Goal: Submit feedback/report problem: Submit feedback/report problem

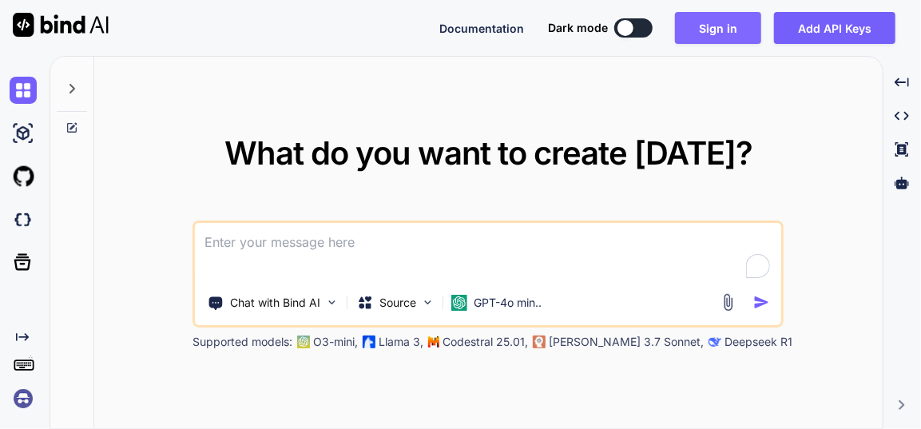
click at [713, 28] on button "Sign in" at bounding box center [718, 28] width 86 height 32
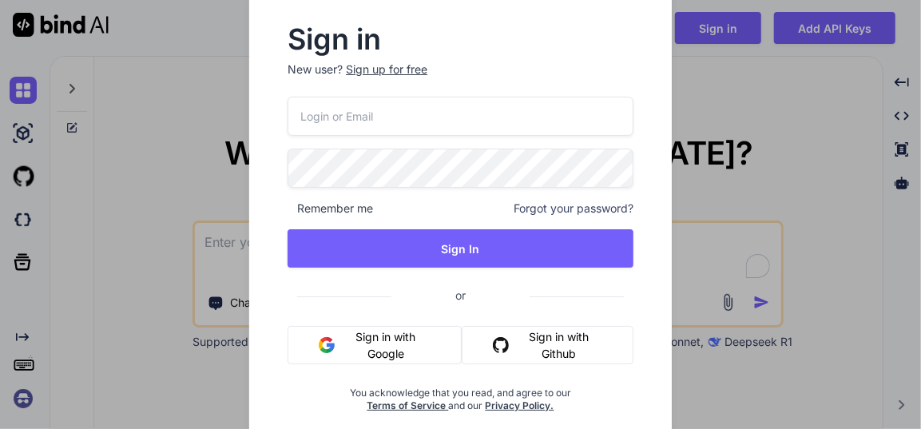
click at [374, 337] on button "Sign in with Google" at bounding box center [375, 345] width 174 height 38
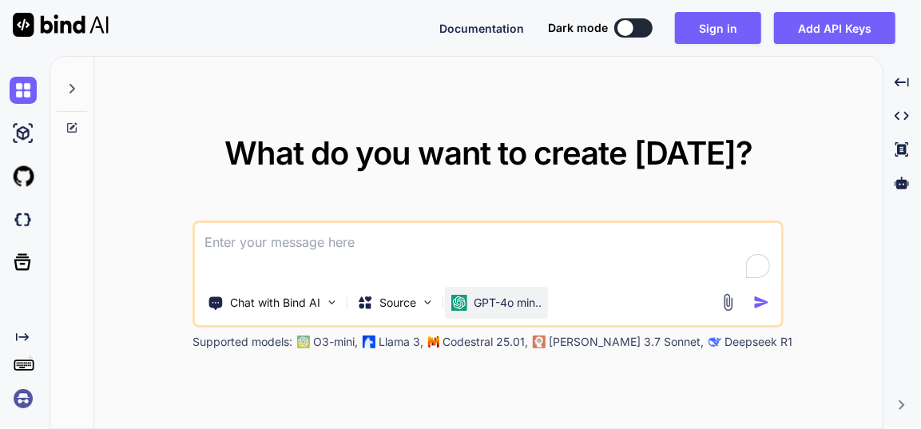
click at [472, 297] on div "GPT-4o min.." at bounding box center [496, 303] width 90 height 16
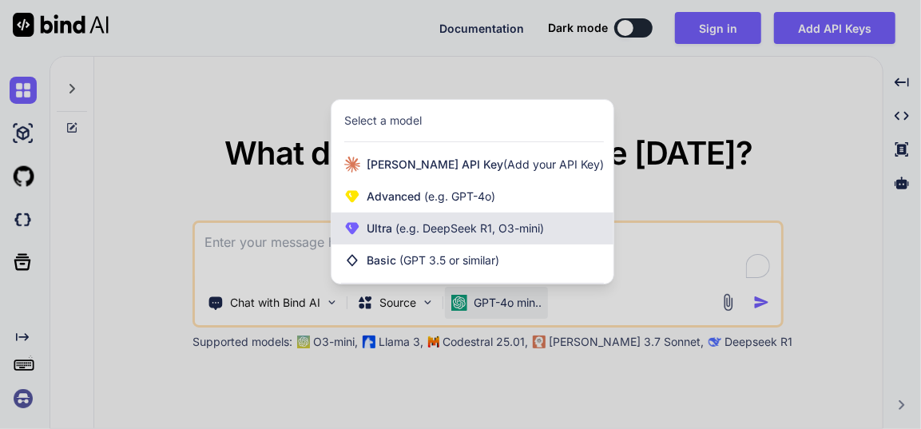
click at [471, 232] on span "(e.g. DeepSeek R1, O3-mini)" at bounding box center [468, 228] width 152 height 14
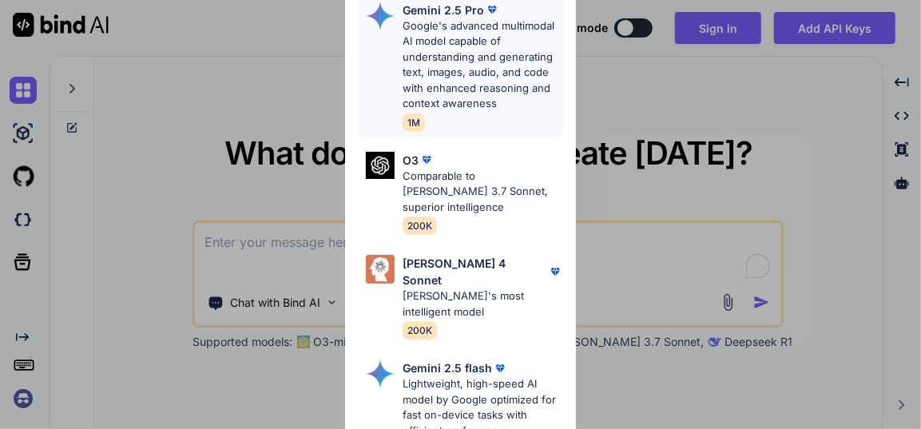
click at [473, 52] on p "Google's advanced multimodal AI model capable of understanding and generating t…" at bounding box center [483, 64] width 160 height 93
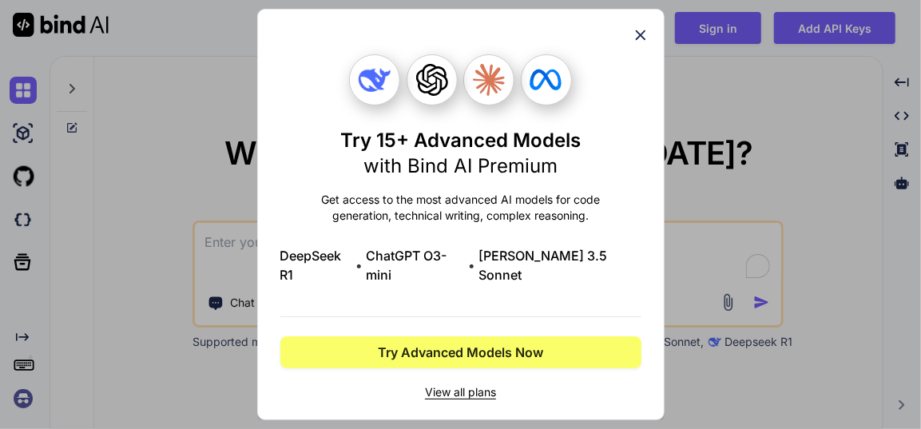
click at [646, 44] on icon at bounding box center [641, 35] width 18 height 18
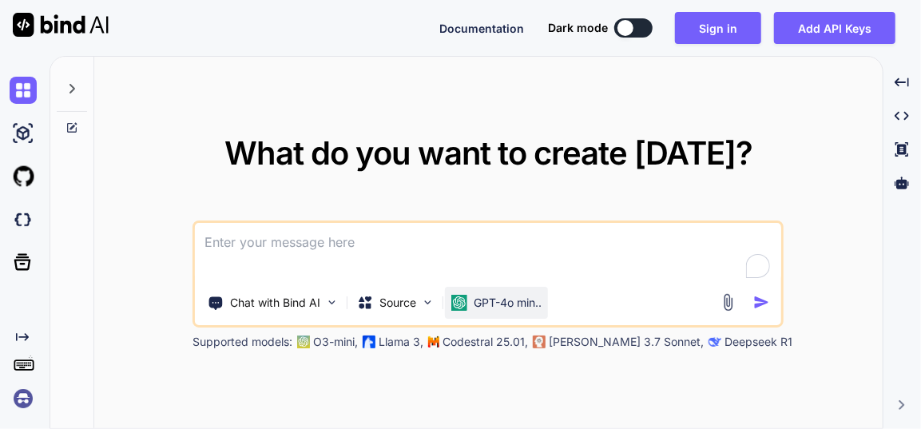
click at [494, 300] on p "GPT-4o min.." at bounding box center [508, 303] width 68 height 16
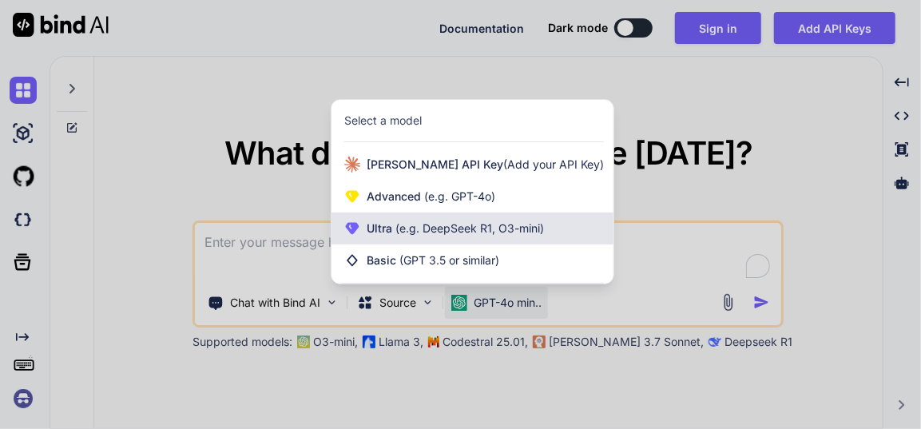
click at [459, 221] on span "(e.g. DeepSeek R1, O3-mini)" at bounding box center [468, 228] width 152 height 14
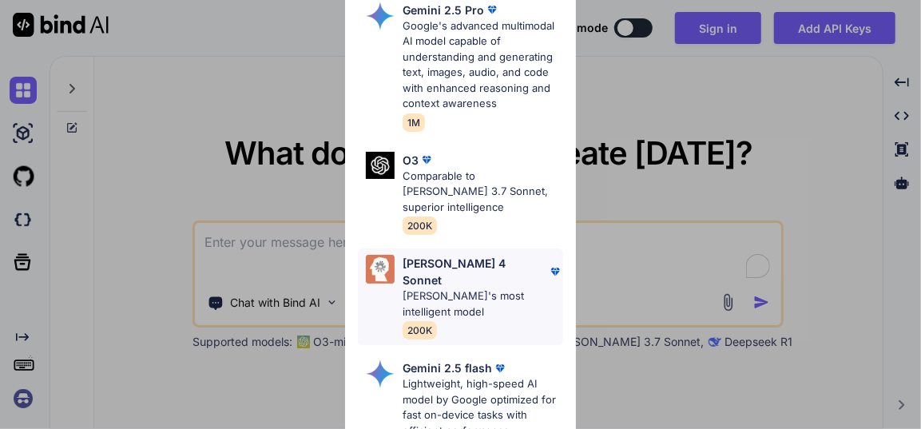
click at [472, 255] on p "[PERSON_NAME] 4 Sonnet" at bounding box center [475, 272] width 144 height 34
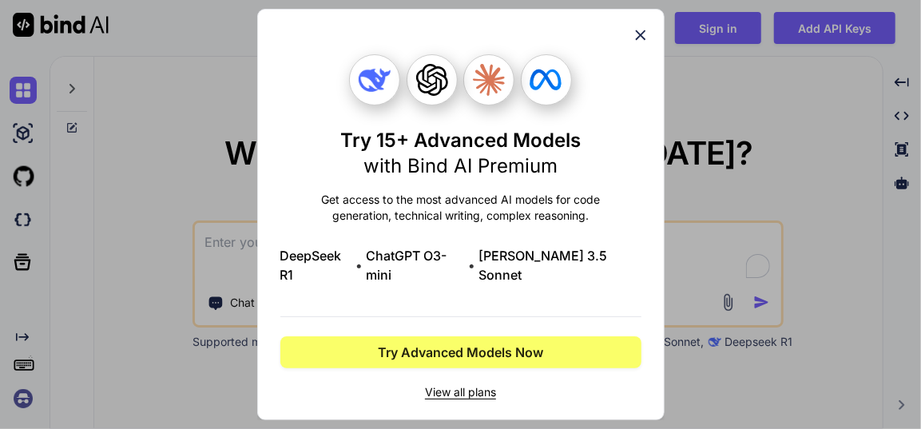
click at [636, 44] on icon at bounding box center [641, 35] width 18 height 18
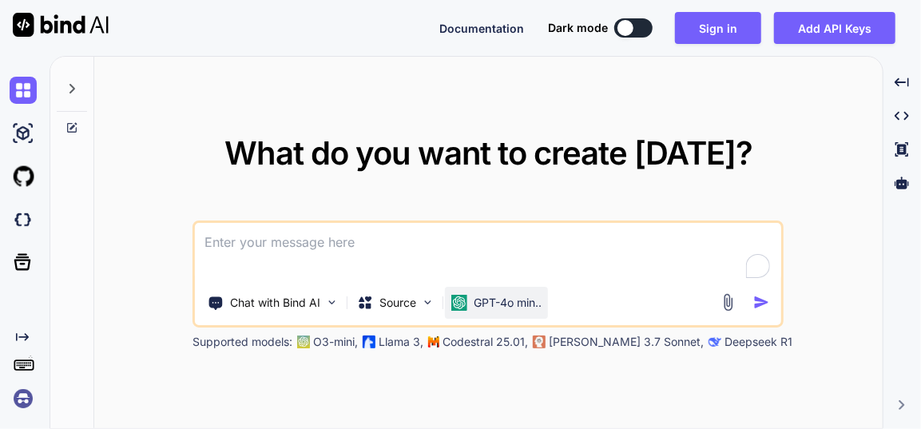
click at [516, 299] on p "GPT-4o min.." at bounding box center [508, 303] width 68 height 16
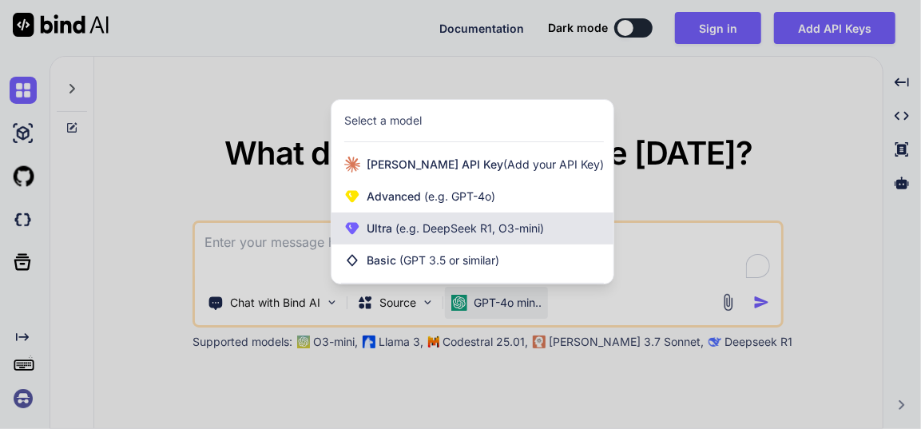
click at [485, 233] on span "(e.g. DeepSeek R1, O3-mini)" at bounding box center [468, 228] width 152 height 14
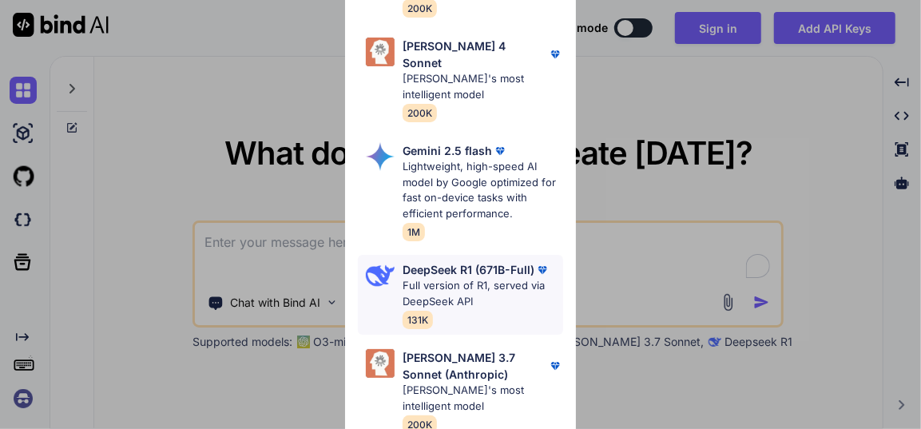
scroll to position [218, 0]
click at [475, 277] on p "Full version of R1, served via DeepSeek API" at bounding box center [483, 292] width 160 height 31
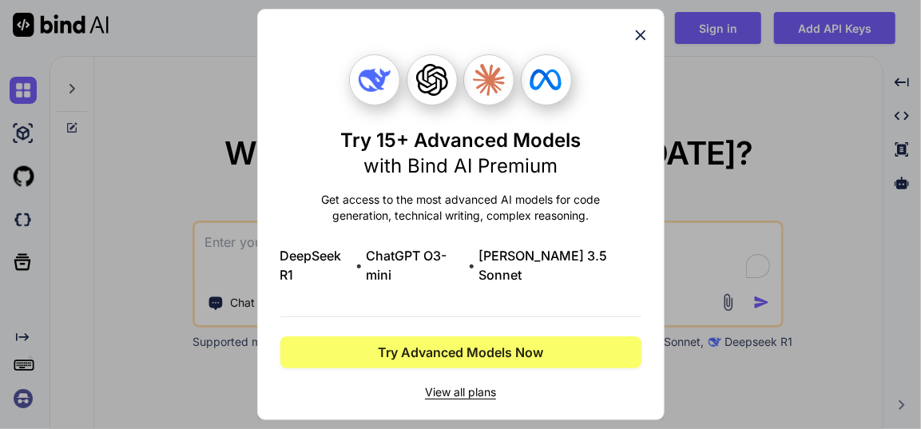
click at [633, 44] on icon at bounding box center [641, 35] width 18 height 18
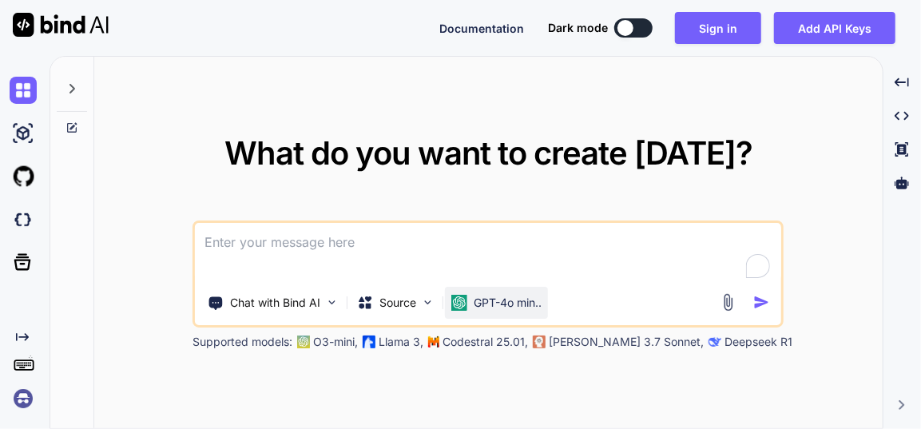
click at [478, 303] on p "GPT-4o min.." at bounding box center [508, 303] width 68 height 16
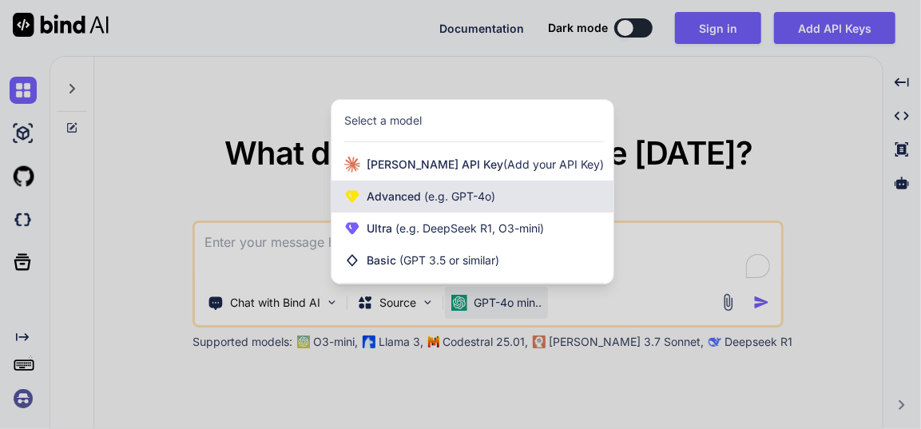
click at [461, 200] on span "(e.g. GPT-4o)" at bounding box center [458, 196] width 74 height 14
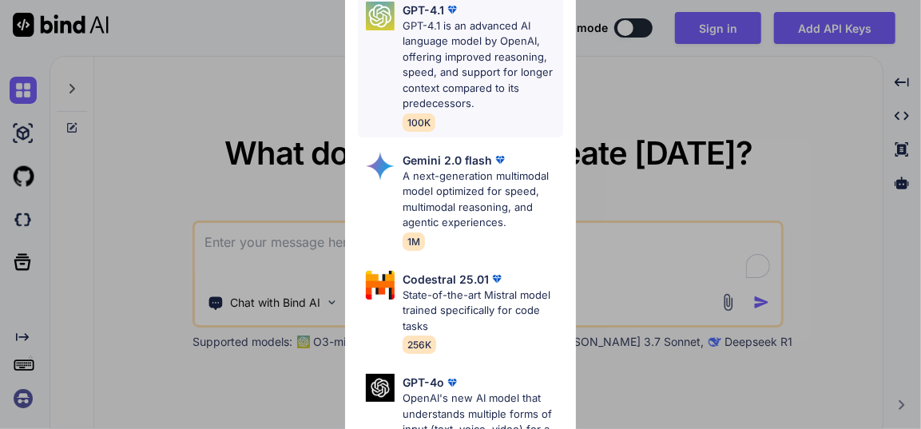
click at [467, 89] on p "GPT-4.1 is an advanced AI language model by OpenAI, offering improved reasoning…" at bounding box center [483, 64] width 160 height 93
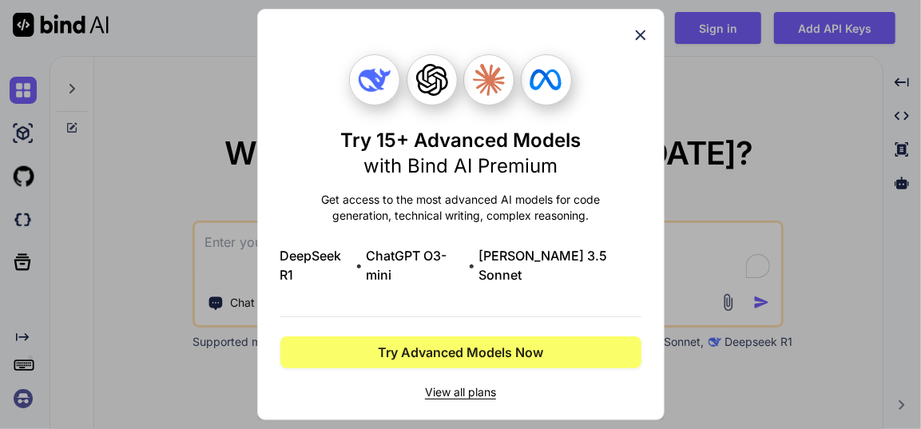
click at [641, 41] on icon at bounding box center [640, 35] width 10 height 10
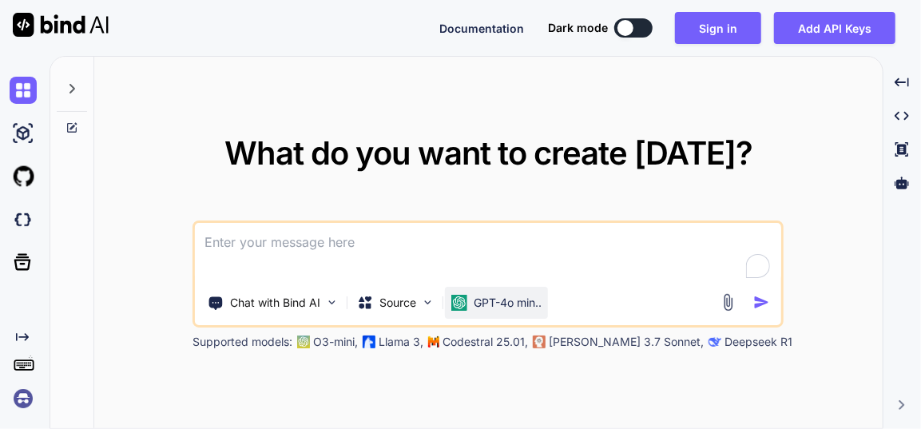
click at [515, 296] on p "GPT-4o min.." at bounding box center [508, 303] width 68 height 16
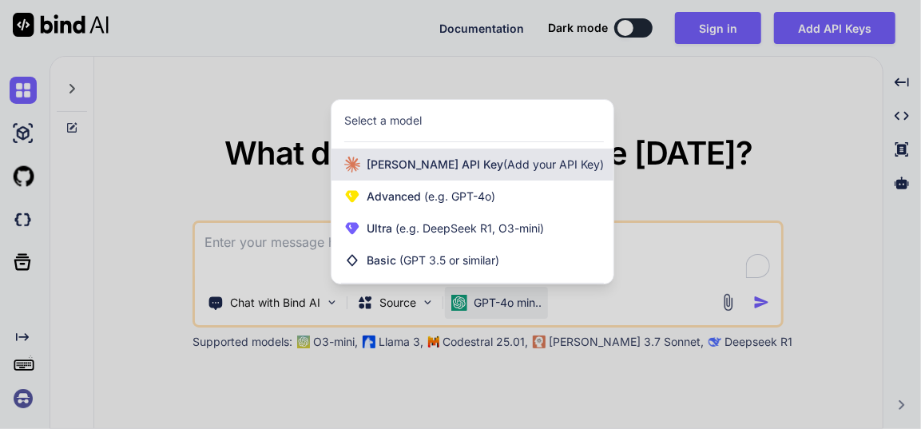
click at [503, 164] on span "(Add your API Key)" at bounding box center [553, 164] width 101 height 14
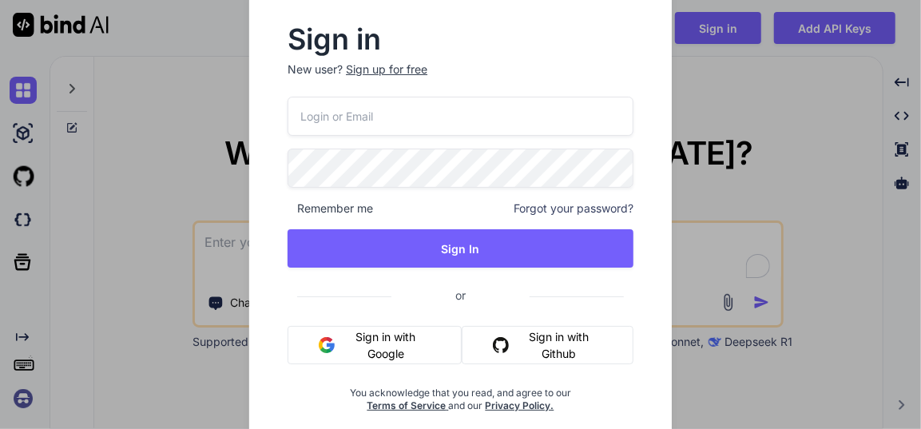
click at [359, 348] on button "Sign in with Google" at bounding box center [375, 345] width 174 height 38
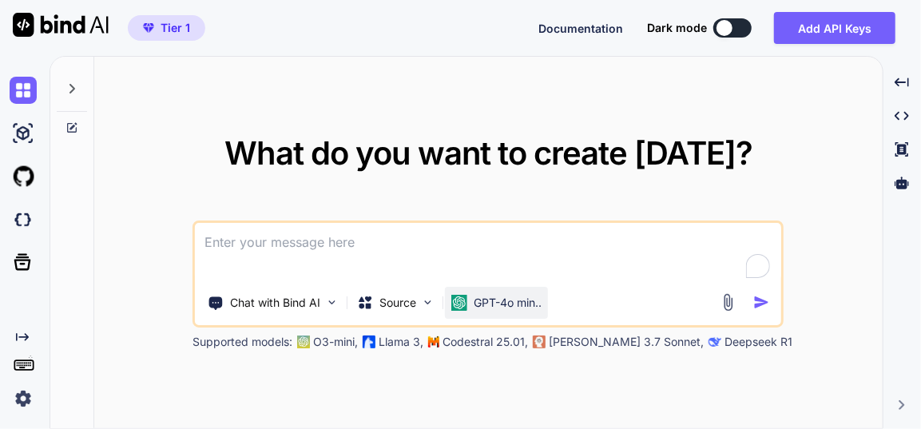
click at [491, 295] on p "GPT-4o min.." at bounding box center [508, 303] width 68 height 16
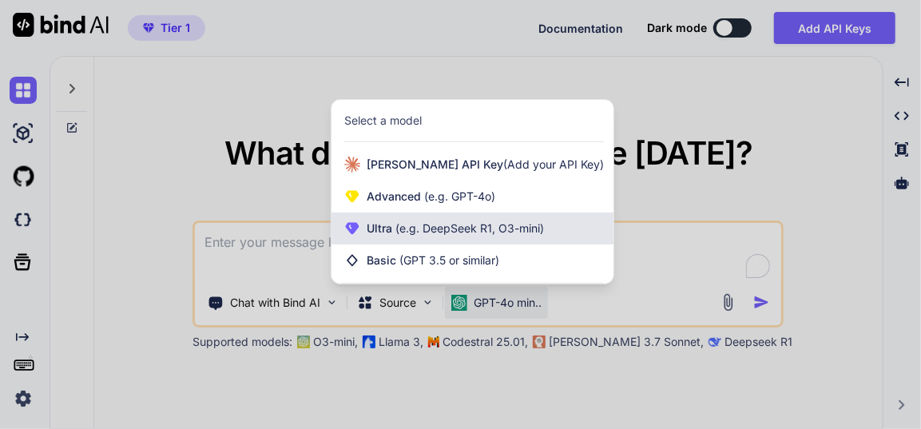
click at [443, 219] on div "Ultra (e.g. DeepSeek R1, O3-mini)" at bounding box center [473, 229] width 282 height 32
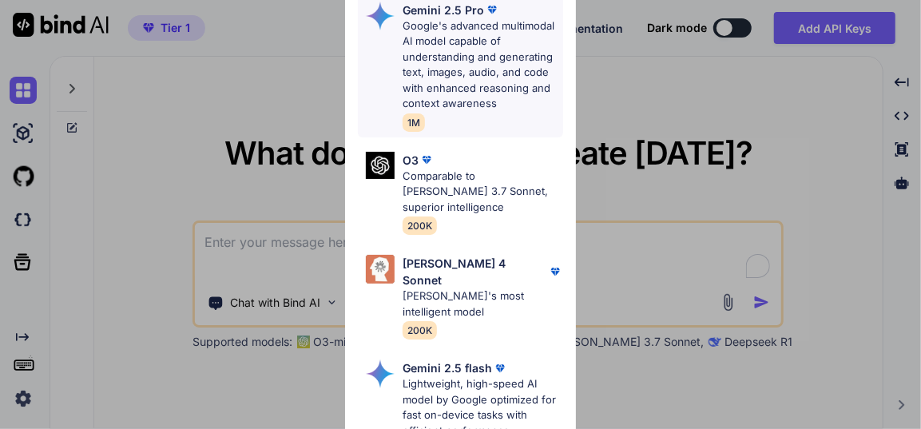
click at [476, 42] on p "Google's advanced multimodal AI model capable of understanding and generating t…" at bounding box center [483, 64] width 160 height 93
type textarea "x"
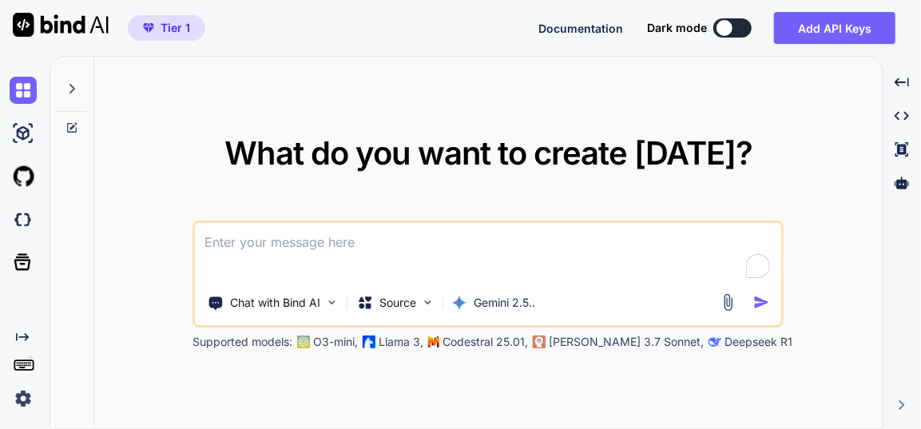
click at [399, 246] on textarea at bounding box center [488, 252] width 587 height 59
paste textarea "these two button, in hero section, are very small (Explore Tools ,How It Works …"
type textarea "these two button, in hero section, are very small (Explore Tools ,How It Works …"
type textarea "x"
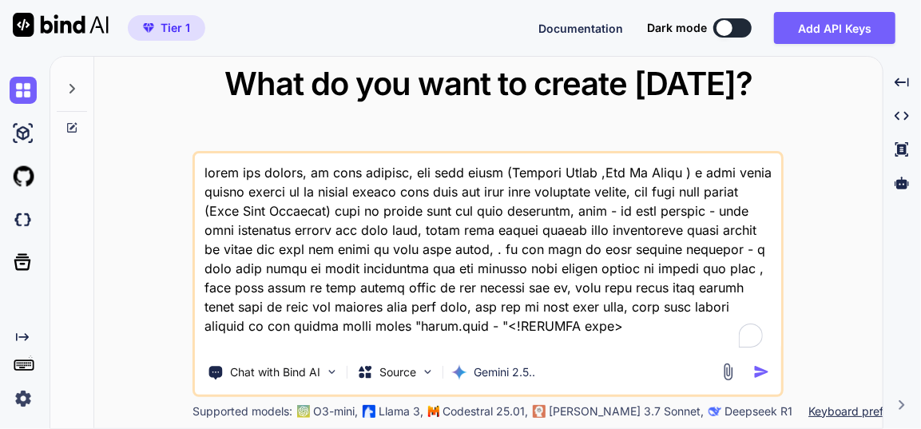
scroll to position [16968, 0]
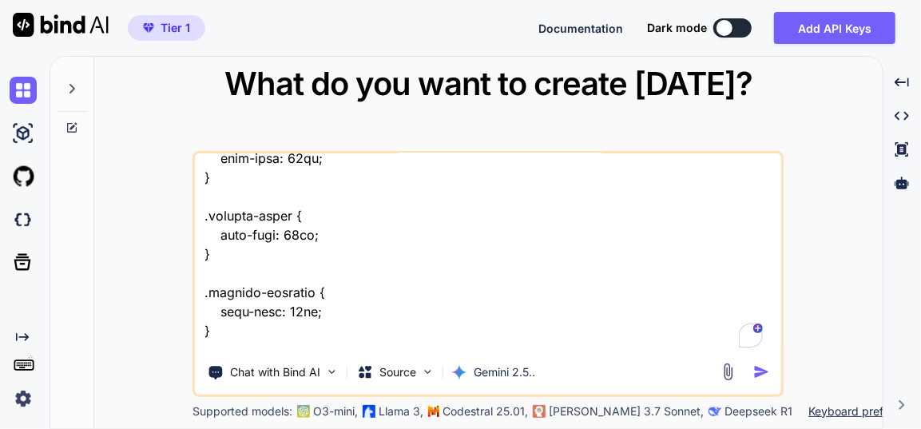
type textarea "these two button, in hero section, are very small (Explore Tools ,How It Works …"
click at [758, 368] on img "button" at bounding box center [762, 372] width 17 height 17
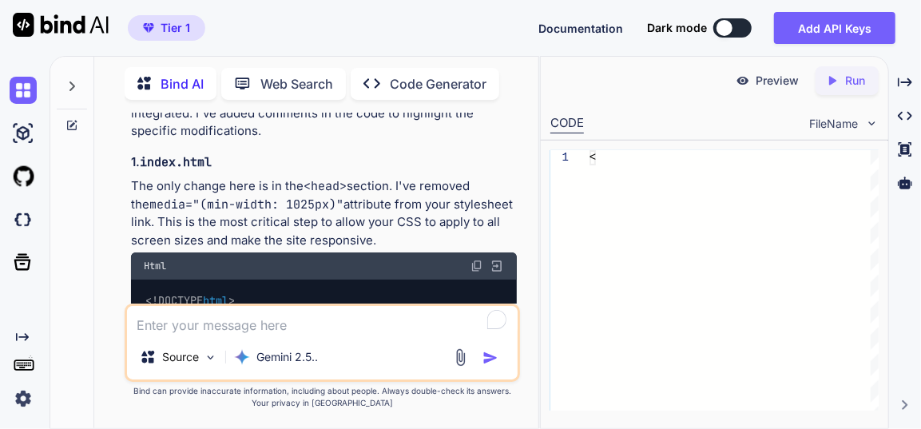
scroll to position [8705, 0]
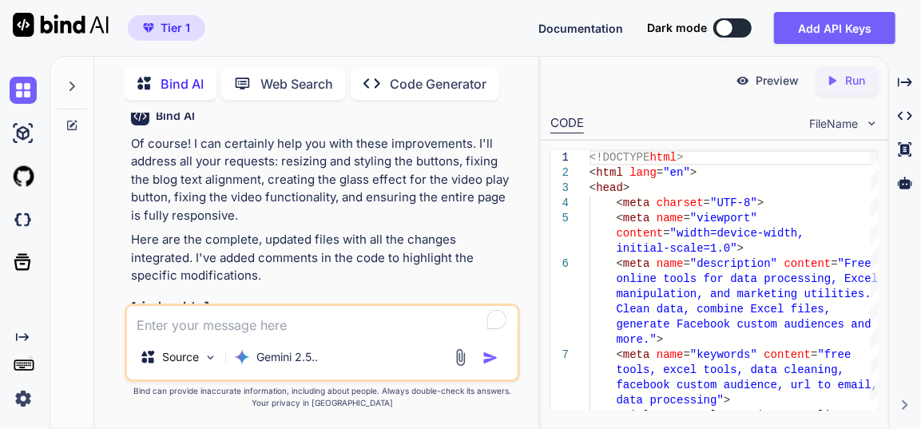
click at [481, 397] on div "Html" at bounding box center [324, 410] width 386 height 27
click at [478, 404] on img at bounding box center [477, 410] width 13 height 13
click at [481, 404] on img at bounding box center [477, 410] width 13 height 13
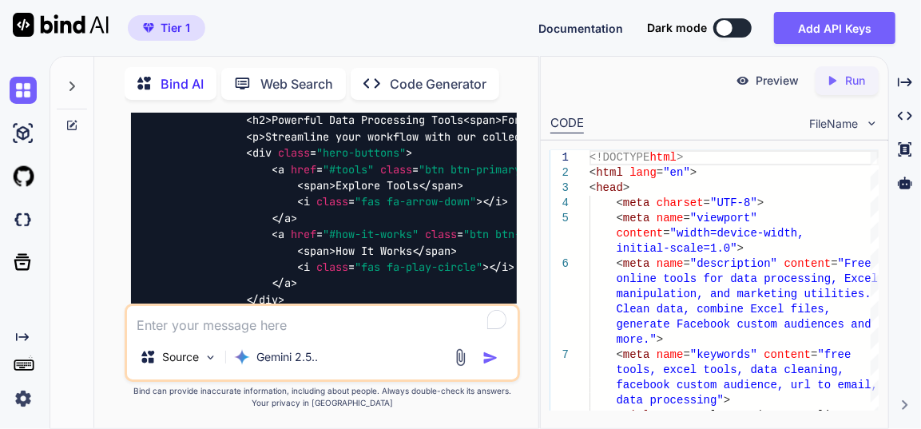
scroll to position [10086, 0]
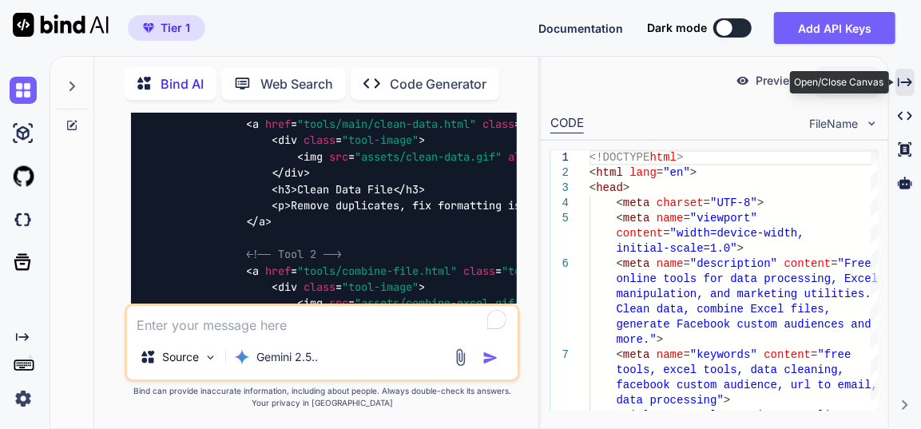
click at [903, 78] on icon "Created with Pixso." at bounding box center [905, 82] width 14 height 14
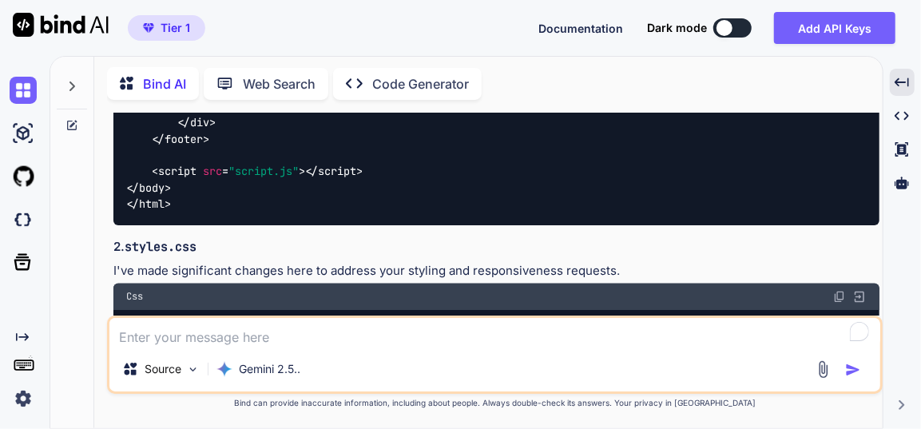
scroll to position [10311, 0]
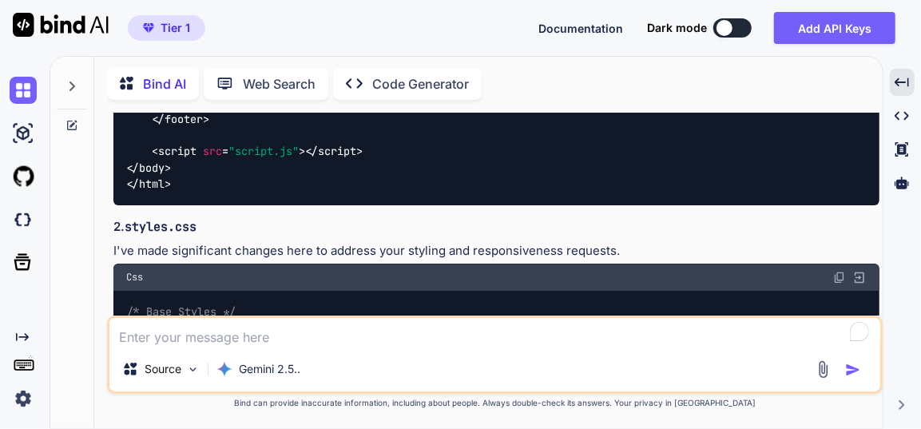
click at [841, 271] on img at bounding box center [839, 277] width 13 height 13
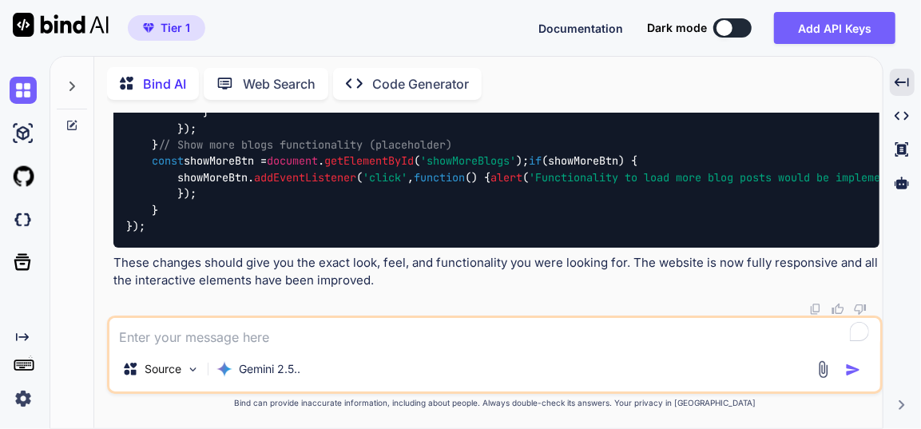
scroll to position [23315, 0]
click at [328, 342] on textarea at bounding box center [494, 332] width 771 height 29
type textarea "x"
type textarea "i"
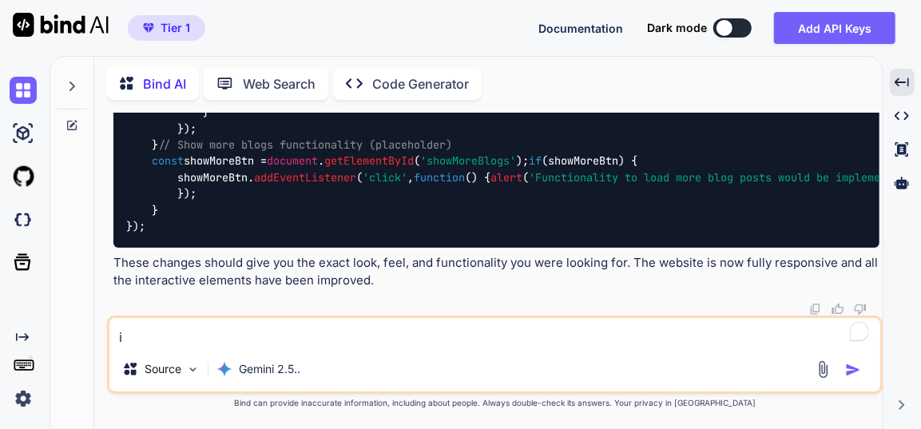
type textarea "x"
type textarea "in"
type textarea "x"
type textarea "in"
type textarea "x"
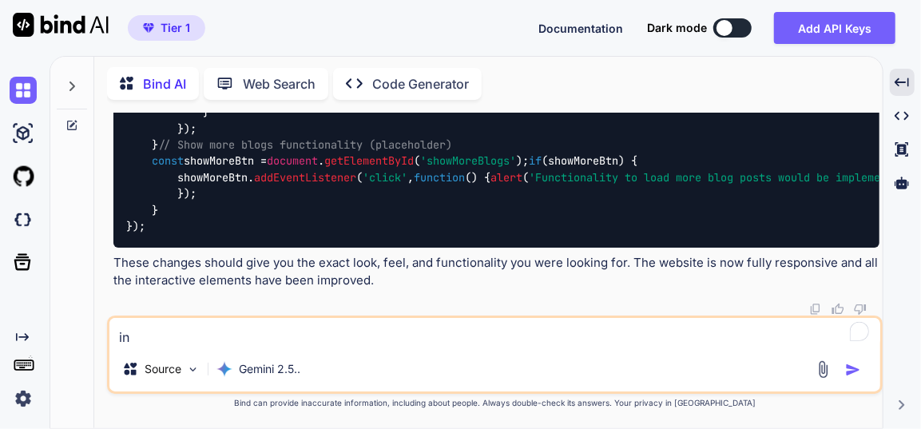
type textarea "in h"
type textarea "x"
type textarea "in he"
type textarea "x"
type textarea "in her"
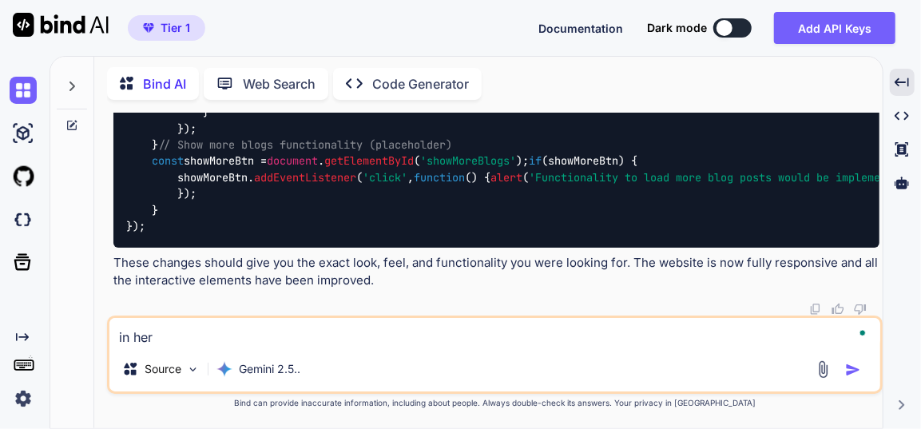
type textarea "x"
type textarea "in hero"
type textarea "x"
type textarea "in hero"
type textarea "x"
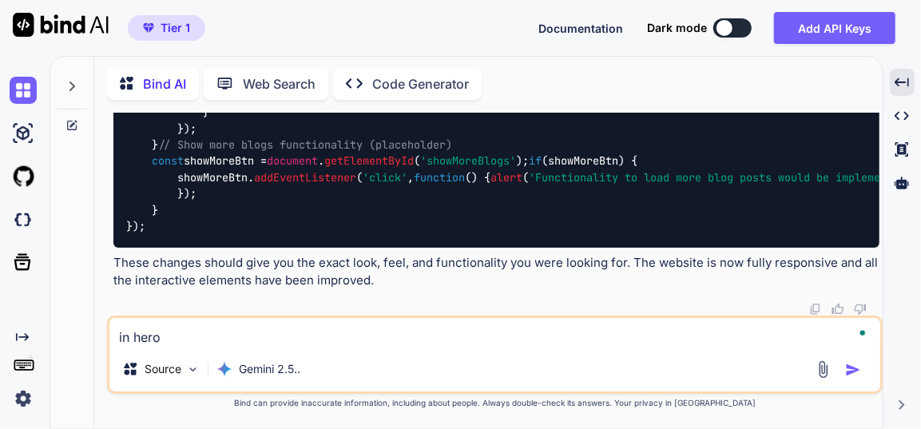
type textarea "in hero s"
type textarea "x"
type textarea "in hero se"
type textarea "x"
type textarea "in hero sec"
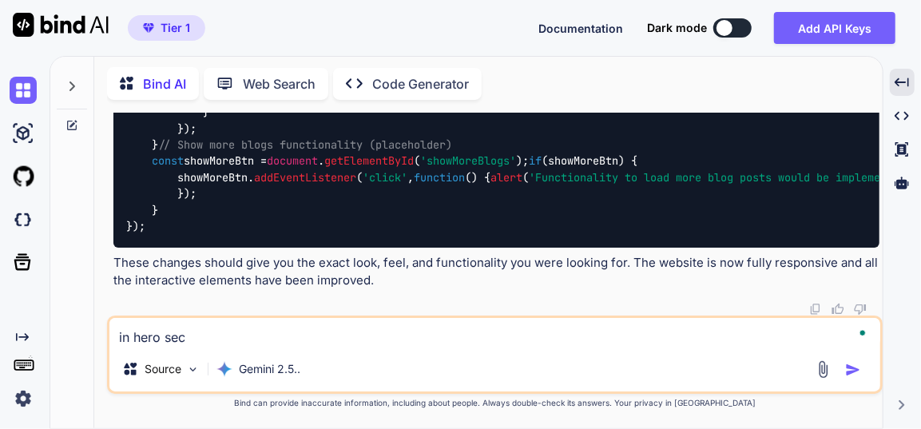
type textarea "x"
type textarea "in hero sect"
type textarea "x"
type textarea "in hero secti"
type textarea "x"
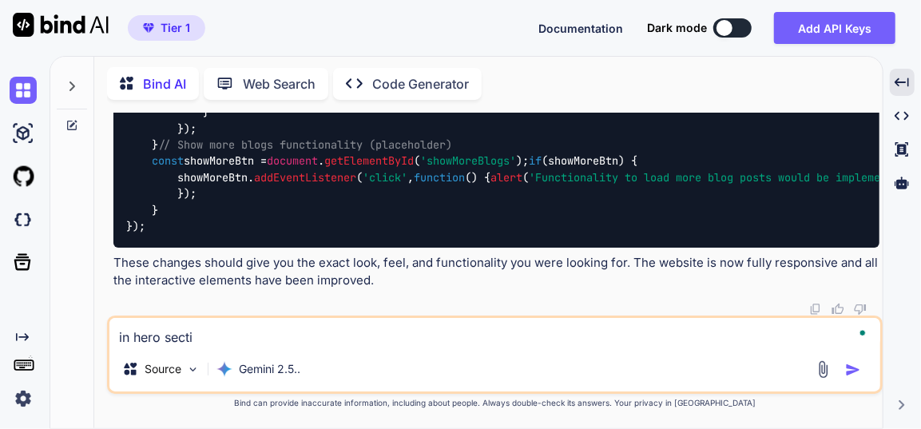
type textarea "in hero sectio"
type textarea "x"
type textarea "in hero section"
type textarea "x"
type textarea "in hero section"
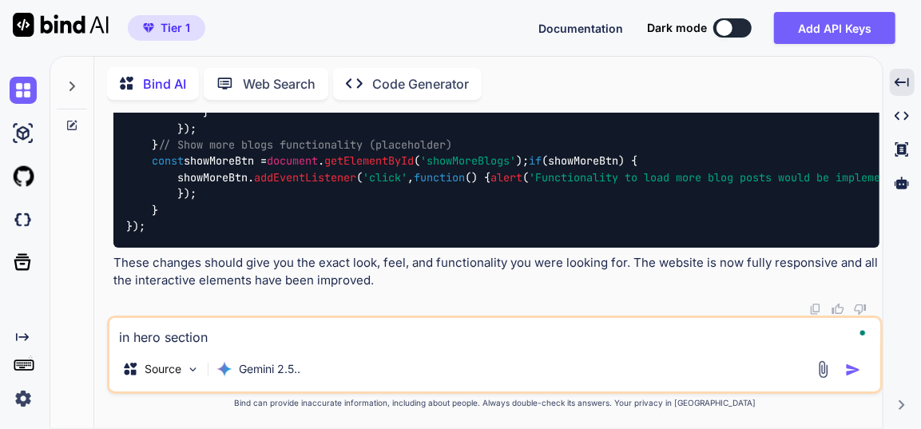
type textarea "x"
type textarea "in hero section t"
type textarea "x"
type textarea "in hero section th"
type textarea "x"
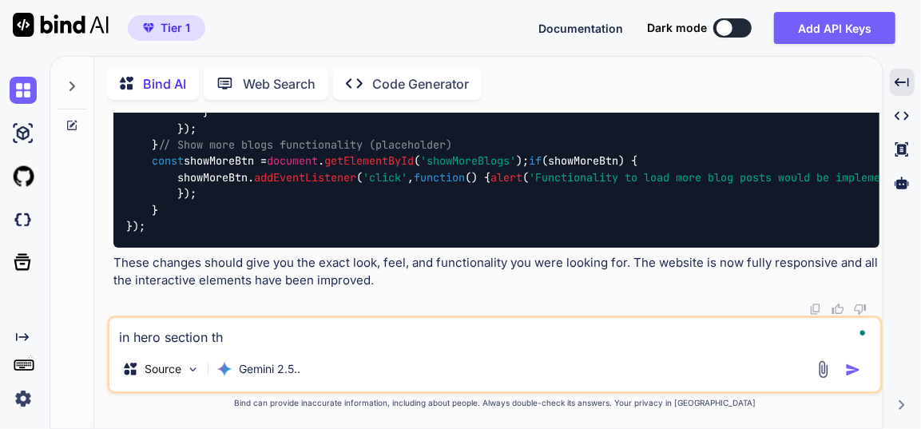
type textarea "in hero section the"
type textarea "x"
type textarea "in hero section thes"
type textarea "x"
type textarea "in hero section these"
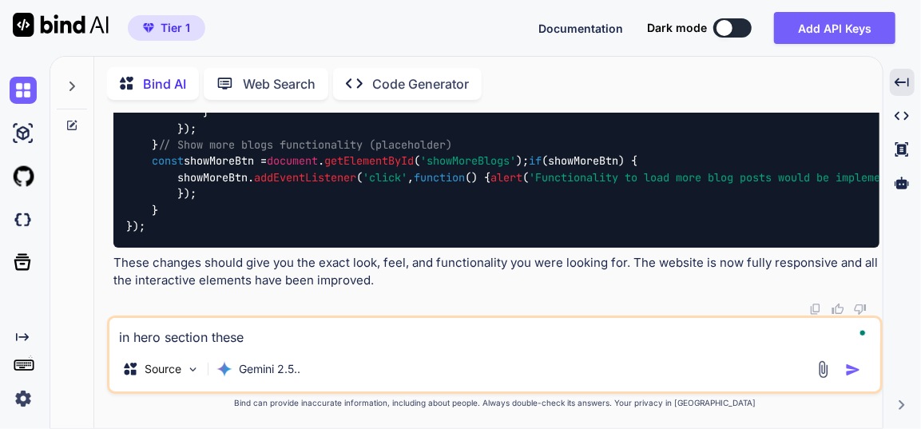
type textarea "x"
type textarea "in hero section these"
type textarea "x"
type textarea "in hero section these t"
type textarea "x"
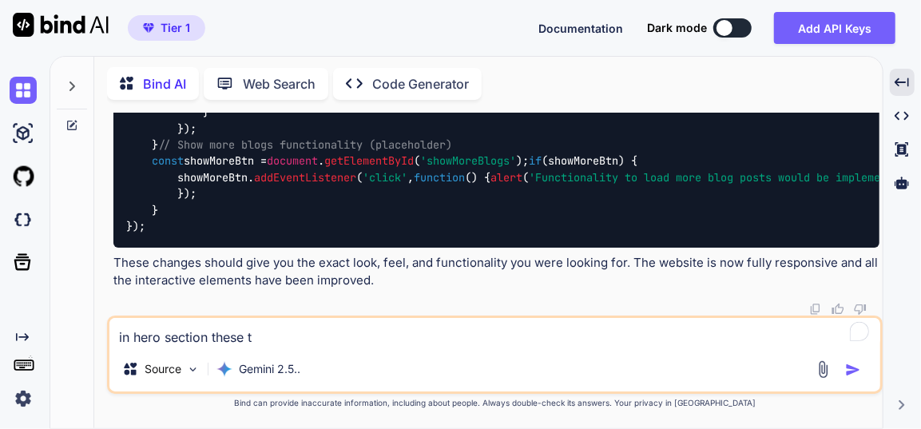
type textarea "in hero section these tw"
type textarea "x"
type textarea "in hero section these two"
type textarea "x"
type textarea "in hero section these two"
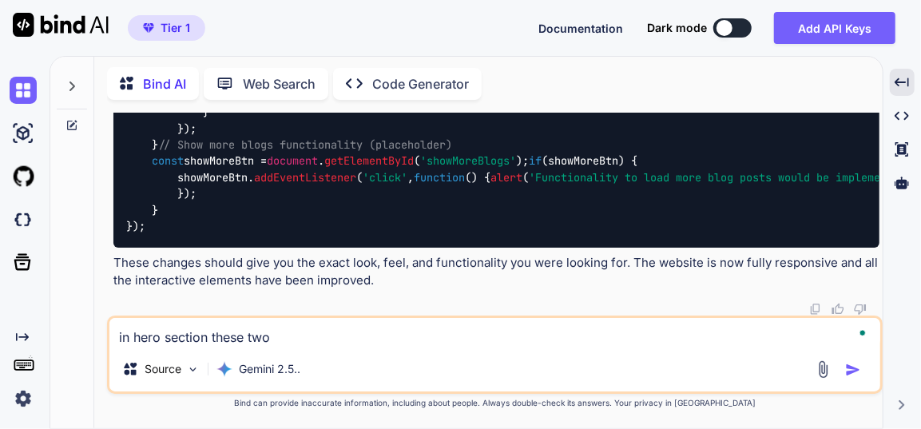
type textarea "x"
type textarea "in hero section these two b"
type textarea "x"
type textarea "in hero section these two bu"
type textarea "x"
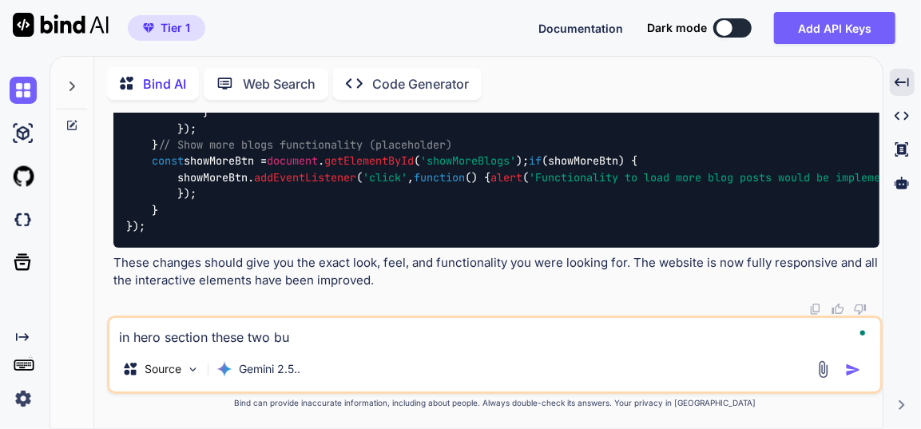
type textarea "in hero section these two but"
type textarea "x"
type textarea "in hero section these two butt"
type textarea "x"
type textarea "in hero section these two butto"
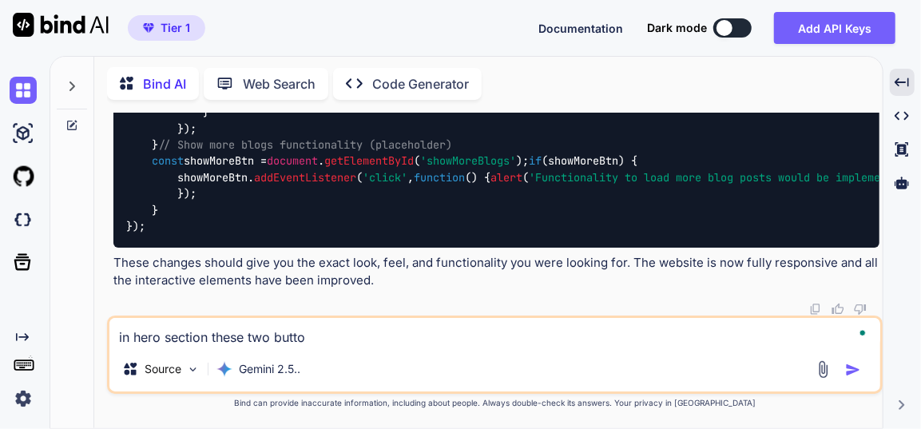
type textarea "x"
type textarea "in hero section these two button"
type textarea "x"
type textarea "in hero section these two button"
type textarea "x"
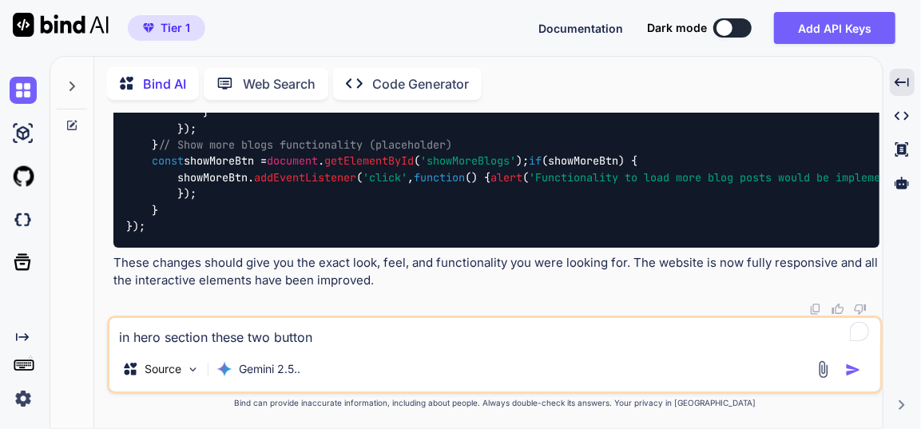
type textarea "in hero section these two button ("
type textarea "x"
type textarea "in hero section these two button ()"
paste textarea "Explore Tools How It Works"
type textarea "x"
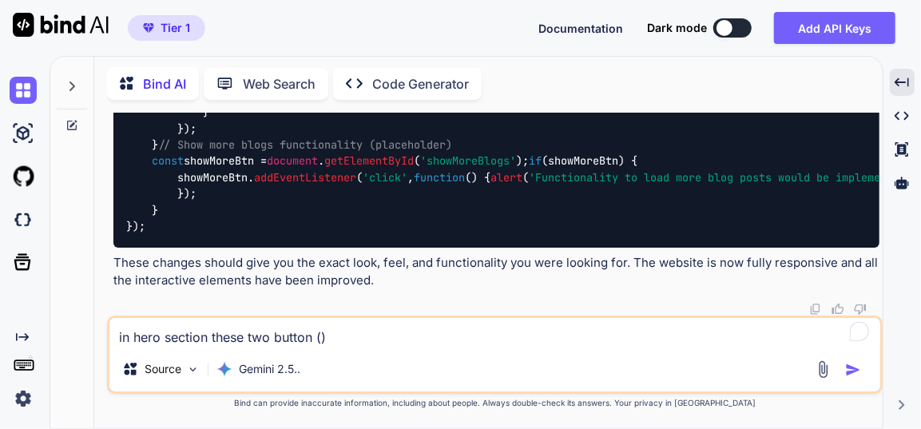
type textarea "in hero section these two button (Explore Tools How It Works )"
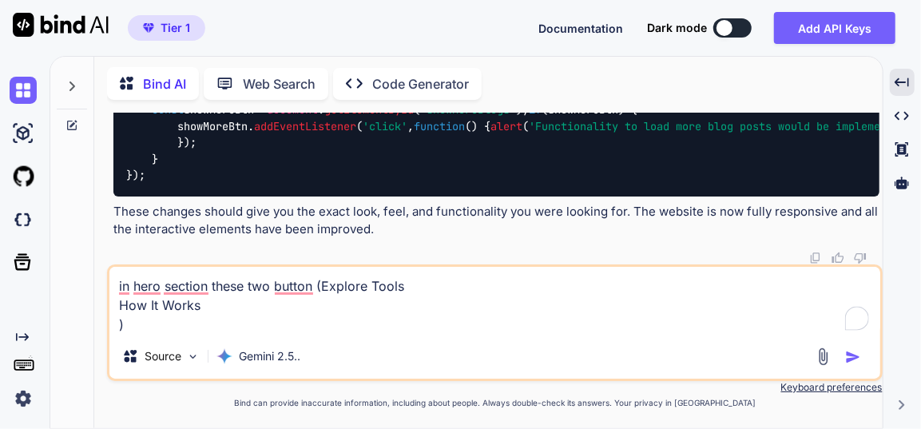
type textarea "x"
type textarea "in hero section these two button (Explore Tools How It Work )"
type textarea "x"
type textarea "in hero section these two button (Explore Tools How It Works )"
type textarea "x"
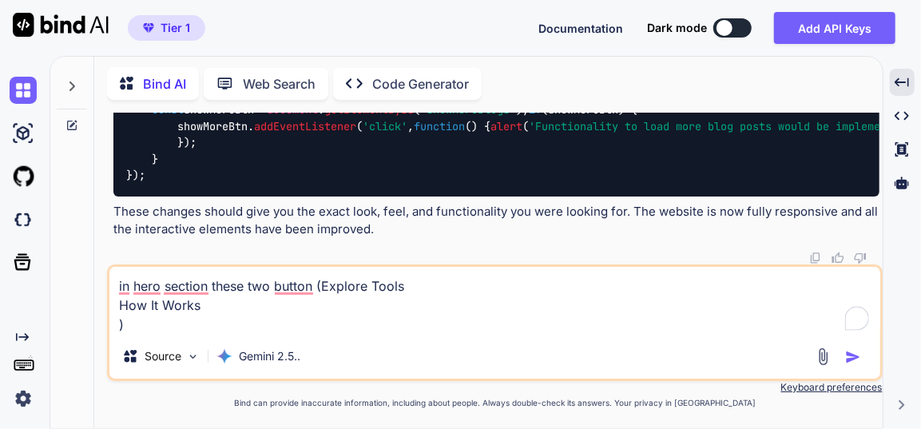
type textarea "in hero section these two button (Explore Tools How It Works)"
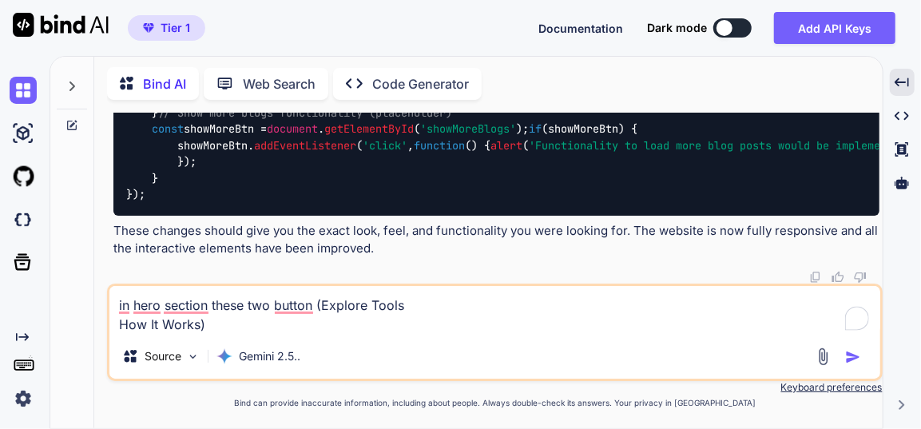
type textarea "x"
type textarea "in hero section these two button (Explore ToolsHow It Works)"
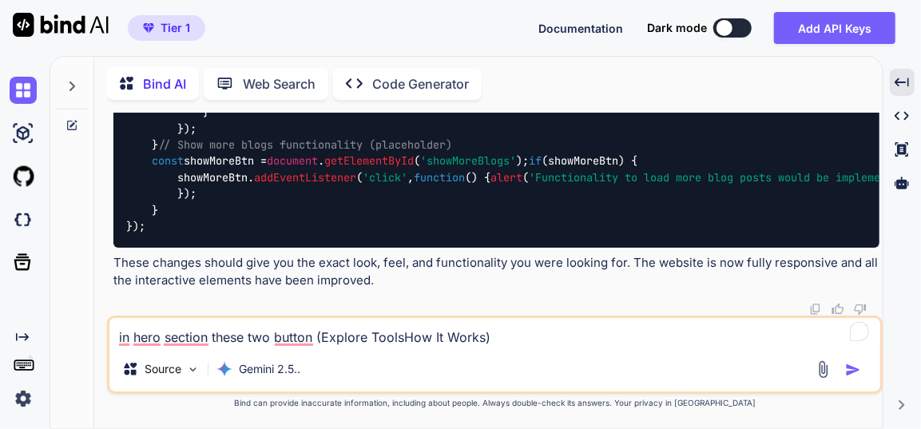
type textarea "x"
type textarea "in hero section these two button (Explore Tools,How It Works)"
type textarea "x"
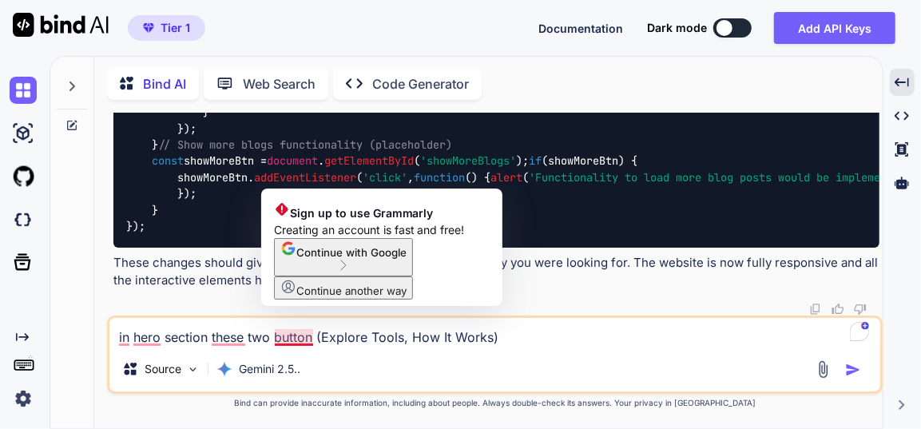
type textarea "in hero section these two button (Explore Tools, How It Works)"
drag, startPoint x: 303, startPoint y: 336, endPoint x: 631, endPoint y: 364, distance: 329.6
click at [631, 364] on div "Source Gemini 2.5.." at bounding box center [494, 372] width 771 height 38
click at [309, 340] on textarea "in hero section these two button (Explore Tools, How It Works)" at bounding box center [494, 332] width 771 height 29
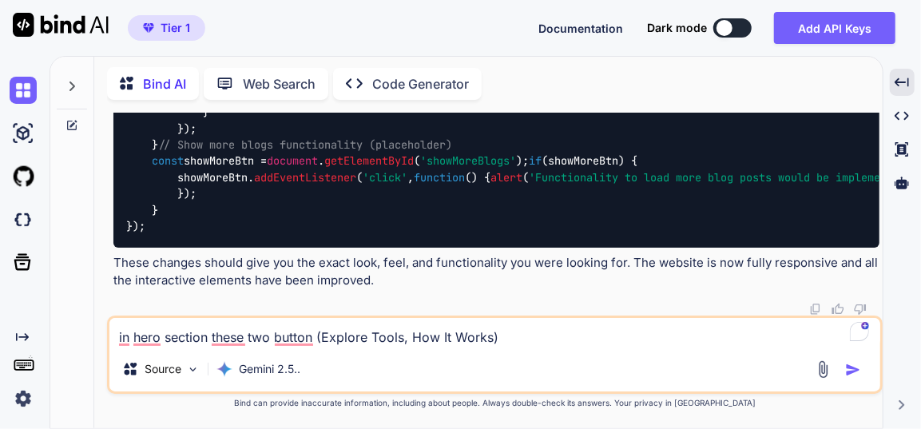
type textarea "x"
type textarea "in hero section these two buttons (Explore Tools, How It Works)"
click at [549, 336] on textarea "in hero section these two buttons (Explore Tools, How It Works)" at bounding box center [494, 332] width 771 height 29
type textarea "x"
type textarea "in hero section these two buttons (Explore Tools, How It Works)"
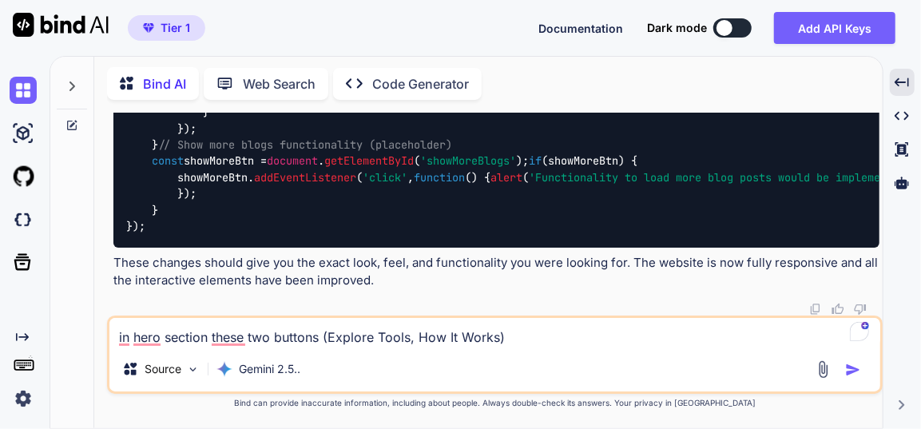
type textarea "x"
type textarea "in hero section these two buttons (Explore Tools, How It Works) n"
type textarea "x"
type textarea "in hero section these two buttons (Explore Tools, How It Works) no"
type textarea "x"
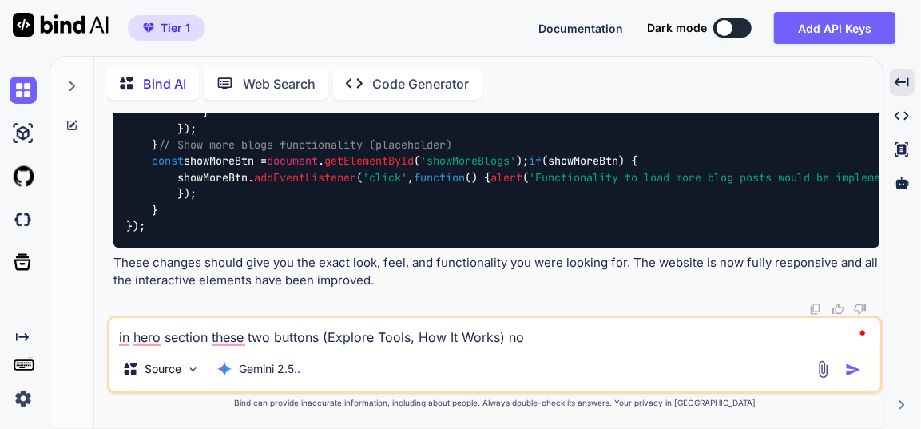
type textarea "in hero section these two buttons (Explore Tools, How It Works) not"
type textarea "x"
type textarea "in hero section these two buttons (Explore Tools, How It Works) not"
type textarea "x"
type textarea "in hero section these two buttons (Explore Tools, How It Works) not l"
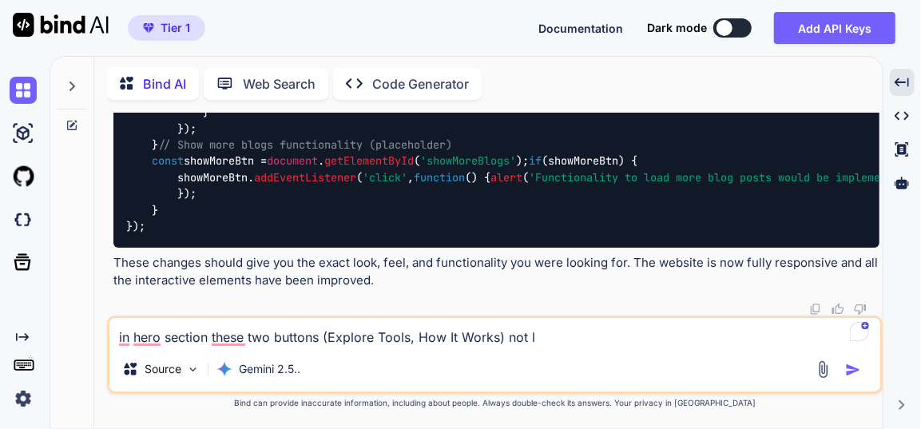
type textarea "x"
type textarea "in hero section these two buttons (Explore Tools, How It Works) not lo"
type textarea "x"
type textarea "in hero section these two buttons (Explore Tools, How It Works) not loo"
type textarea "x"
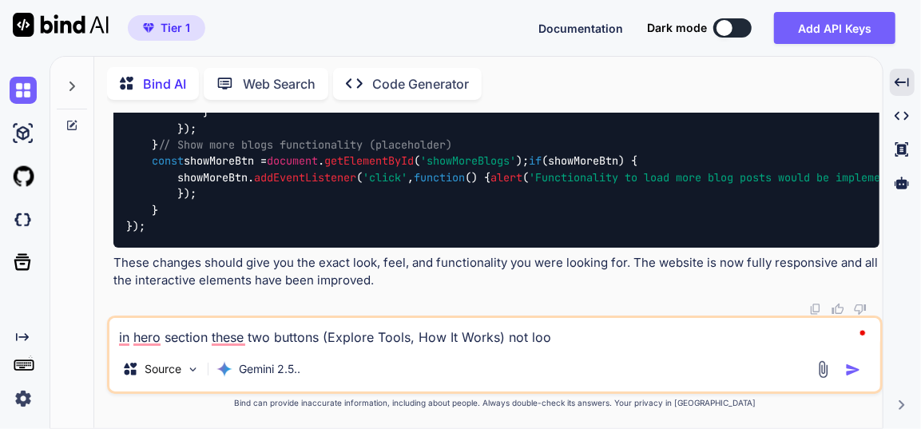
type textarea "in hero section these two buttons (Explore Tools, How It Works) not look"
type textarea "x"
type textarea "in hero section these two buttons (Explore Tools, How It Works) not looks"
type textarea "x"
type textarea "in hero section these two buttons (Explore Tools, How It Works) not looks"
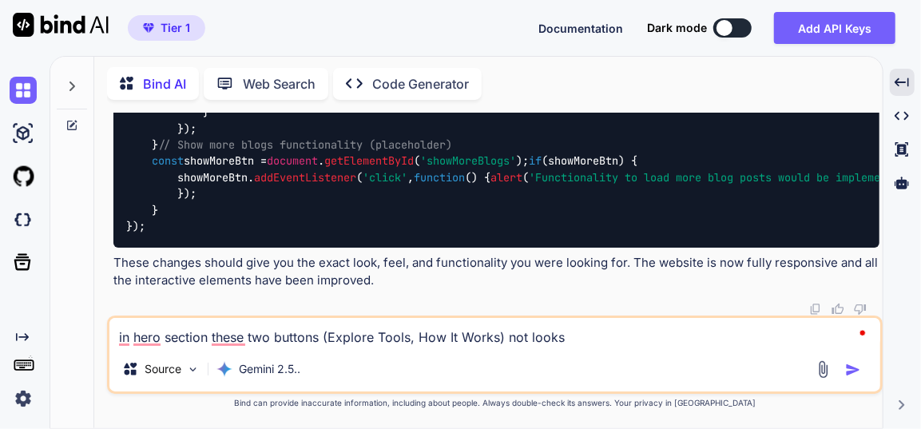
type textarea "x"
type textarea "in hero section these two buttons (Explore Tools, How It Works) not looks g"
type textarea "x"
type textarea "in hero section these two buttons (Explore Tools, How It Works) not looks go"
type textarea "x"
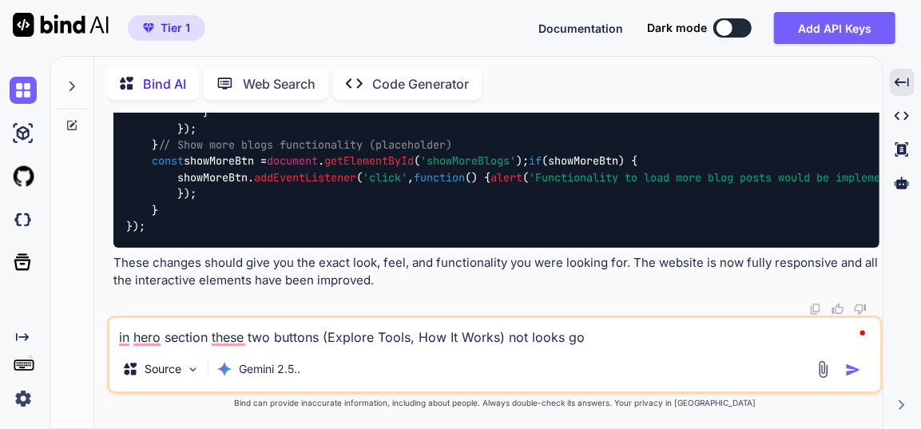
type textarea "in hero section these two buttons (Explore Tools, How It Works) not looks goo"
type textarea "x"
type textarea "in hero section these two buttons (Explore Tools, How It Works) not looks good"
type textarea "x"
type textarea "in hero section these two buttons (Explore Tools, How It Works) not looks good"
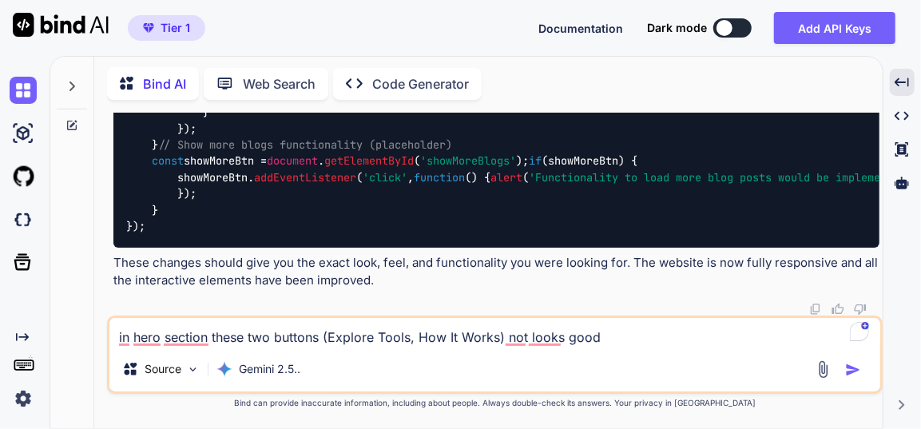
type textarea "x"
type textarea "in hero section these two buttons (Explore Tools, How It Works) not looks good t"
type textarea "x"
type textarea "in hero section these two buttons (Explore Tools, How It Works) not looks good …"
type textarea "x"
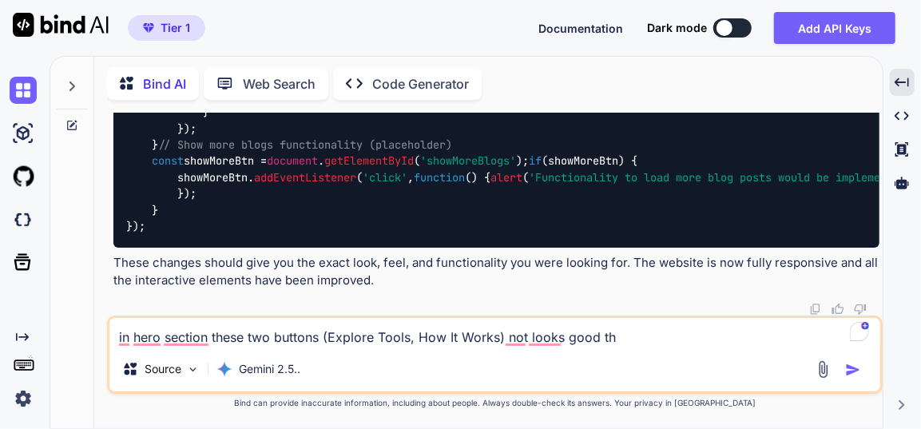
type textarea "in hero section these two buttons (Explore Tools, How It Works) not looks good …"
type textarea "x"
type textarea "in hero section these two buttons (Explore Tools, How It Works) not looks good …"
type textarea "x"
type textarea "in hero section these two buttons (Explore Tools, How It Works) not looks good …"
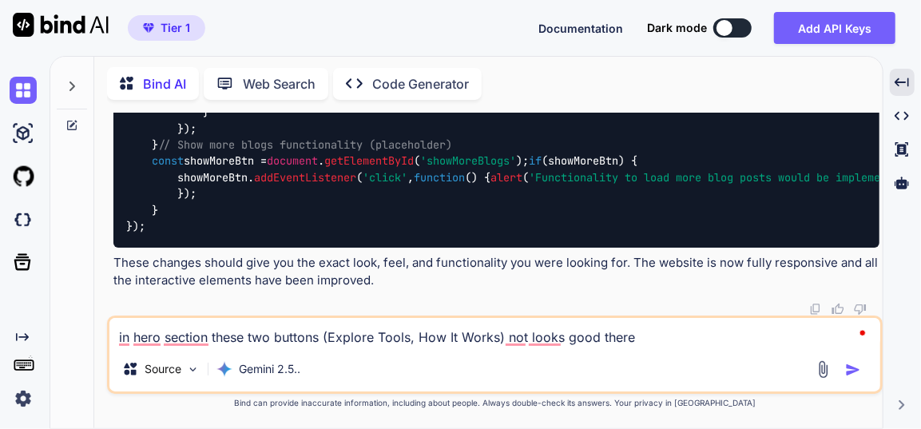
type textarea "x"
type textarea "in hero section these two buttons (Explore Tools, How It Works) not looks good …"
type textarea "x"
type textarea "in hero section these two buttons (Explore Tools, How It Works) not looks good …"
type textarea "x"
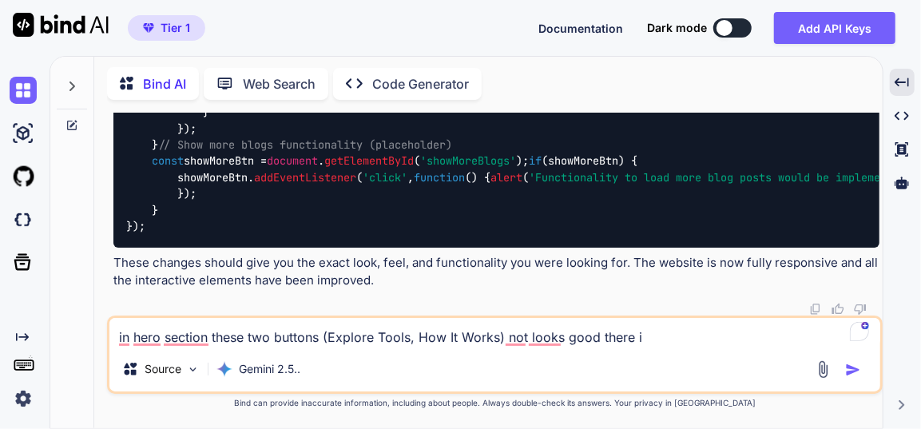
type textarea "in hero section these two buttons (Explore Tools, How It Works) not looks good …"
type textarea "x"
type textarea "in hero section these two buttons (Explore Tools, How It Works) not looks good …"
type textarea "x"
type textarea "in hero section these two buttons (Explore Tools, How It Works) not looks good …"
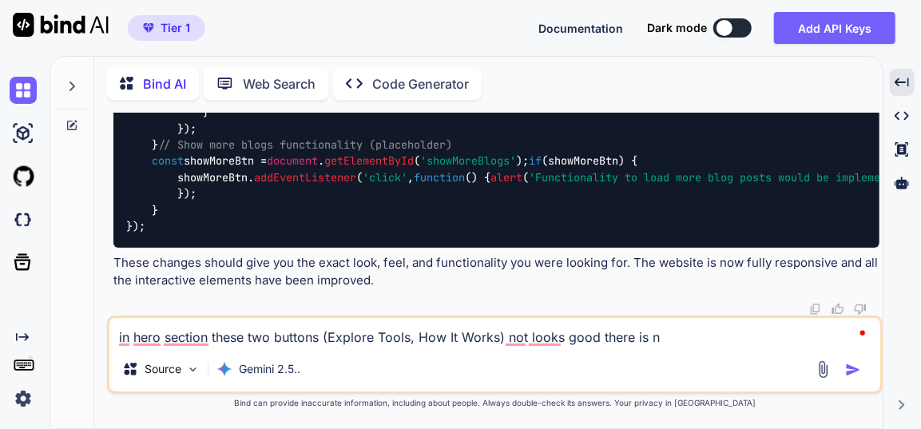
type textarea "x"
type textarea "in hero section these two buttons (Explore Tools, How It Works) not looks good …"
type textarea "x"
type textarea "in hero section these two buttons (Explore Tools, How It Works) not looks good …"
type textarea "x"
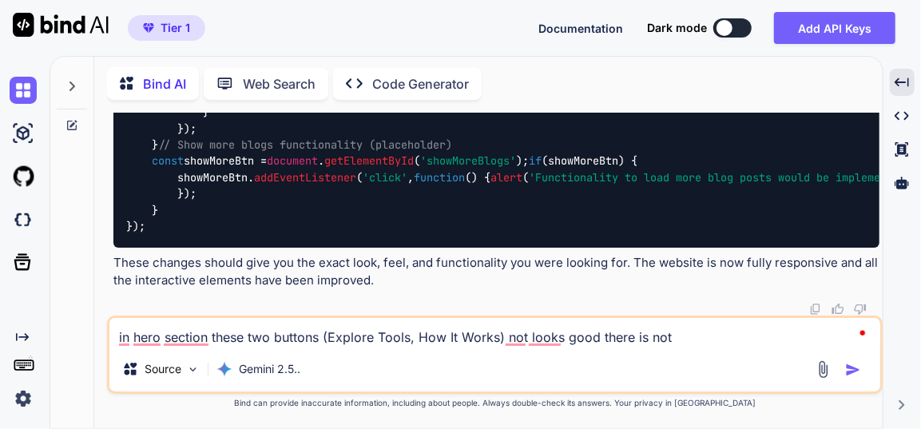
type textarea "in hero section these two buttons (Explore Tools, How It Works) not looks good …"
type textarea "x"
type textarea "in hero section these two buttons (Explore Tools, How It Works) not looks good …"
type textarea "x"
type textarea "in hero section these two buttons (Explore Tools, How It Works) not looks good …"
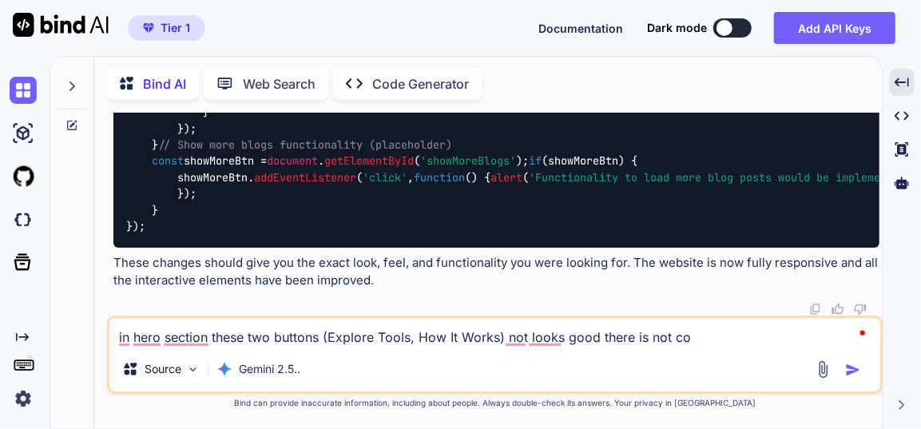
type textarea "x"
type textarea "in hero section these two buttons (Explore Tools, How It Works) not looks good …"
type textarea "x"
type textarea "in hero section these two buttons (Explore Tools, How It Works) not looks good …"
type textarea "x"
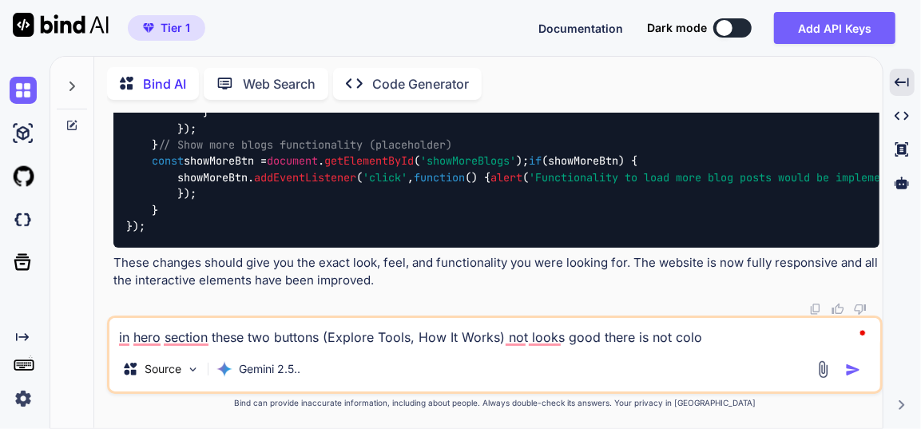
type textarea "in hero section these two buttons (Explore Tools, How It Works) not looks good …"
type textarea "x"
type textarea "in hero section these two buttons (Explore Tools, How It Works) not looks good …"
type textarea "x"
type textarea "in hero section these two buttons (Explore Tools, How It Works) not looks good …"
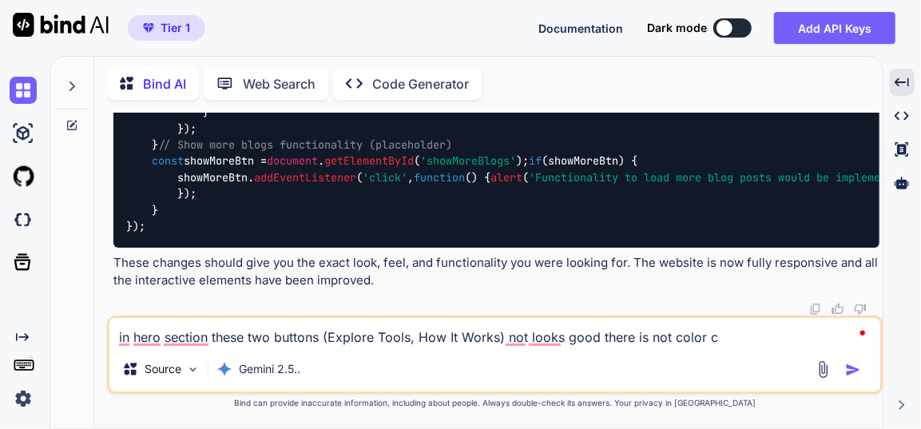
type textarea "x"
type textarea "in hero section these two buttons (Explore Tools, How It Works) not looks good …"
type textarea "x"
type textarea "in hero section these two buttons (Explore Tools, How It Works) not looks good …"
type textarea "x"
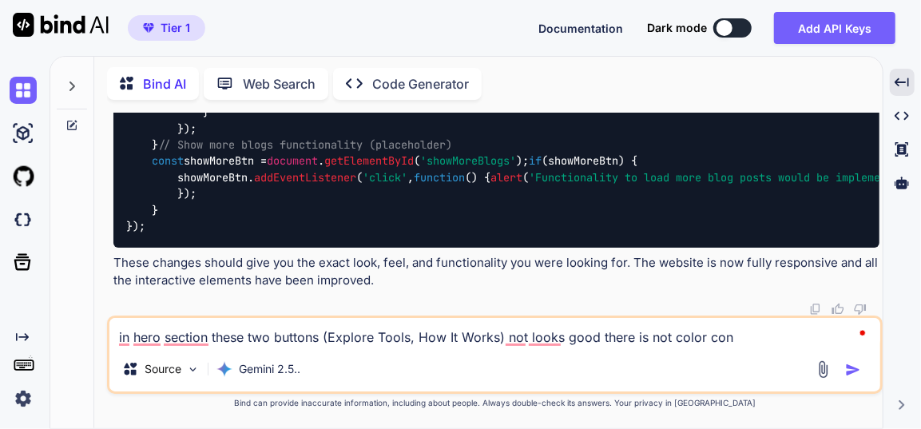
type textarea "in hero section these two buttons (Explore Tools, How It Works) not looks good …"
type textarea "x"
type textarea "in hero section these two buttons (Explore Tools, How It Works) not looks good …"
type textarea "x"
type textarea "in hero section these two buttons (Explore Tools, How It Works) not looks good …"
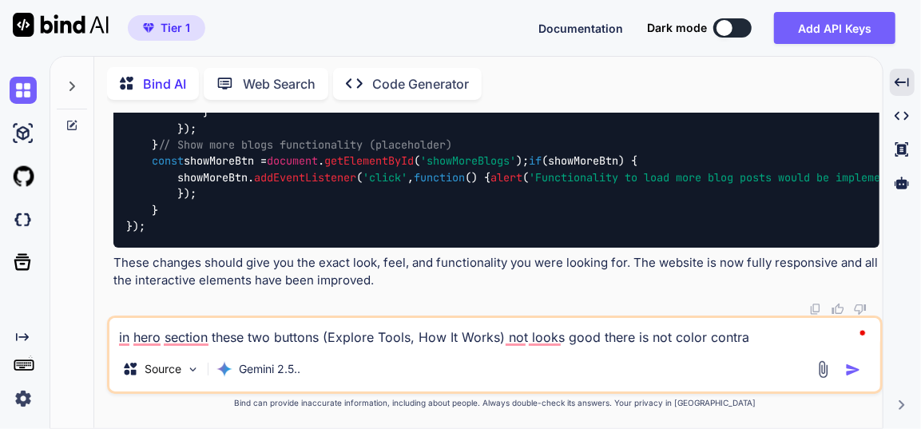
type textarea "x"
type textarea "in hero section these two buttons (Explore Tools, How It Works) not looks good …"
type textarea "x"
type textarea "in hero section these two buttons (Explore Tools, How It Works) not looks good …"
type textarea "x"
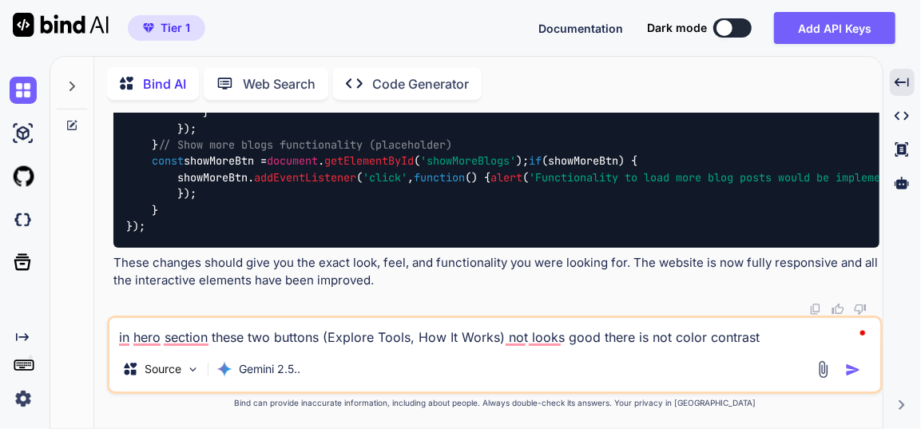
type textarea "in hero section these two buttons (Explore Tools, How It Works) not looks good …"
type textarea "x"
type textarea "in hero section these two buttons (Explore Tools, How It Works) not looks good …"
type textarea "x"
type textarea "in hero section these two buttons (Explore Tools, How It Works) not looks good …"
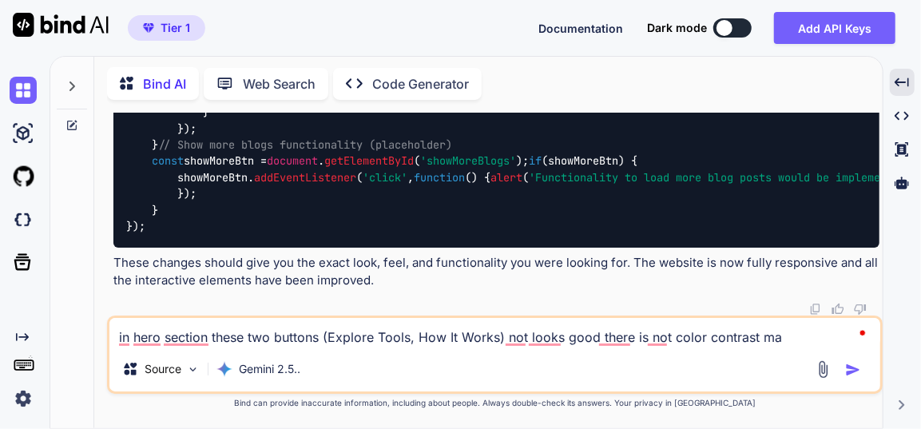
type textarea "x"
type textarea "in hero section these two buttons (Explore Tools, How It Works) not looks good …"
type textarea "x"
type textarea "in hero section these two buttons (Explore Tools, How It Works) not looks good …"
type textarea "x"
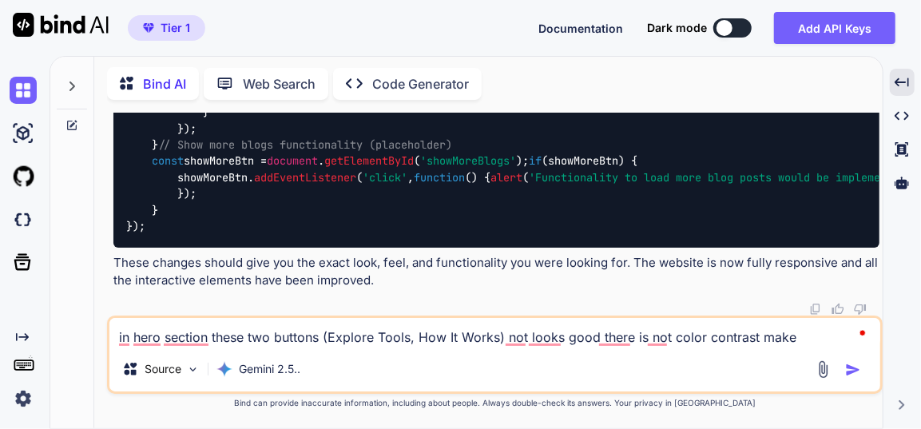
type textarea "in hero section these two buttons (Explore Tools, How It Works) not looks good …"
type textarea "x"
type textarea "in hero section these two buttons (Explore Tools, How It Works) not looks good …"
type textarea "x"
type textarea "in hero section these two buttons (Explore Tools, How It Works) not looks good …"
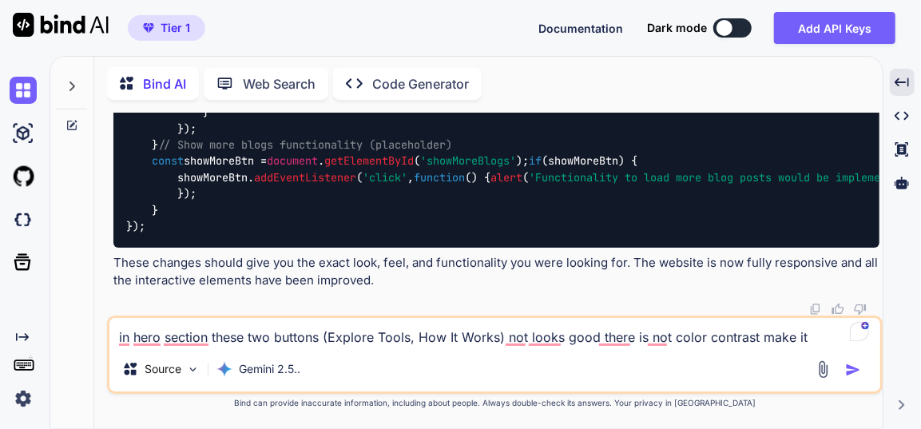
type textarea "x"
type textarea "in hero section these two buttons (Explore Tools, How It Works) not looks good …"
type textarea "x"
type textarea "in hero section these two buttons (Explore Tools, How It Works) not looks good …"
type textarea "x"
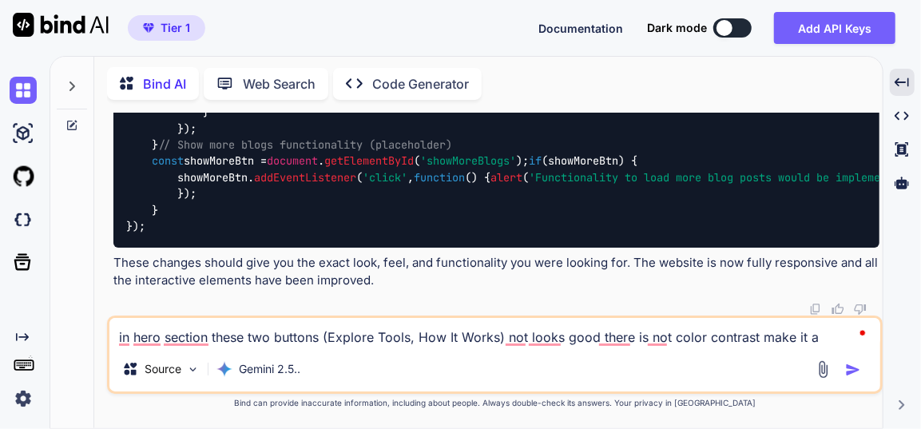
type textarea "in hero section these two buttons (Explore Tools, How It Works) not looks good …"
type textarea "x"
type textarea "in hero section these two buttons (Explore Tools, How It Works) not looks good …"
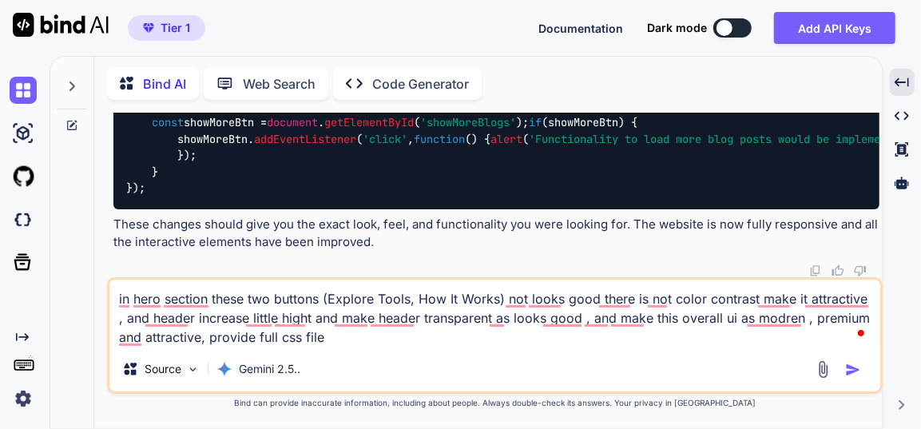
click at [865, 369] on button "button" at bounding box center [856, 370] width 22 height 16
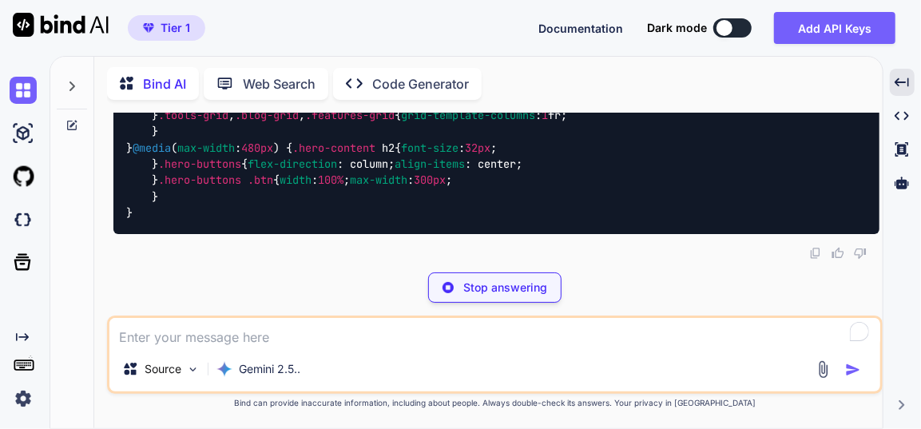
scroll to position [30556, 0]
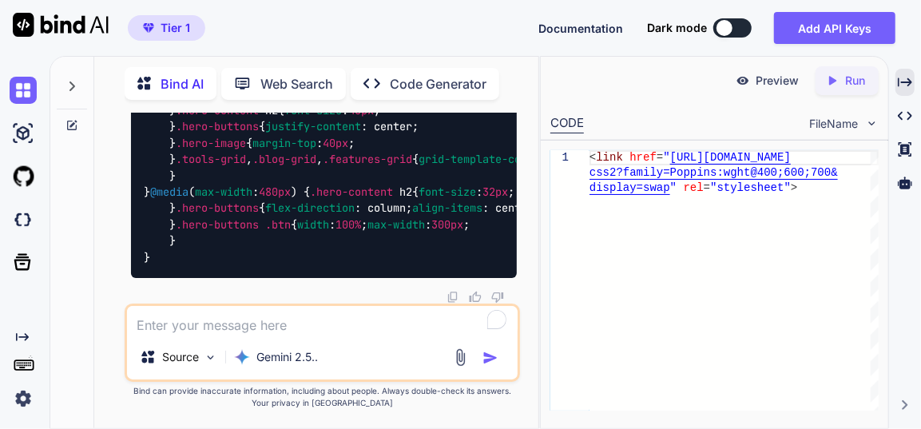
click at [237, 316] on textarea at bounding box center [322, 320] width 391 height 29
drag, startPoint x: 486, startPoint y: 357, endPoint x: 476, endPoint y: 358, distance: 9.6
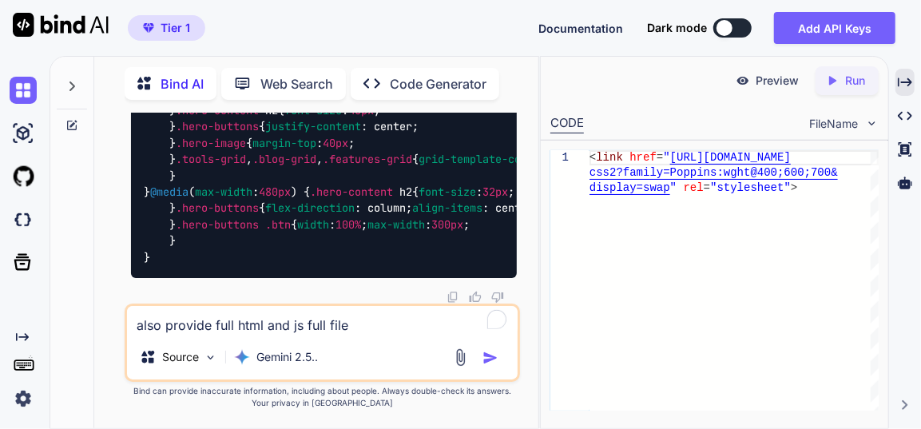
click at [487, 358] on img "button" at bounding box center [491, 358] width 16 height 16
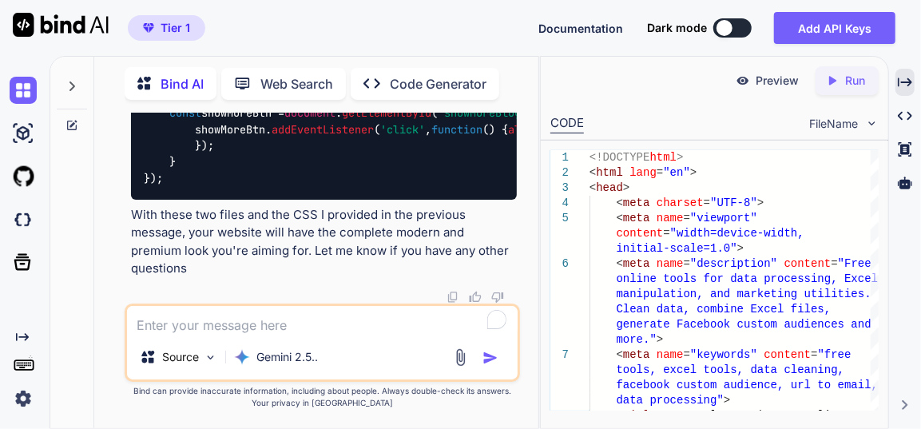
scroll to position [40183, 0]
click at [901, 84] on icon "Created with Pixso." at bounding box center [905, 82] width 14 height 14
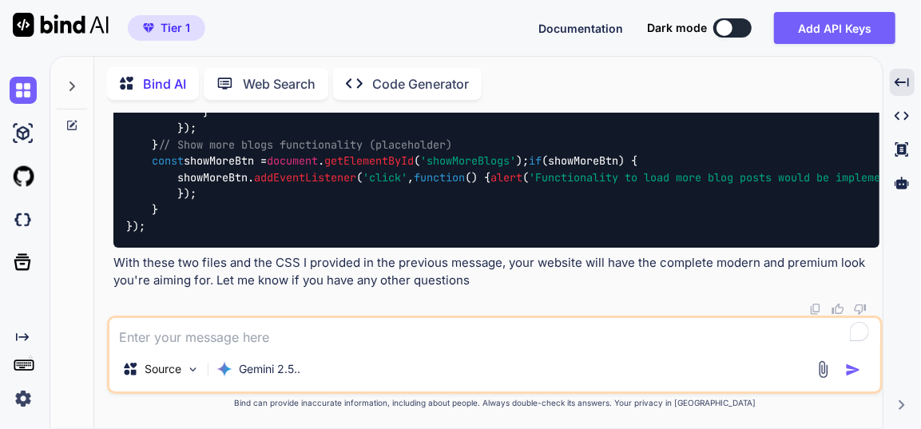
scroll to position [40106, 0]
click at [412, 348] on div "Source Gemini 2.5.." at bounding box center [495, 355] width 776 height 78
click at [403, 324] on textarea at bounding box center [494, 332] width 771 height 29
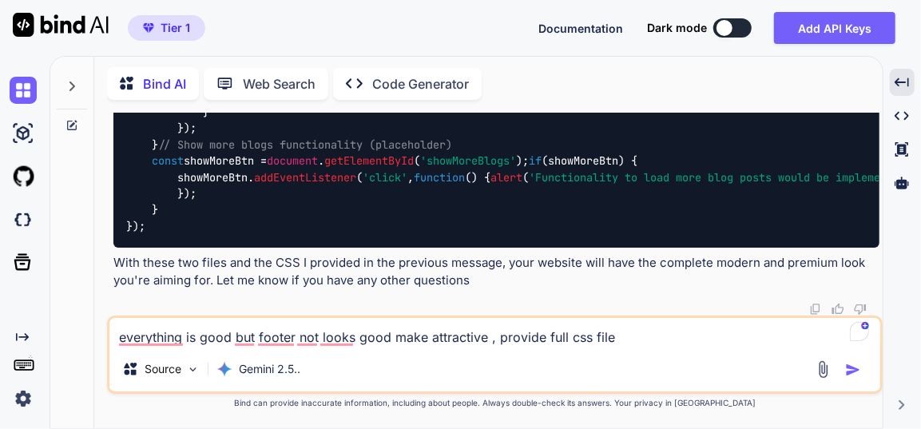
click at [858, 372] on img "button" at bounding box center [853, 370] width 16 height 16
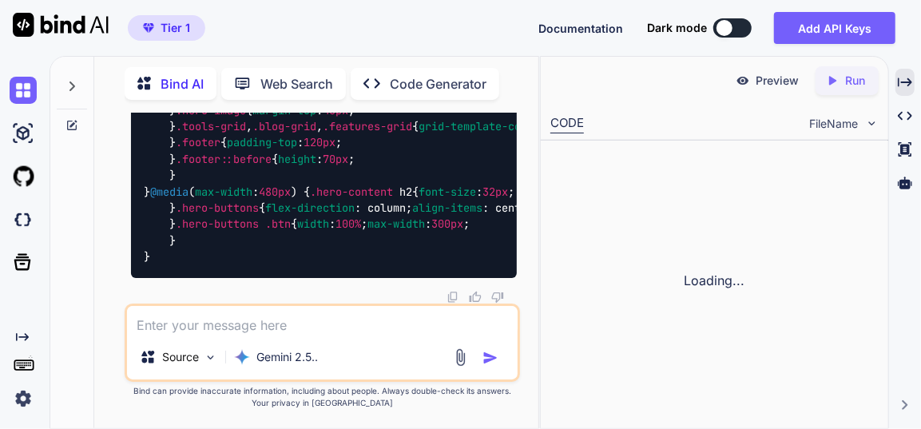
scroll to position [47210, 0]
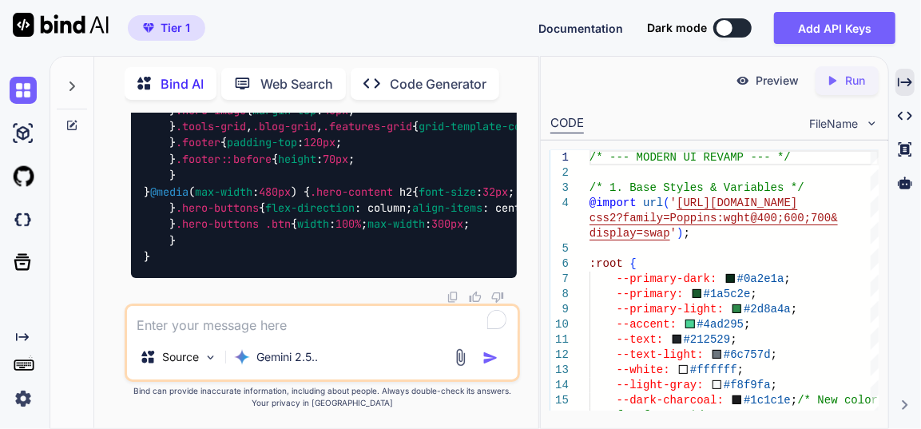
click at [321, 322] on textarea at bounding box center [322, 320] width 391 height 29
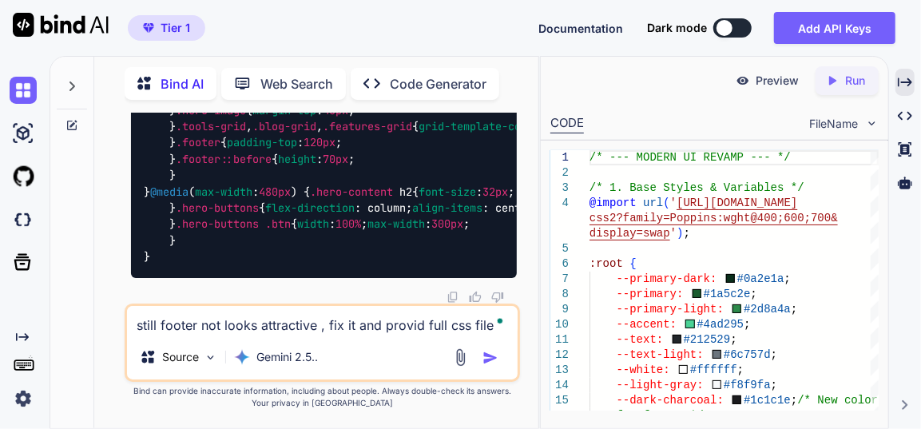
click at [489, 359] on img "button" at bounding box center [491, 358] width 16 height 16
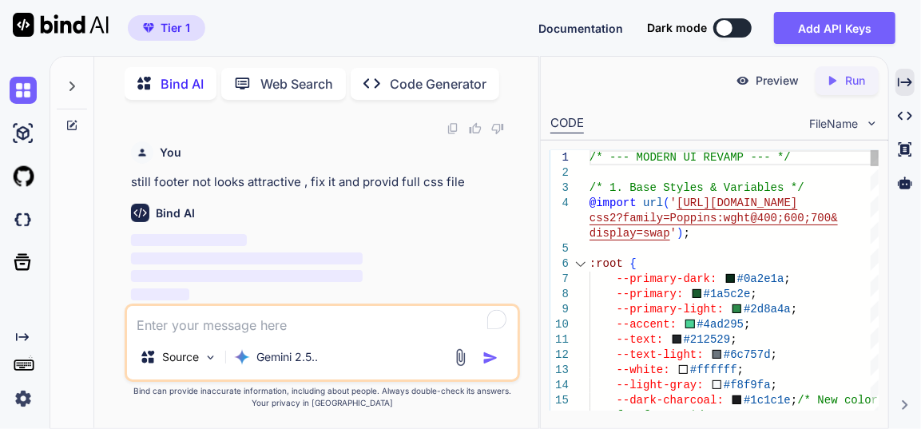
scroll to position [57837, 0]
click at [911, 78] on icon "Created with Pixso." at bounding box center [905, 82] width 14 height 14
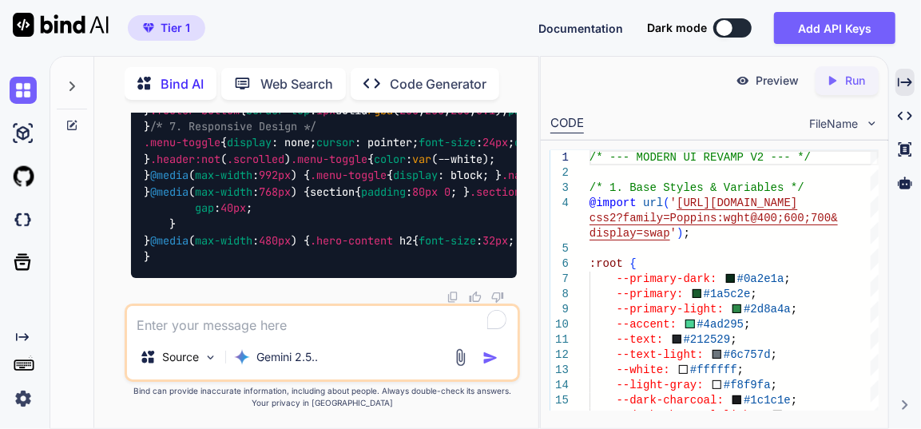
scroll to position [58450, 0]
click at [319, 324] on textarea at bounding box center [322, 320] width 391 height 29
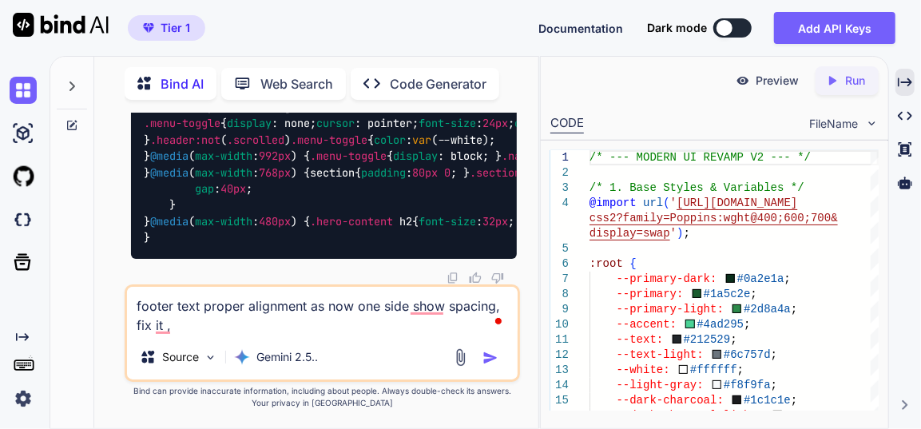
click at [501, 361] on button "button" at bounding box center [494, 358] width 22 height 16
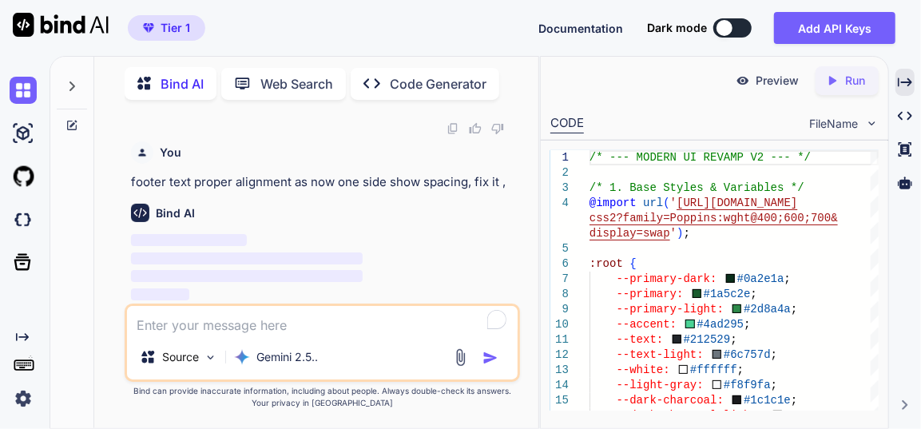
scroll to position [69117, 0]
click at [906, 85] on icon "Created with Pixso." at bounding box center [905, 82] width 14 height 14
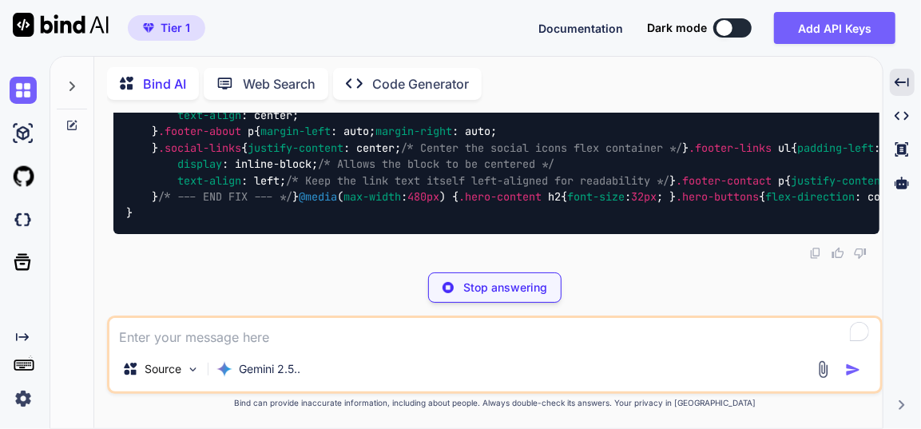
scroll to position [69505, 0]
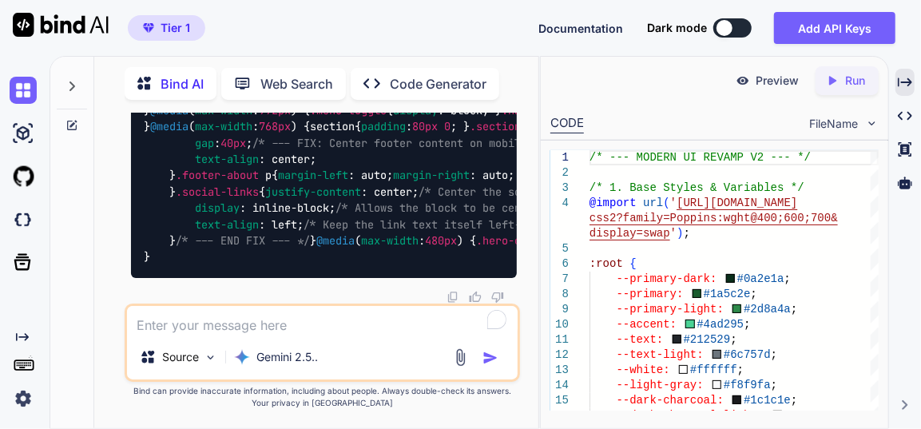
click at [322, 332] on textarea at bounding box center [322, 320] width 391 height 29
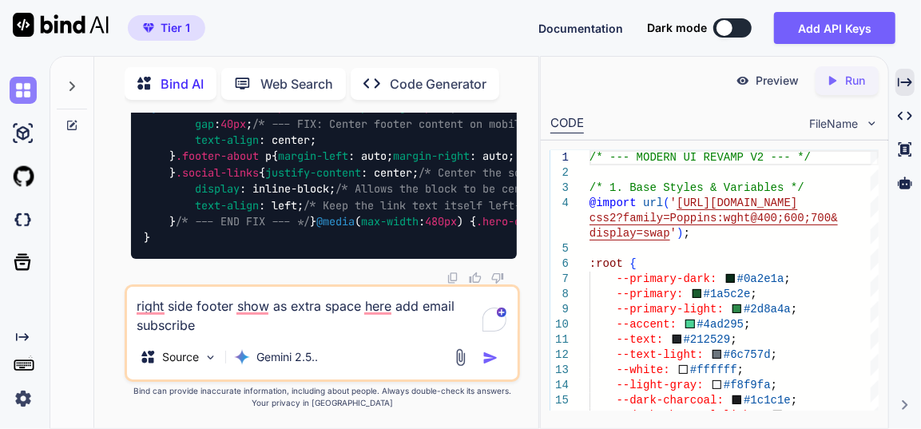
click at [35, 87] on img at bounding box center [23, 90] width 27 height 27
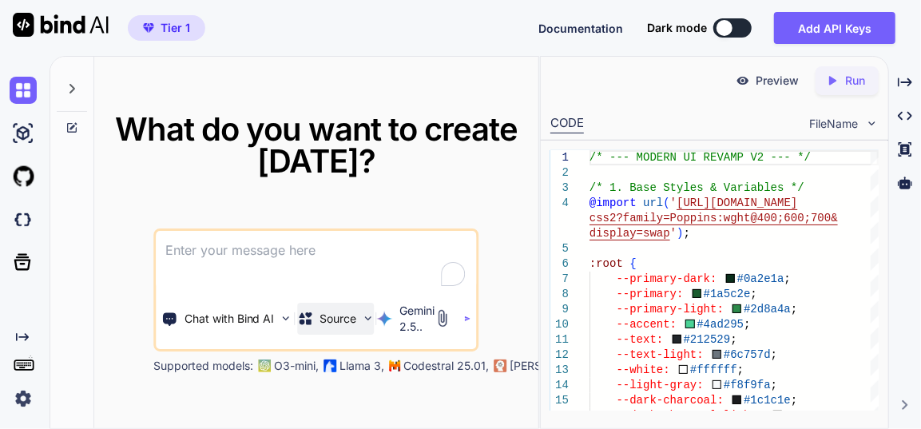
click at [328, 318] on p "Source" at bounding box center [338, 319] width 37 height 16
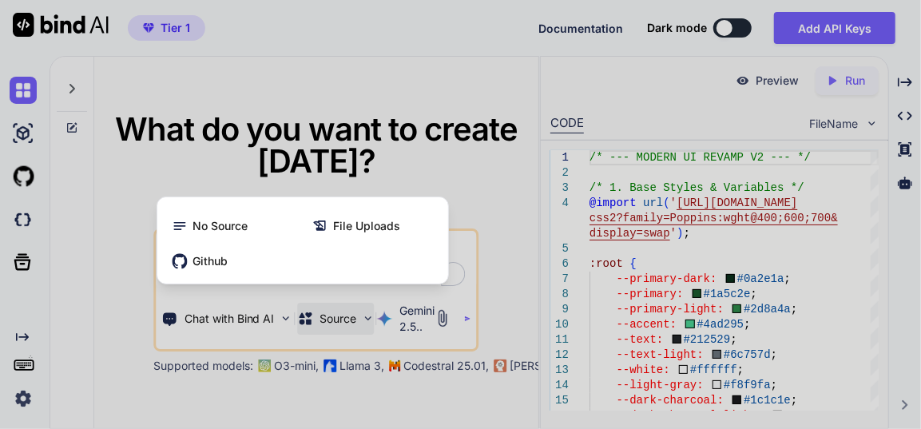
click at [61, 300] on div at bounding box center [460, 214] width 921 height 429
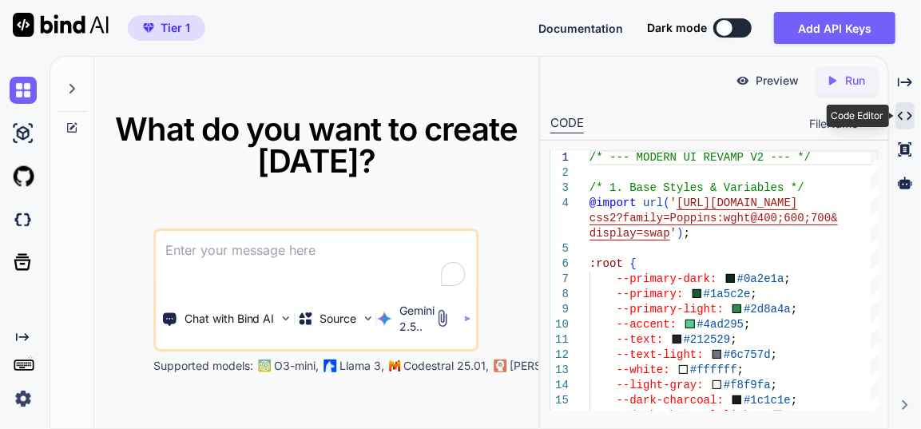
click at [908, 106] on div "Created with Pixso." at bounding box center [905, 115] width 19 height 27
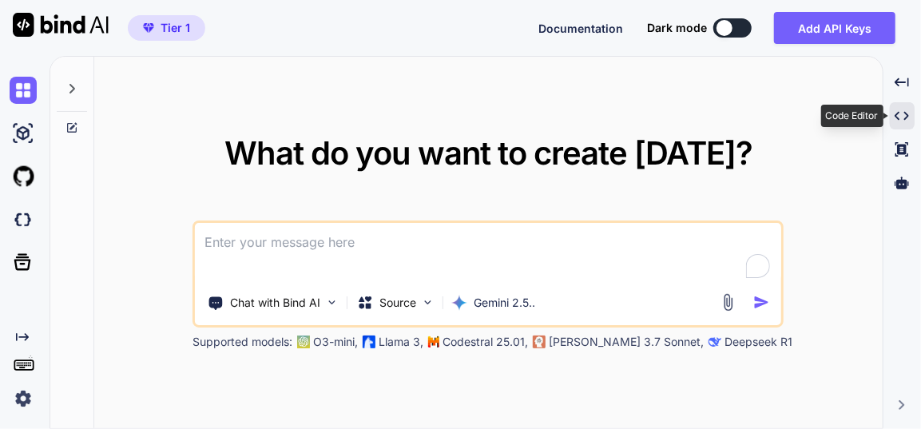
click at [908, 113] on icon at bounding box center [902, 116] width 14 height 9
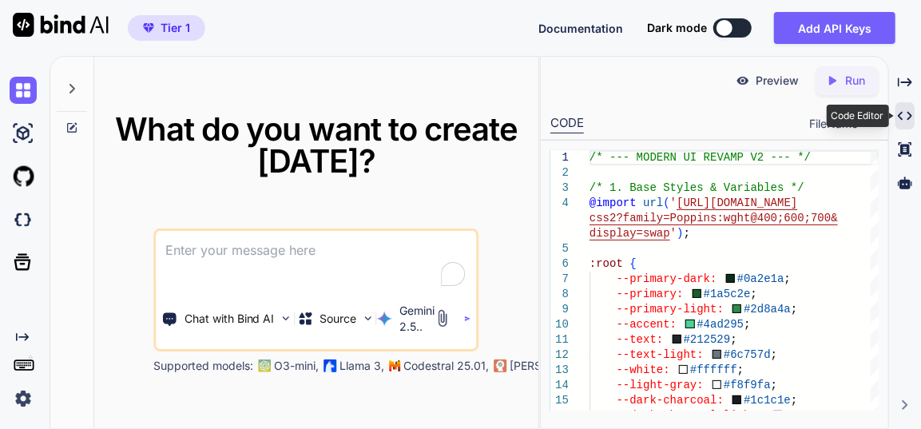
click at [908, 113] on icon "Created with Pixso." at bounding box center [905, 116] width 14 height 14
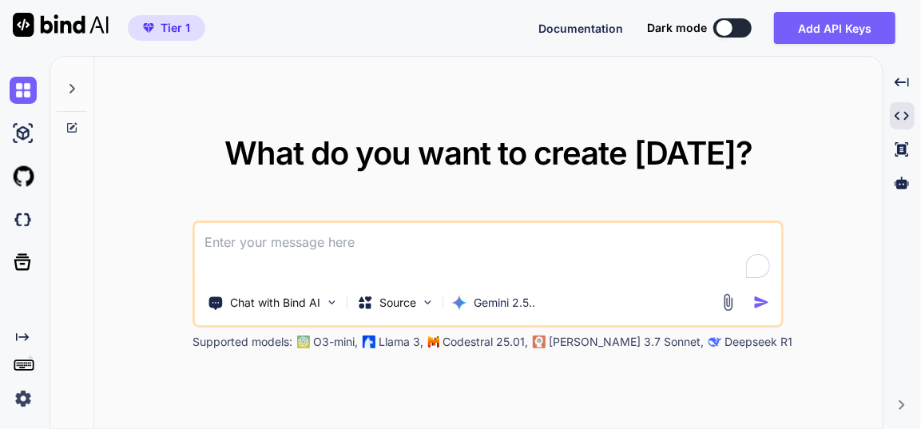
click at [405, 229] on textarea at bounding box center [488, 252] width 587 height 59
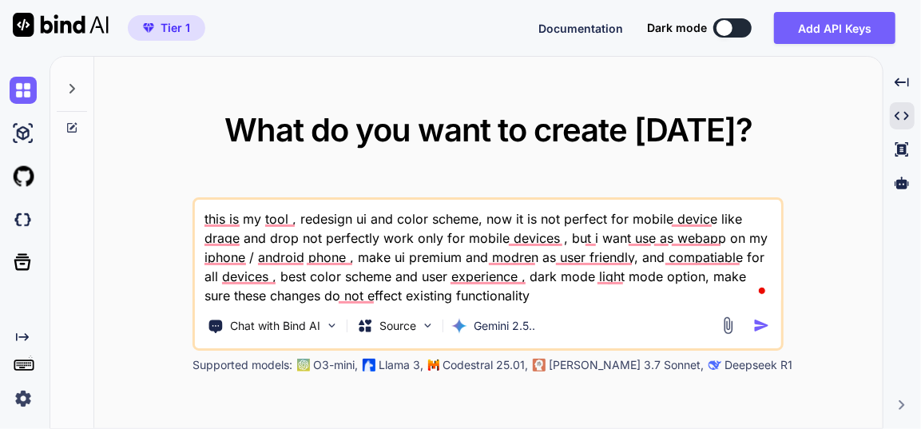
click at [527, 296] on textarea "this is my tool , redesign ui and color scheme, now it is not perfect for mobil…" at bounding box center [488, 252] width 587 height 105
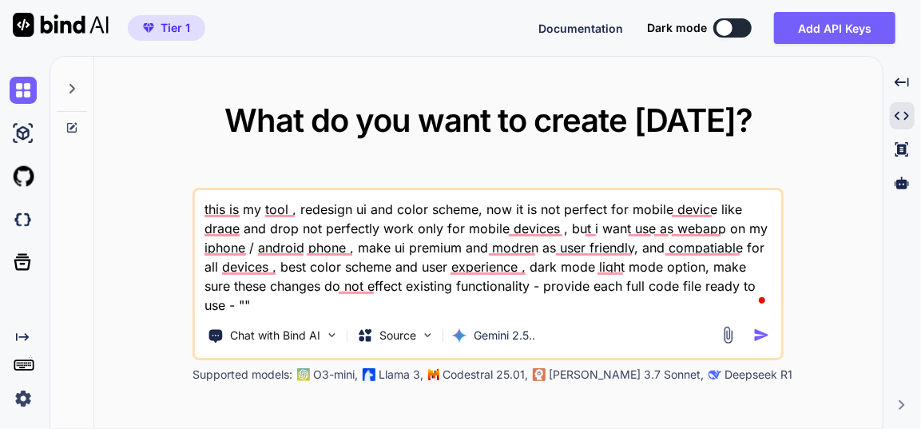
paste textarea "pdf-org.html - "<!DOCTYPE html> <html lang="en"> <head> <meta charset="UTF-8"> …"
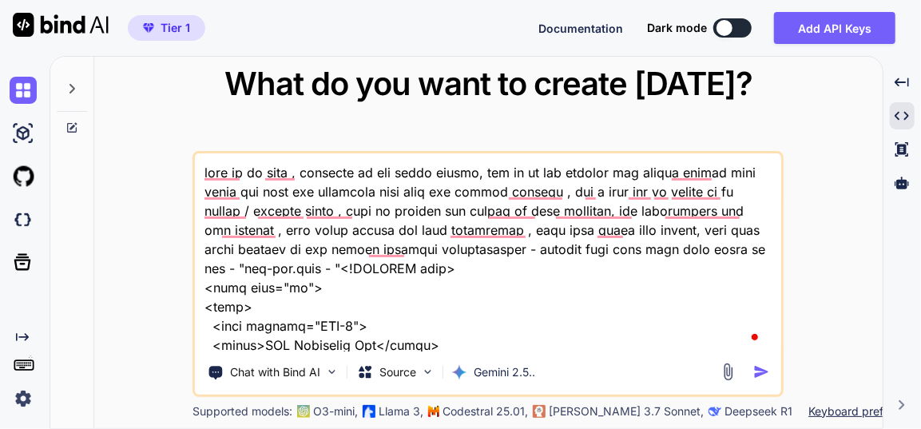
scroll to position [33458, 0]
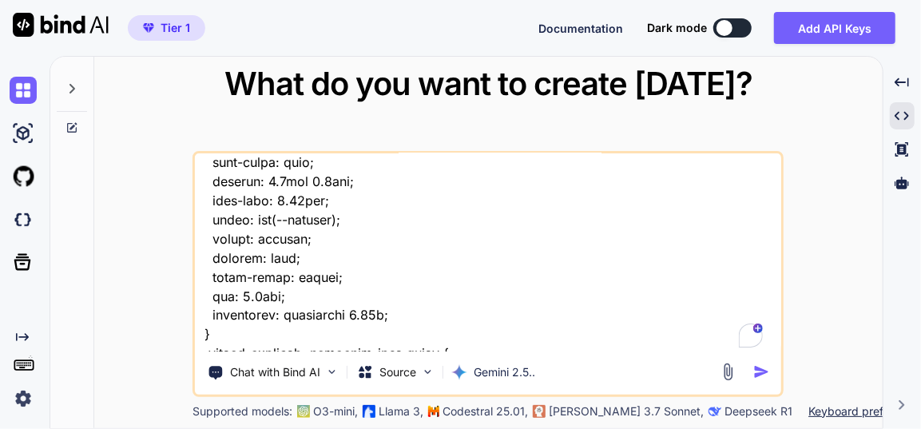
click at [760, 371] on img "button" at bounding box center [762, 372] width 17 height 17
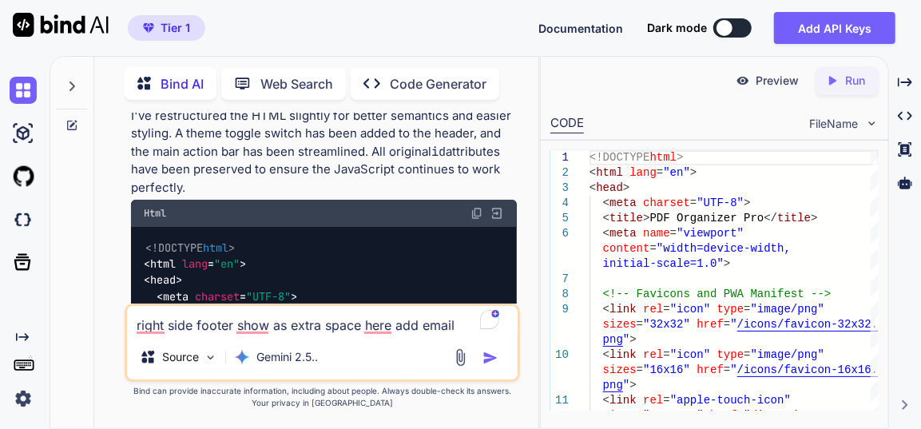
scroll to position [14408, 0]
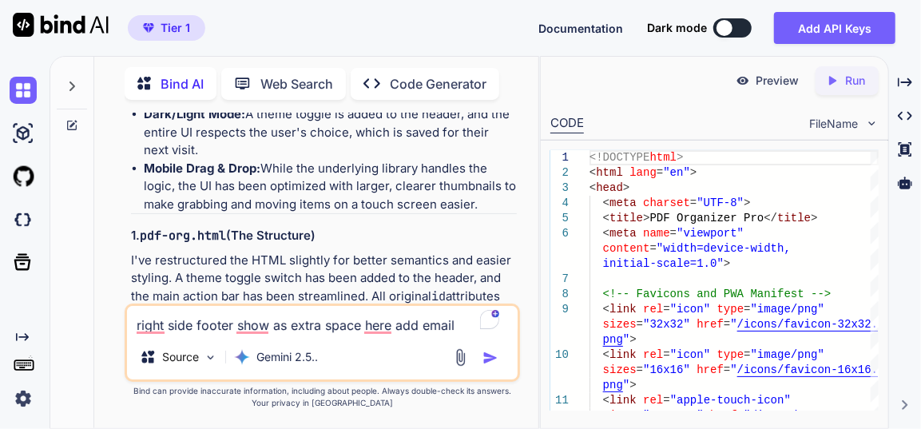
click at [477, 352] on img at bounding box center [477, 358] width 13 height 13
click at [909, 84] on icon at bounding box center [905, 82] width 14 height 9
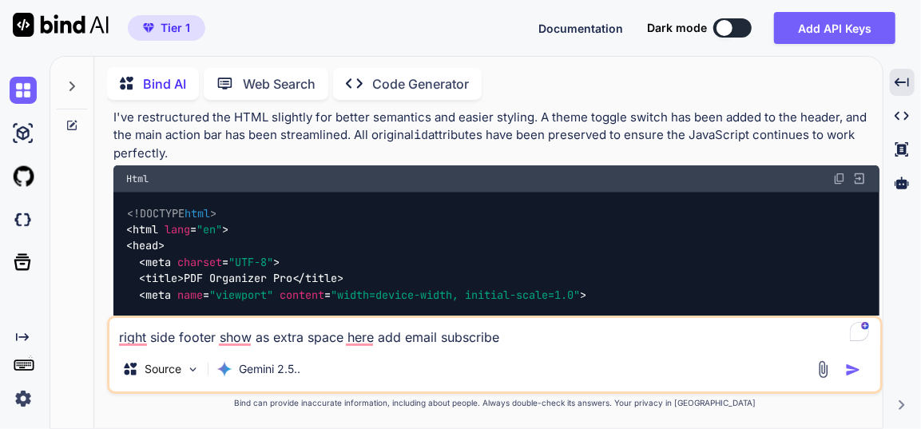
click at [841, 173] on img at bounding box center [839, 179] width 13 height 13
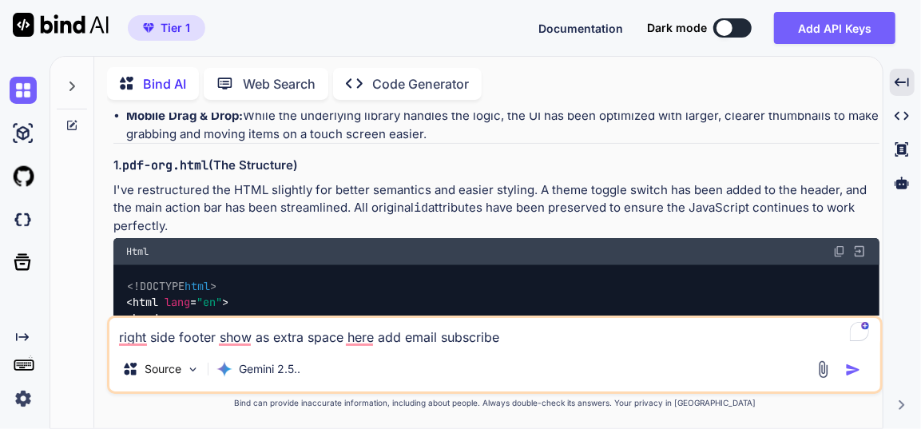
click at [841, 245] on img at bounding box center [839, 251] width 13 height 13
click at [839, 245] on img at bounding box center [839, 251] width 13 height 13
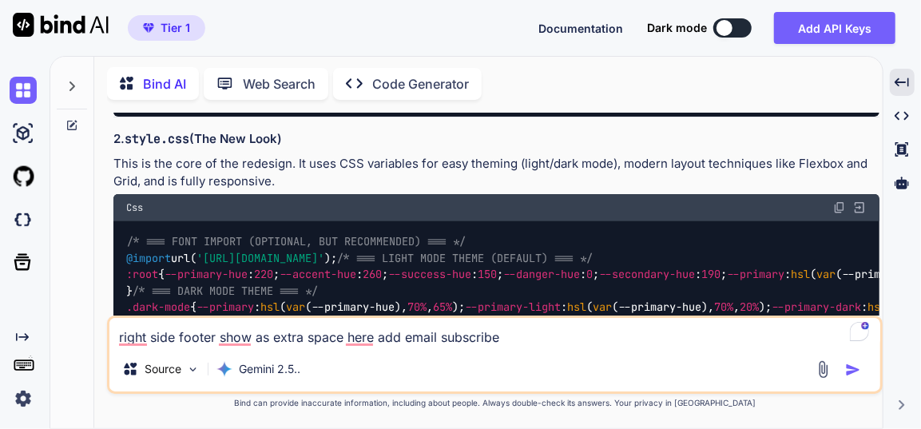
scroll to position [9433, 0]
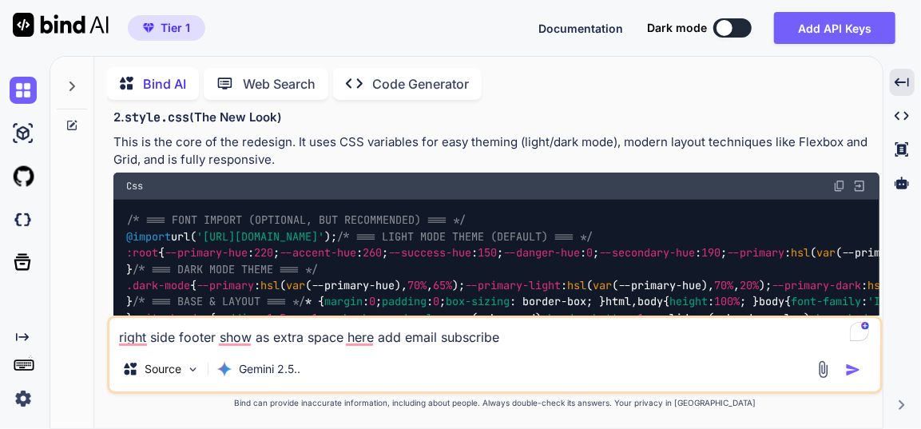
click at [837, 193] on img at bounding box center [839, 186] width 13 height 13
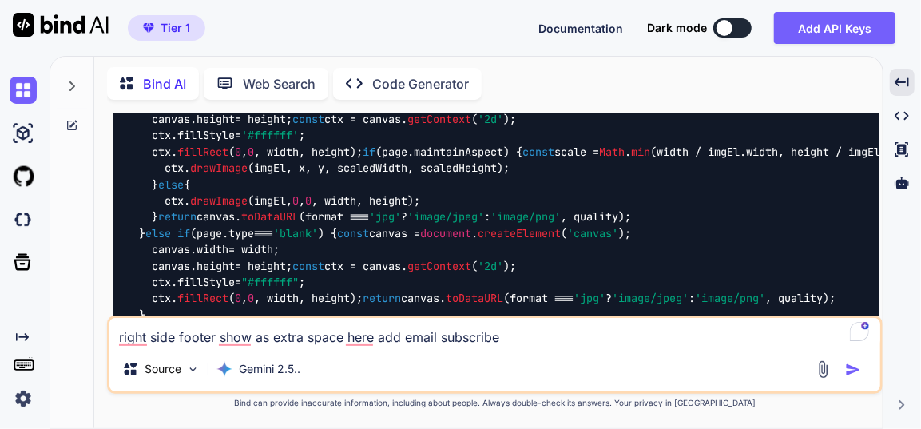
scroll to position [14664, 0]
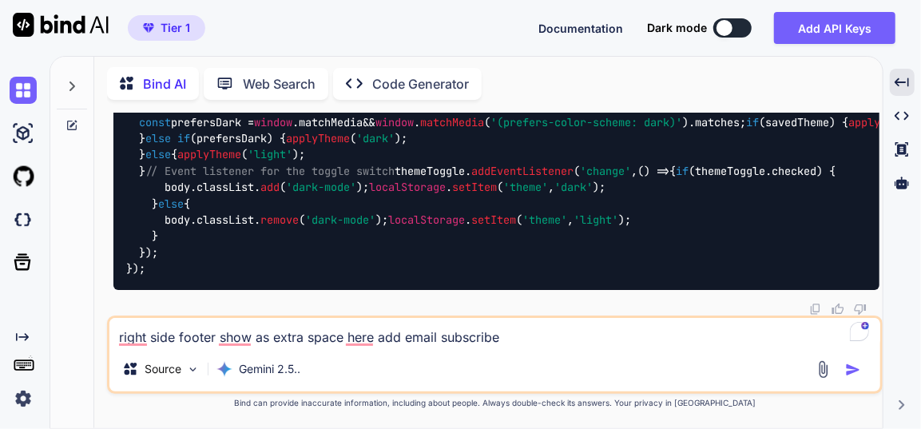
scroll to position [27254, 0]
drag, startPoint x: 533, startPoint y: 342, endPoint x: 99, endPoint y: 348, distance: 434.0
click at [99, 348] on div "Bind AI Web Search Created with Pixso. Code Generator You Bind AI Of course! I'…" at bounding box center [488, 245] width 789 height 368
click at [855, 370] on img "button" at bounding box center [853, 370] width 16 height 16
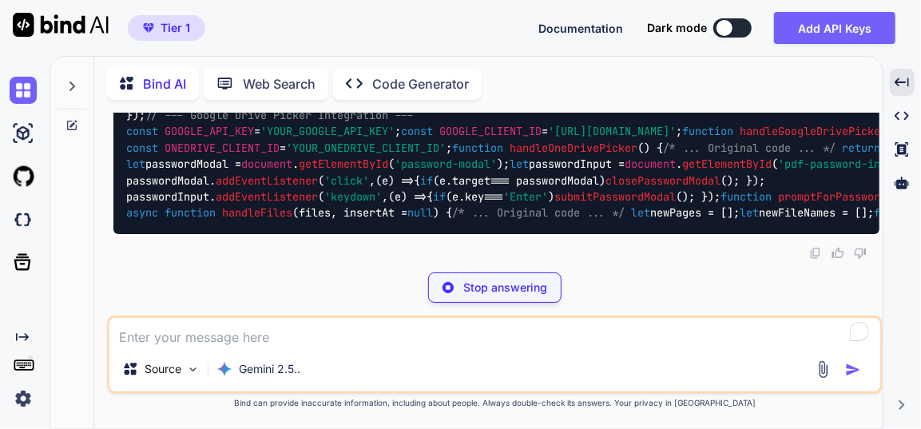
scroll to position [30111, 0]
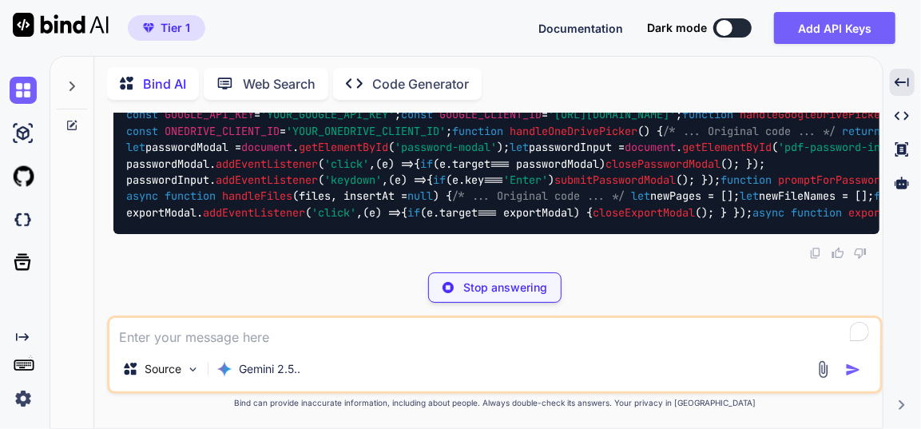
scroll to position [27859, 0]
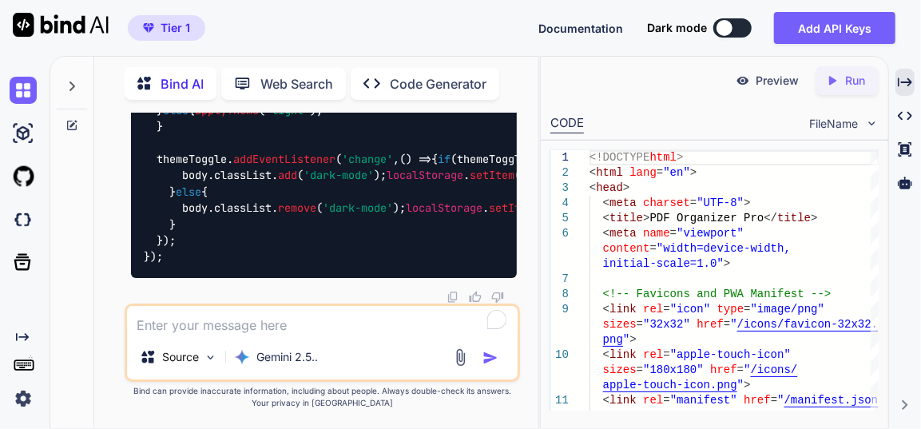
scroll to position [35574, 0]
click at [905, 82] on icon at bounding box center [905, 82] width 14 height 9
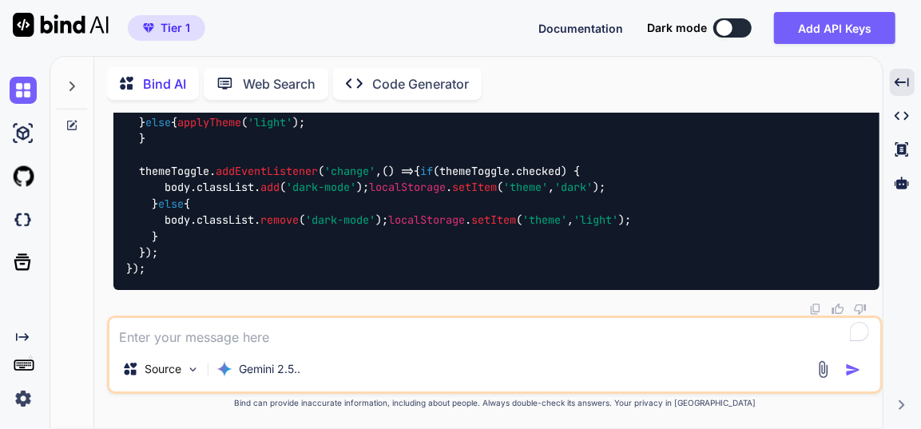
scroll to position [34833, 0]
click at [276, 344] on textarea at bounding box center [494, 332] width 771 height 29
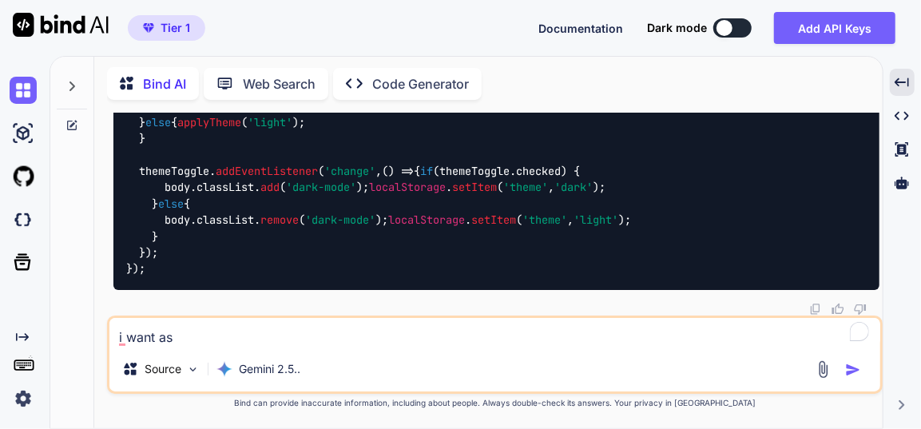
drag, startPoint x: 202, startPoint y: 341, endPoint x: 94, endPoint y: 328, distance: 108.7
click at [94, 328] on div "Bind AI Web Search Created with Pixso. Code Generator You Bind AI Of course! I'…" at bounding box center [488, 245] width 789 height 368
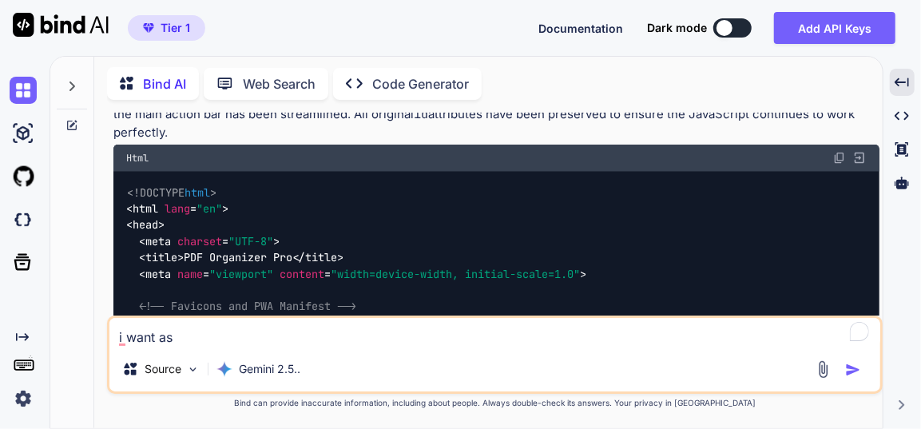
scroll to position [7010, 0]
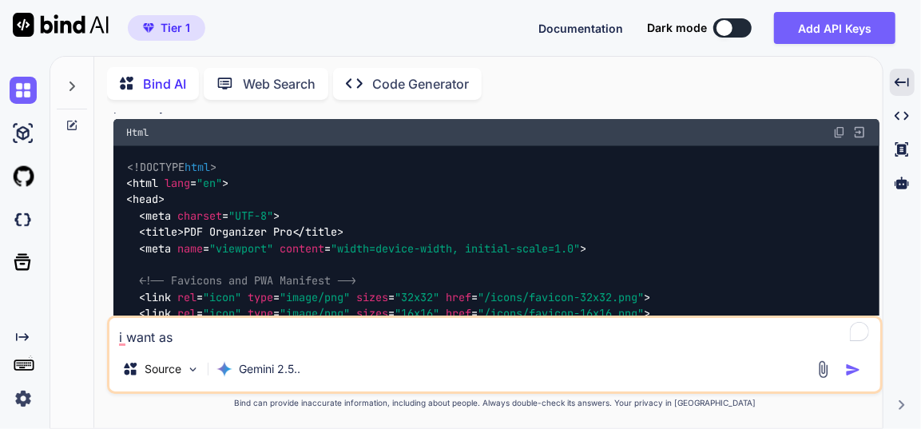
click at [255, 343] on textarea "i want as" at bounding box center [494, 332] width 771 height 29
drag, startPoint x: 276, startPoint y: 337, endPoint x: 101, endPoint y: 333, distance: 174.3
click at [101, 333] on div "Bind AI Web Search Created with Pixso. Code Generator You Bind AI Of course! I'…" at bounding box center [488, 245] width 789 height 368
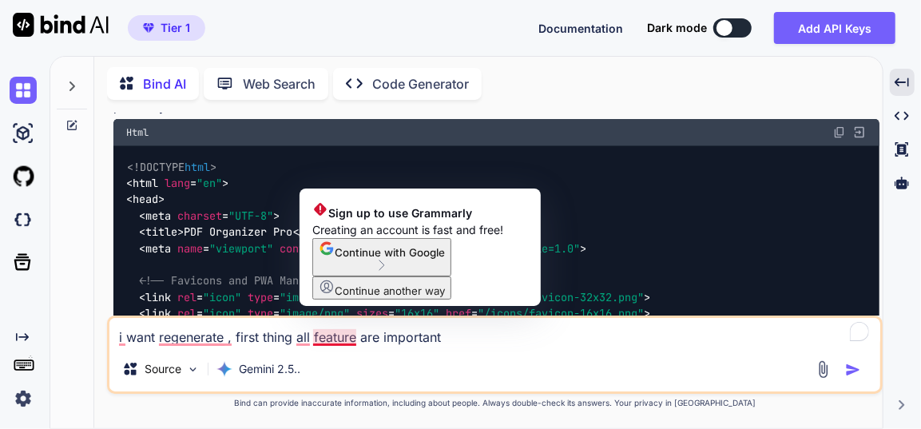
drag, startPoint x: 350, startPoint y: 340, endPoint x: 363, endPoint y: 338, distance: 12.9
click at [350, 339] on textarea "i want regenerate , first thing all feature are important" at bounding box center [494, 332] width 771 height 29
click at [353, 336] on textarea "i want regenerate , first thing all feature are important" at bounding box center [494, 332] width 771 height 29
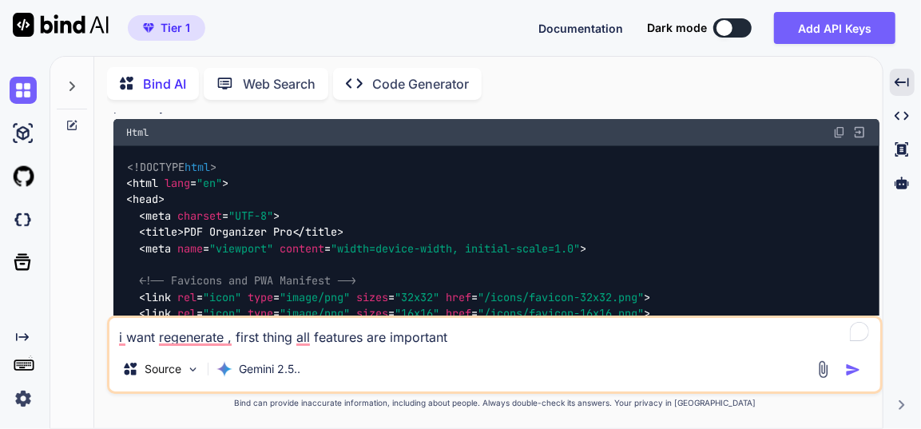
click at [476, 336] on textarea "i want regenerate , first thing all features are important" at bounding box center [494, 332] width 771 height 29
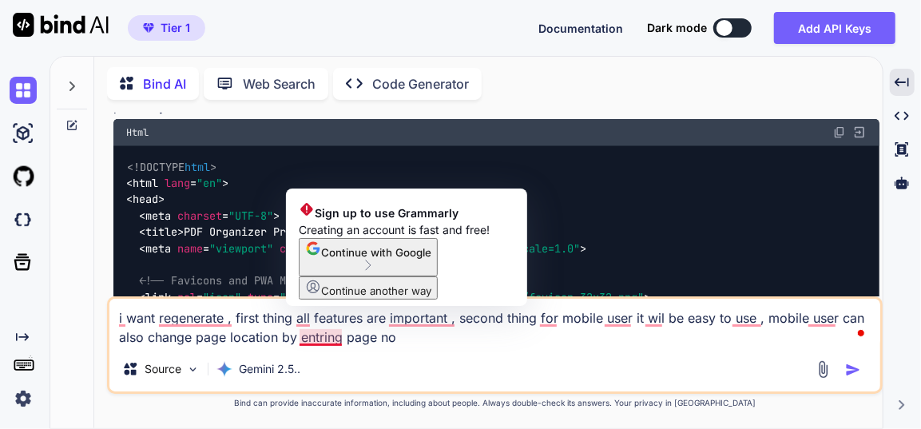
drag, startPoint x: 336, startPoint y: 339, endPoint x: 391, endPoint y: 361, distance: 58.8
click at [567, 368] on div "Source Gemini 2.5.." at bounding box center [494, 372] width 771 height 38
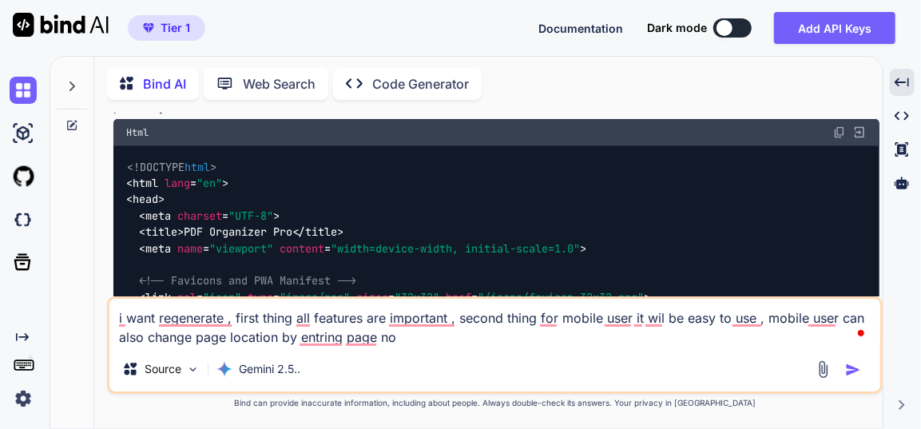
drag, startPoint x: 331, startPoint y: 344, endPoint x: 410, endPoint y: 382, distance: 87.9
click at [419, 384] on div "Source Gemini 2.5.." at bounding box center [494, 372] width 771 height 38
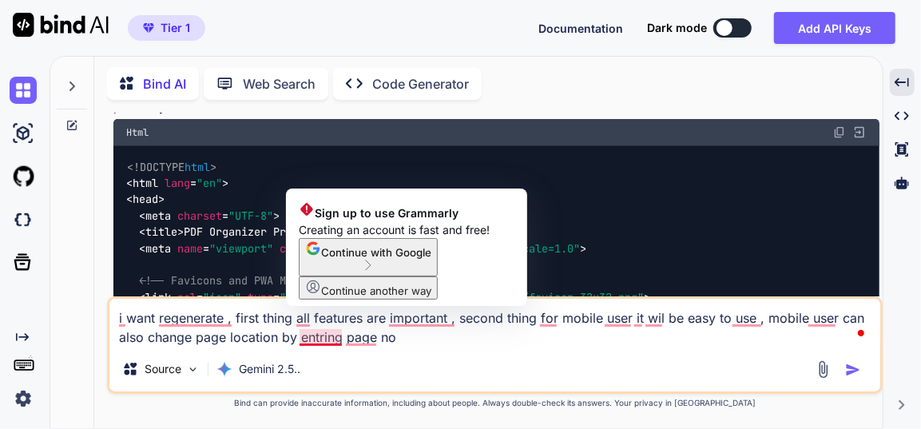
click at [322, 339] on textarea "i want regenerate , first thing all features are important , second thing for m…" at bounding box center [494, 323] width 771 height 48
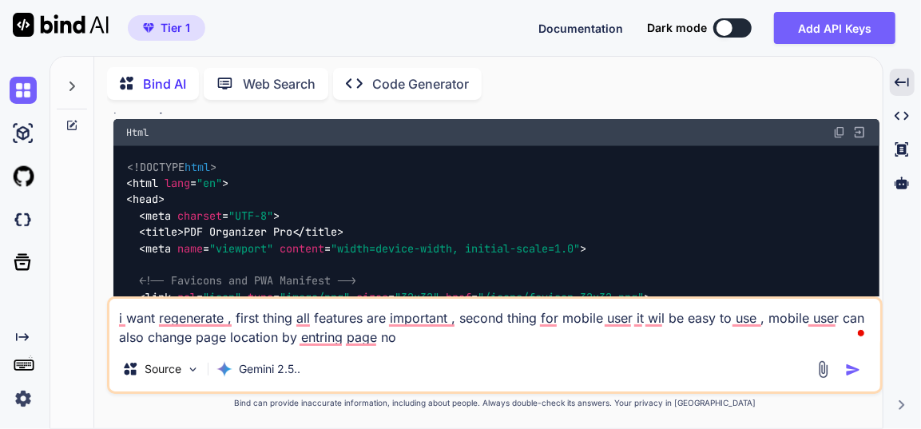
click at [438, 342] on textarea "i want regenerate , first thing all features are important , second thing for m…" at bounding box center [494, 323] width 771 height 48
click at [344, 343] on textarea "i want regenerate , first thing all features are important , second thing for m…" at bounding box center [494, 323] width 771 height 48
click at [482, 337] on textarea "i want regenerate , first thing all features are important , second thing for m…" at bounding box center [494, 323] width 771 height 48
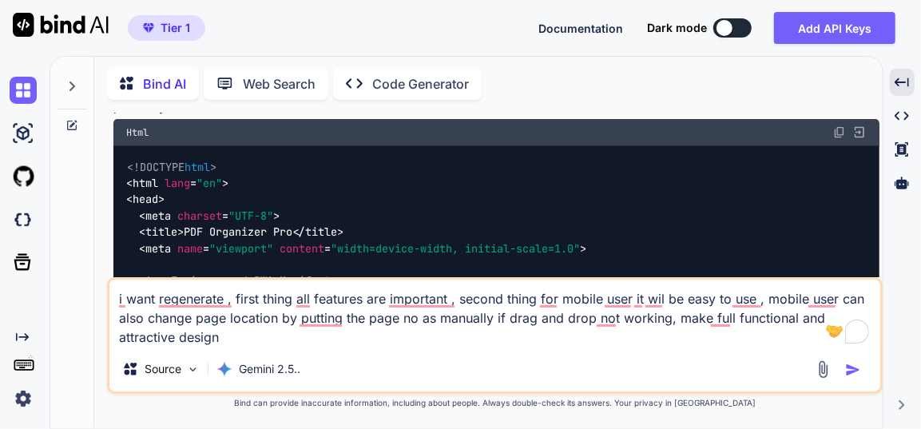
click at [853, 372] on img "button" at bounding box center [853, 370] width 16 height 16
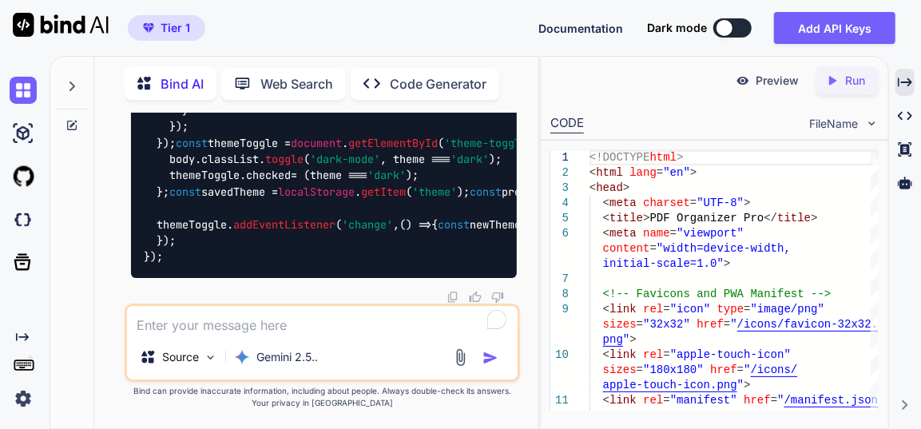
scroll to position [47549, 0]
click at [911, 84] on icon "Created with Pixso." at bounding box center [905, 82] width 14 height 14
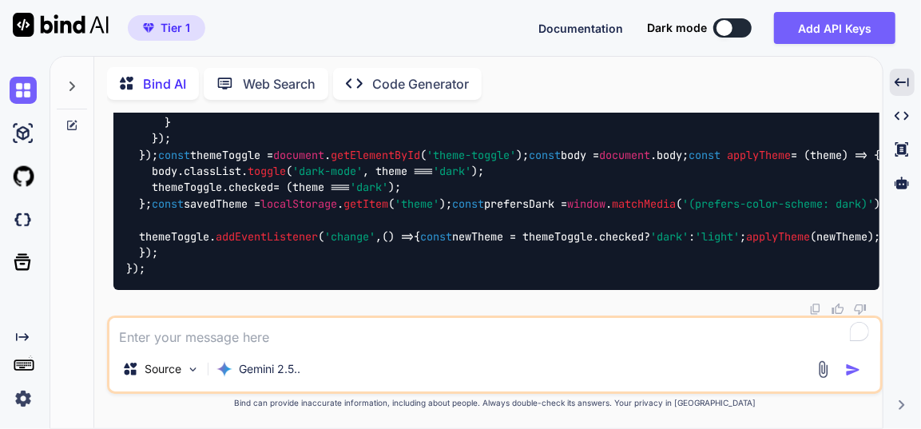
scroll to position [39402, 0]
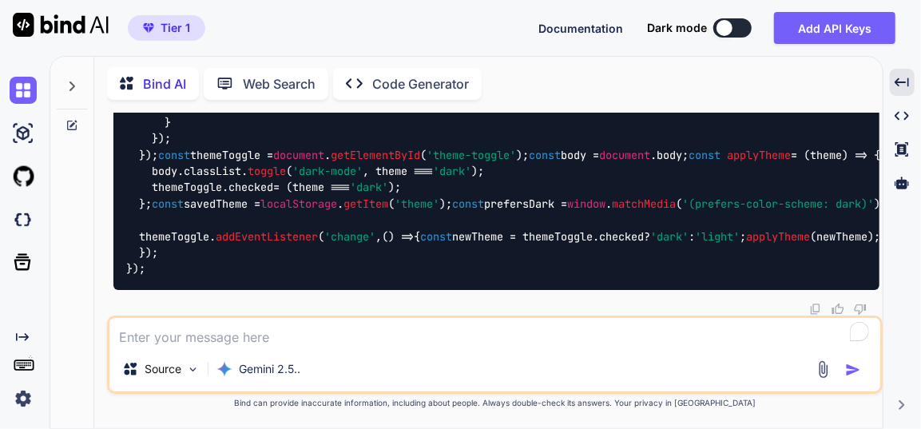
click at [269, 327] on textarea at bounding box center [494, 332] width 771 height 29
click at [855, 368] on img "button" at bounding box center [853, 370] width 16 height 16
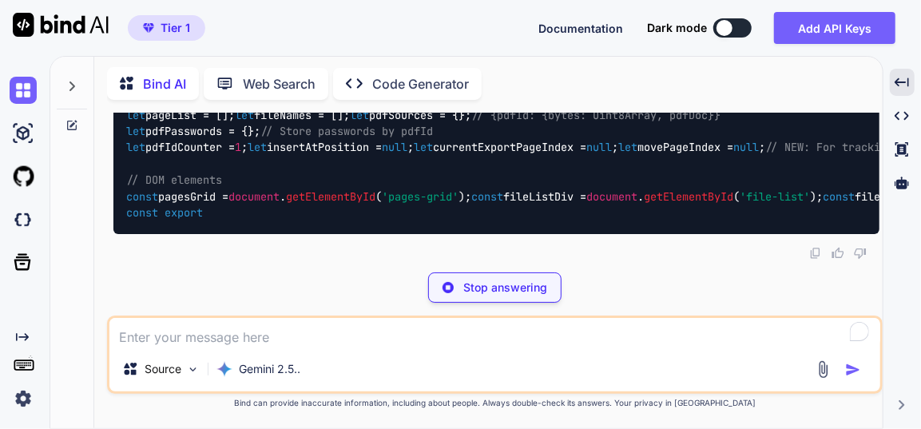
scroll to position [49313, 0]
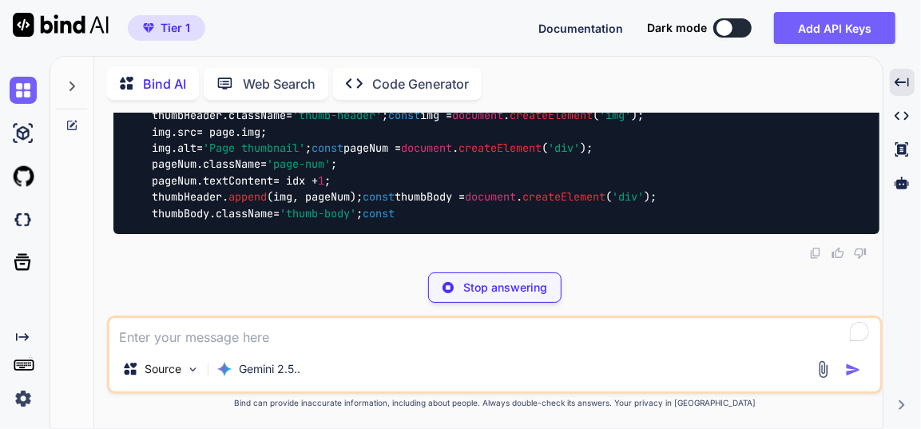
scroll to position [51709, 0]
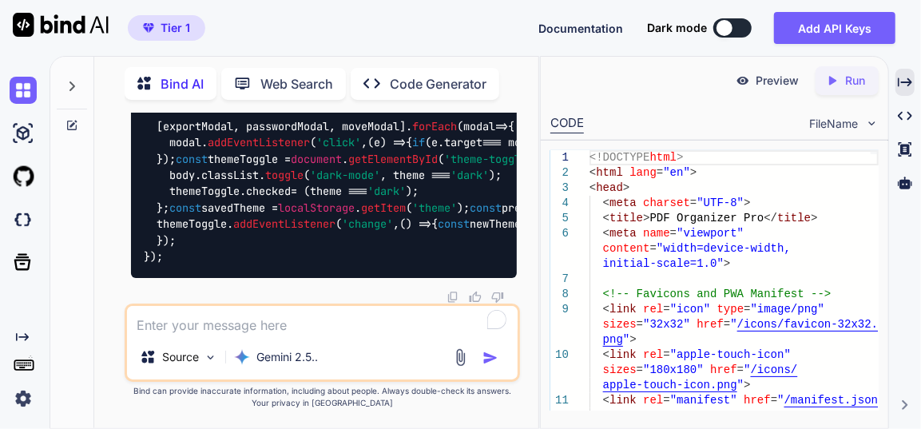
scroll to position [60071, 0]
click at [904, 82] on icon at bounding box center [905, 82] width 14 height 9
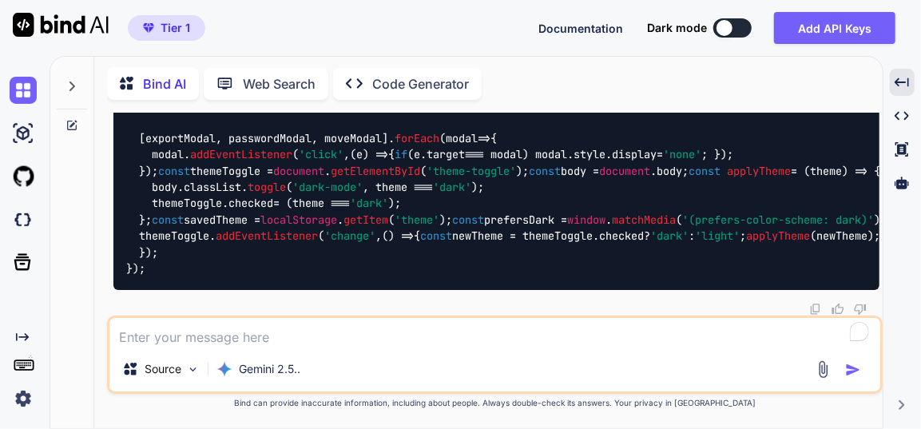
scroll to position [54761, 0]
click at [416, 334] on textarea at bounding box center [494, 332] width 771 height 29
click at [255, 344] on textarea at bounding box center [494, 332] width 771 height 29
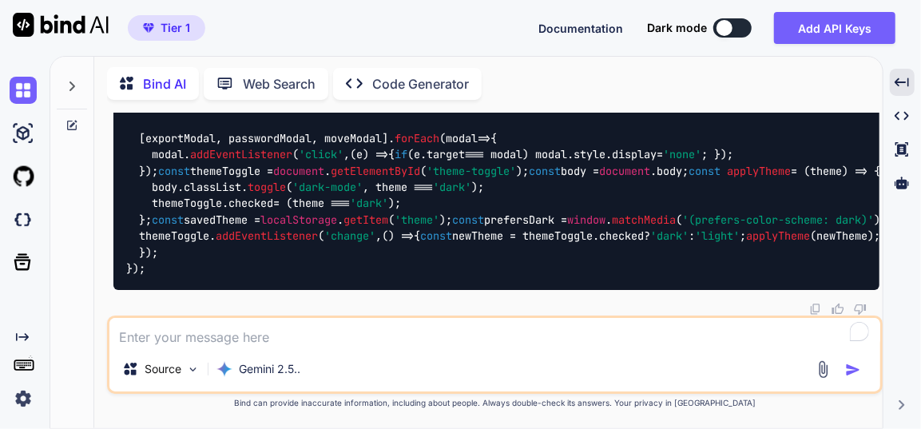
click at [307, 344] on textarea at bounding box center [494, 332] width 771 height 29
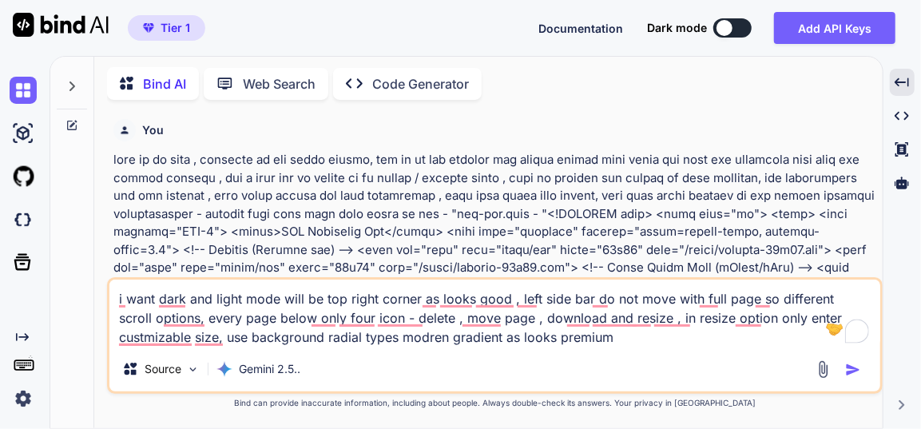
scroll to position [58264, 0]
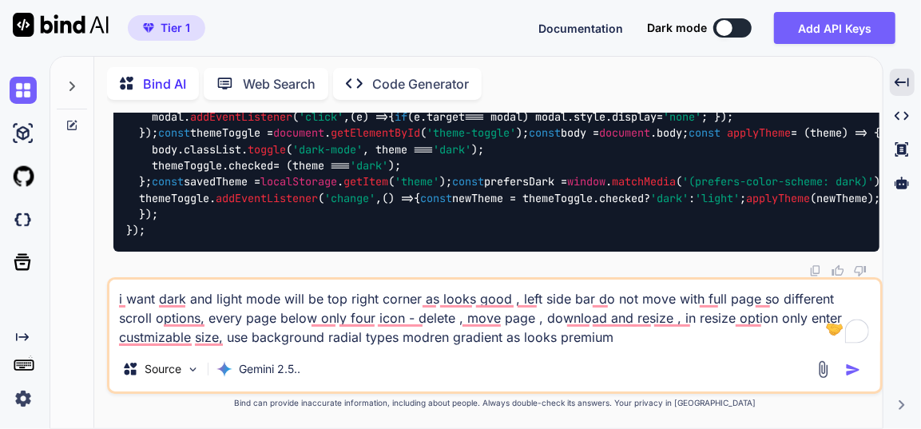
type textarea "x"
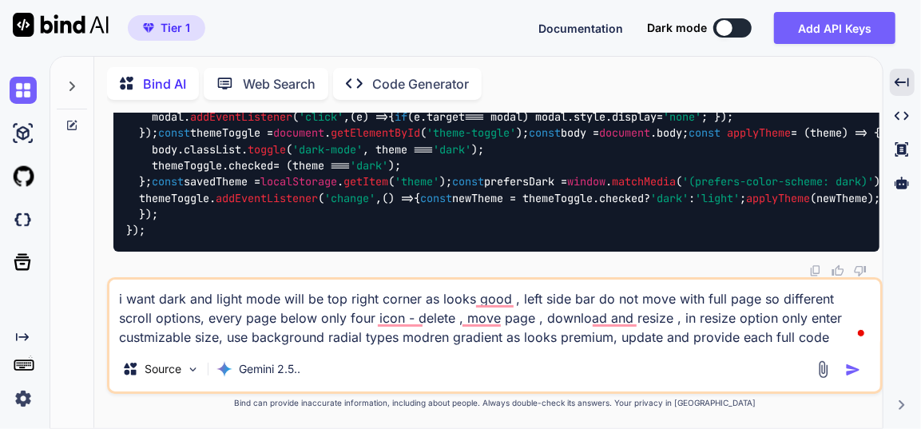
type textarea "i want dark and light mode will be top right corner as looks good , left side b…"
click at [852, 366] on img "button" at bounding box center [853, 370] width 16 height 16
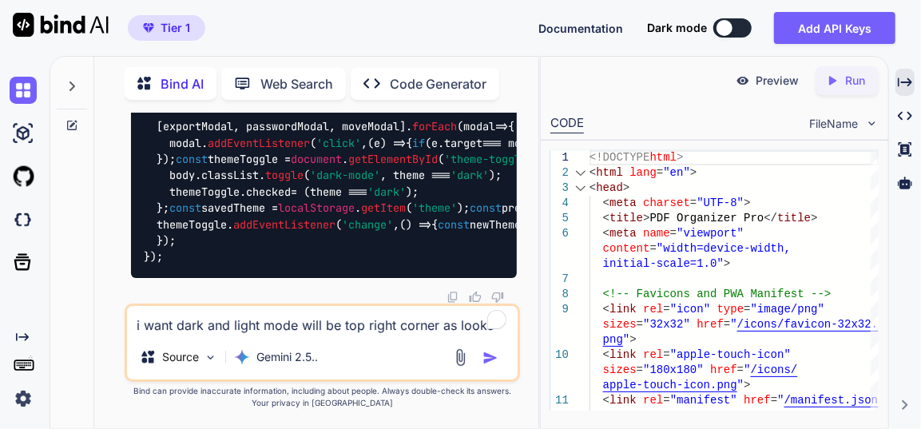
scroll to position [67574, 0]
click at [913, 82] on div "Created with Pixso." at bounding box center [905, 82] width 19 height 27
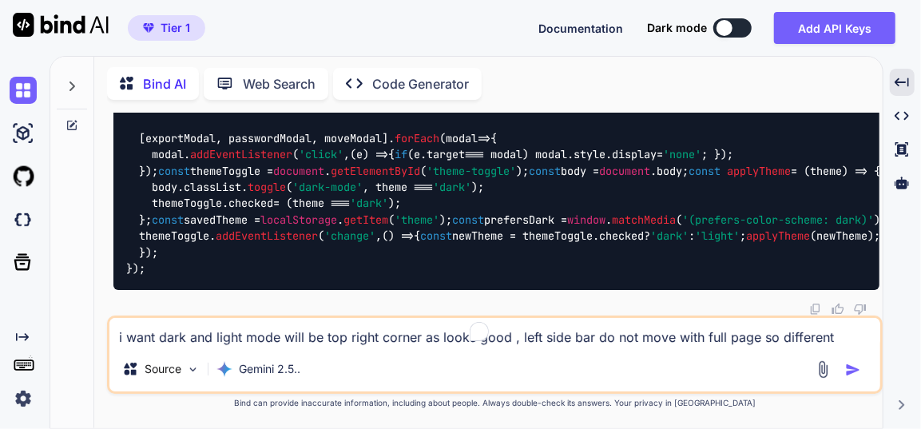
scroll to position [58960, 0]
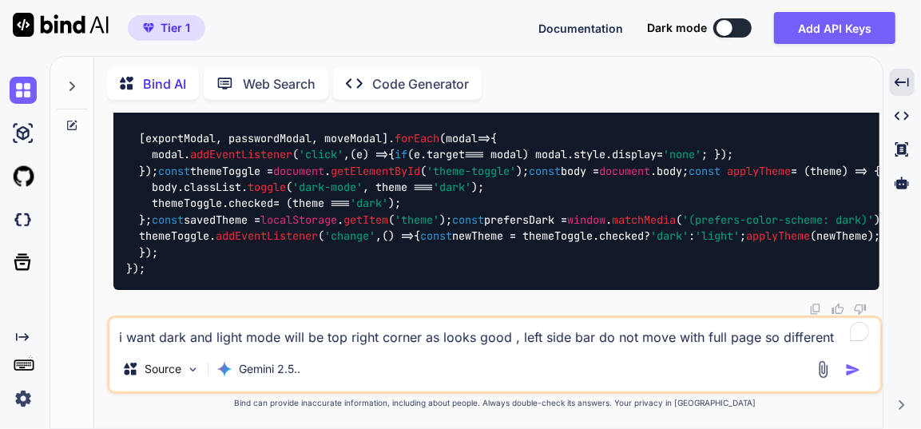
click at [299, 325] on textarea "i want dark and light mode will be top right corner as looks good , left side b…" at bounding box center [494, 332] width 771 height 29
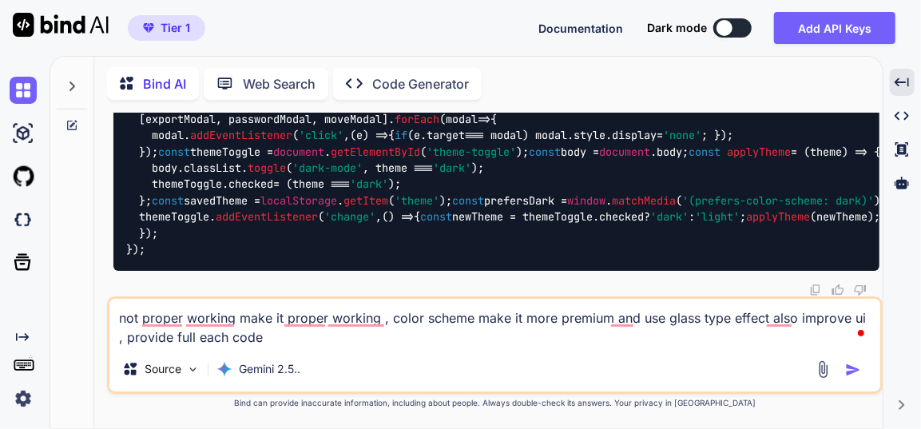
type textarea "not proper working make it proper working , color scheme make it more premium a…"
click at [854, 368] on img "button" at bounding box center [853, 370] width 16 height 16
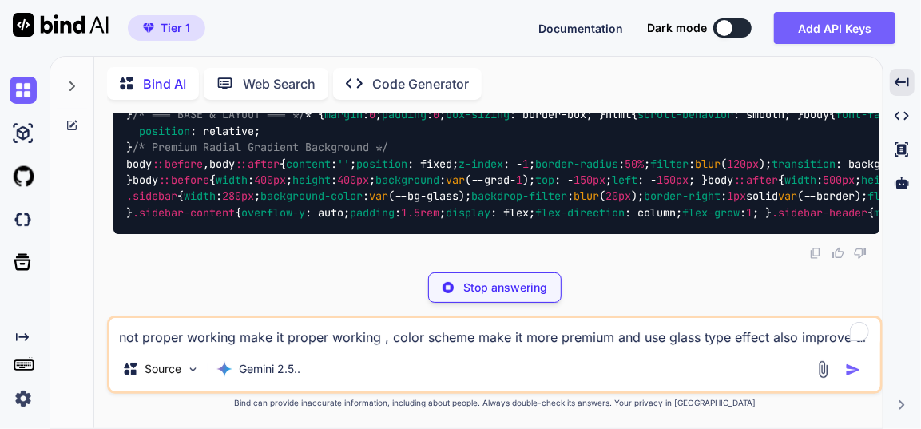
scroll to position [68235, 0]
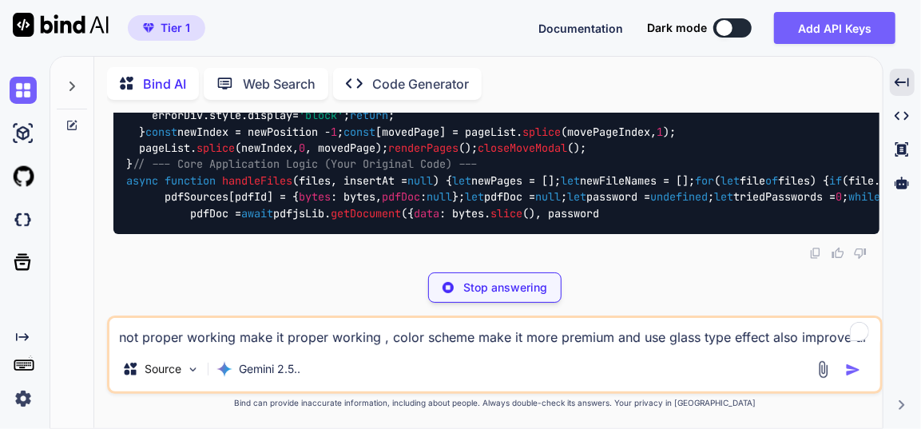
scroll to position [70705, 0]
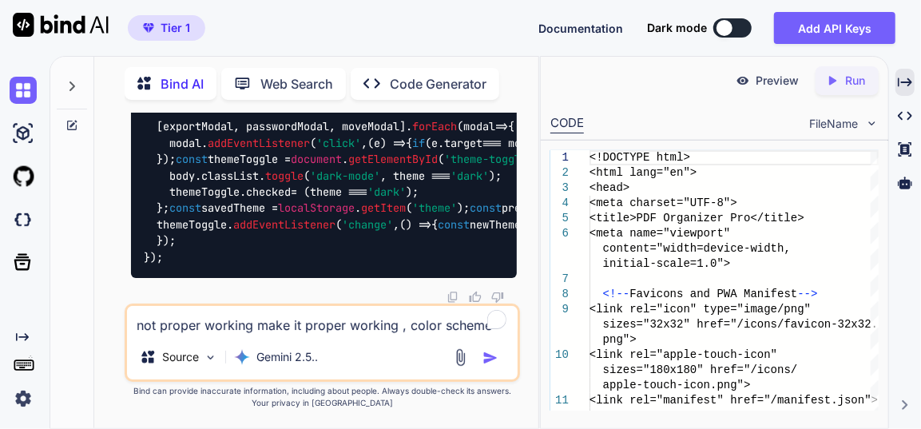
scroll to position [79878, 0]
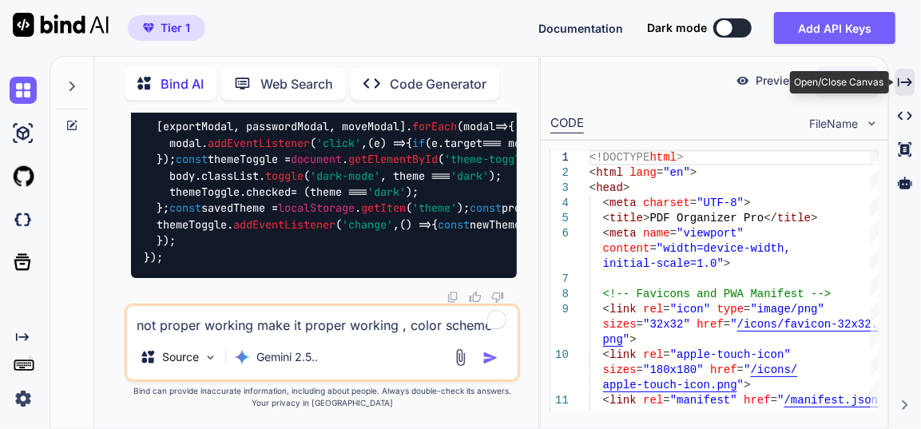
click at [905, 76] on icon "Created with Pixso." at bounding box center [905, 82] width 14 height 14
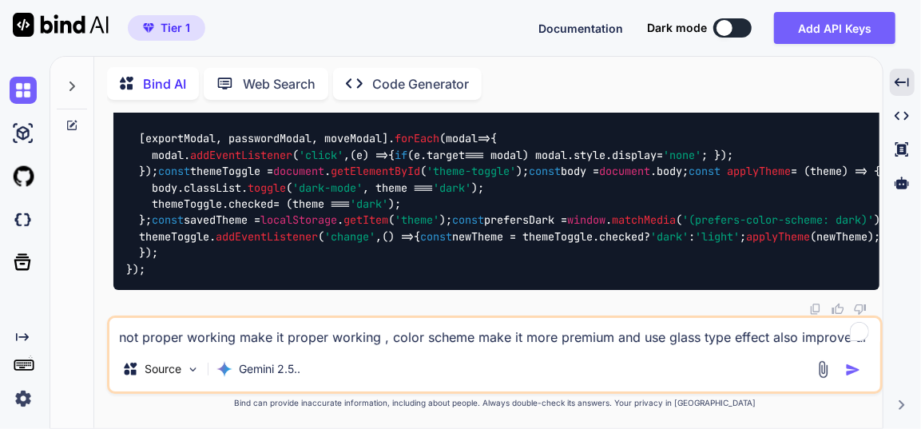
scroll to position [73811, 0]
click at [288, 339] on textarea "not proper working make it proper working , color scheme make it more premium a…" at bounding box center [494, 332] width 771 height 29
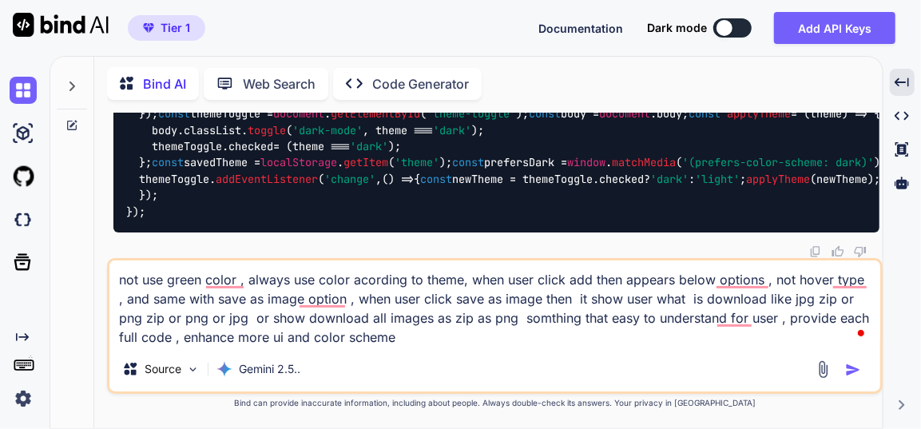
type textarea "not use green color , always use color acording to theme, when user click add t…"
click at [851, 369] on img "button" at bounding box center [853, 370] width 16 height 16
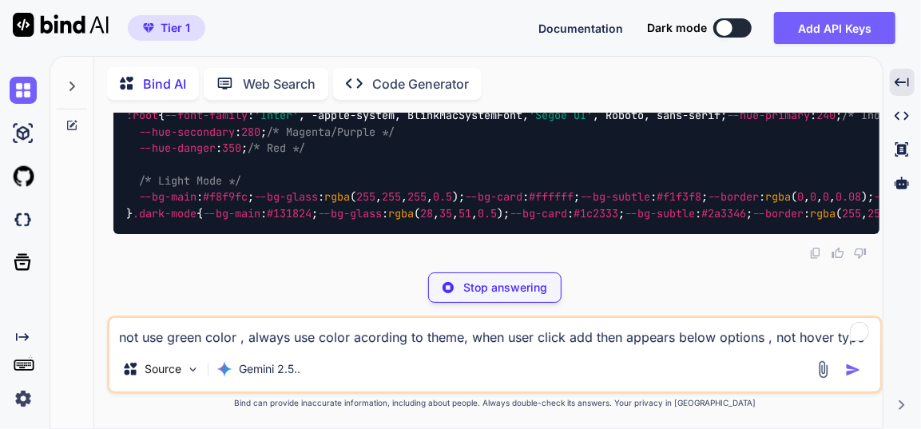
scroll to position [79909, 0]
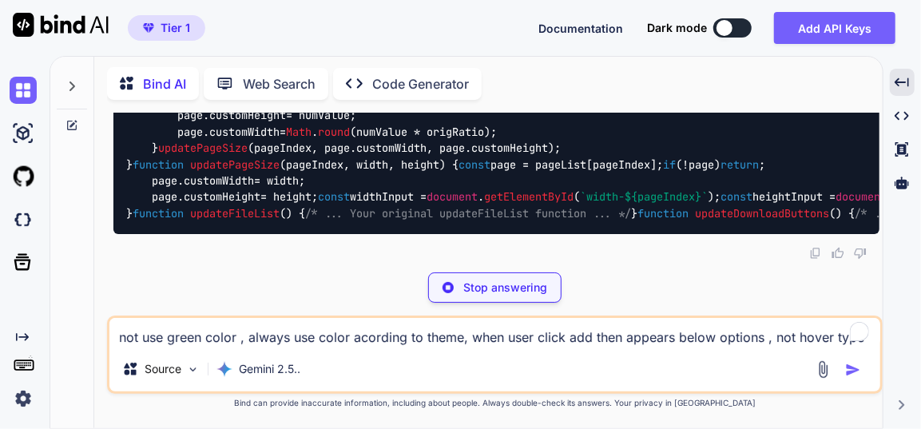
scroll to position [82379, 0]
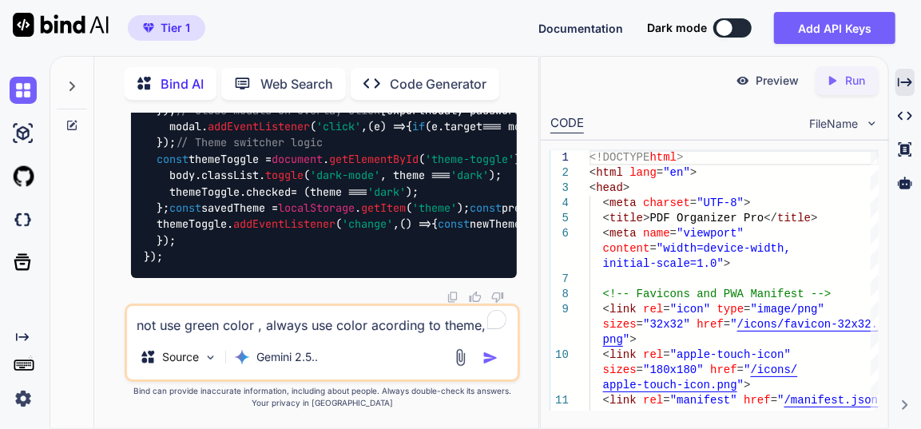
scroll to position [91802, 0]
click at [910, 80] on icon at bounding box center [905, 82] width 14 height 9
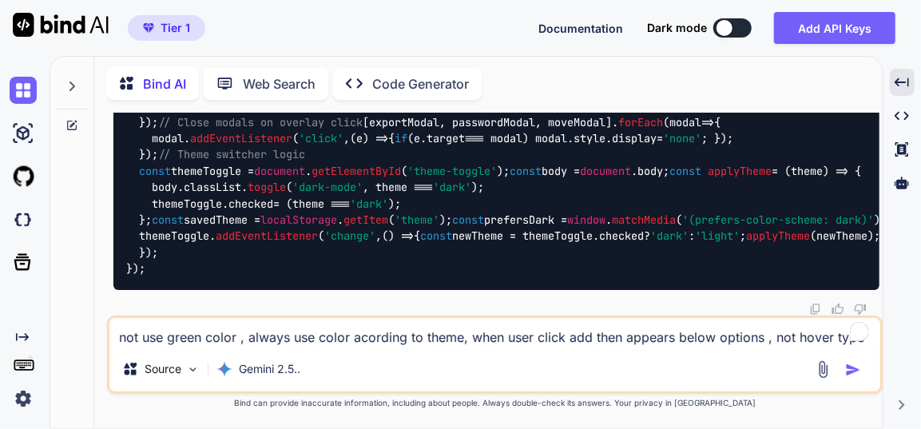
scroll to position [85503, 0]
click at [356, 332] on textarea "not use green color , always use color acording to theme, when user click add t…" at bounding box center [494, 332] width 771 height 29
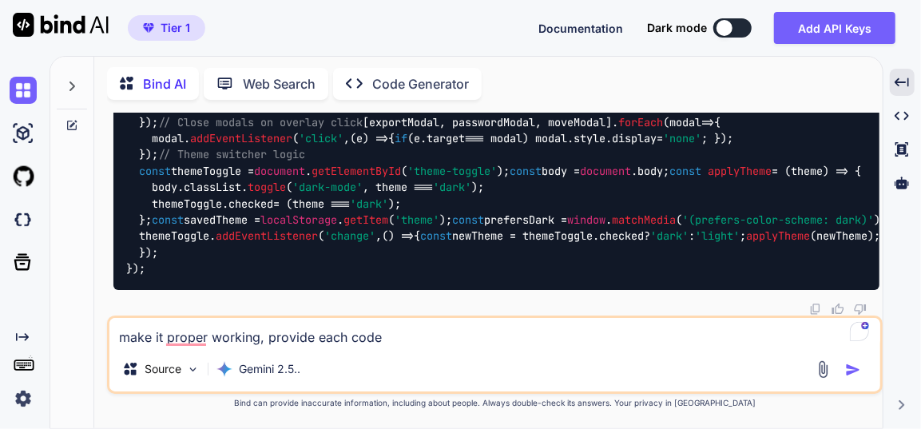
type textarea "make it proper working, provide each code"
click at [852, 369] on img "button" at bounding box center [853, 370] width 16 height 16
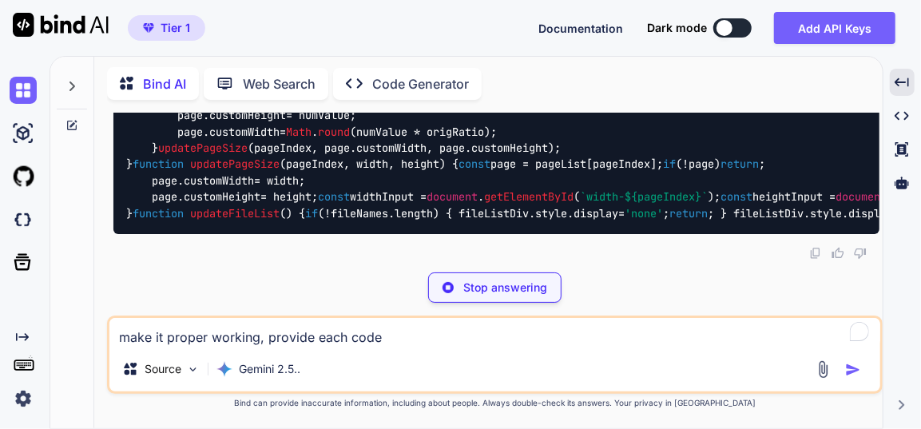
scroll to position [90507, 0]
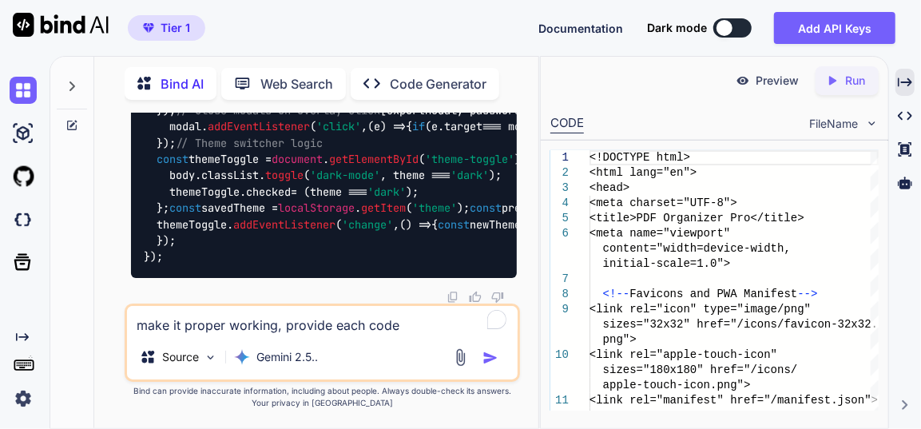
scroll to position [100163, 0]
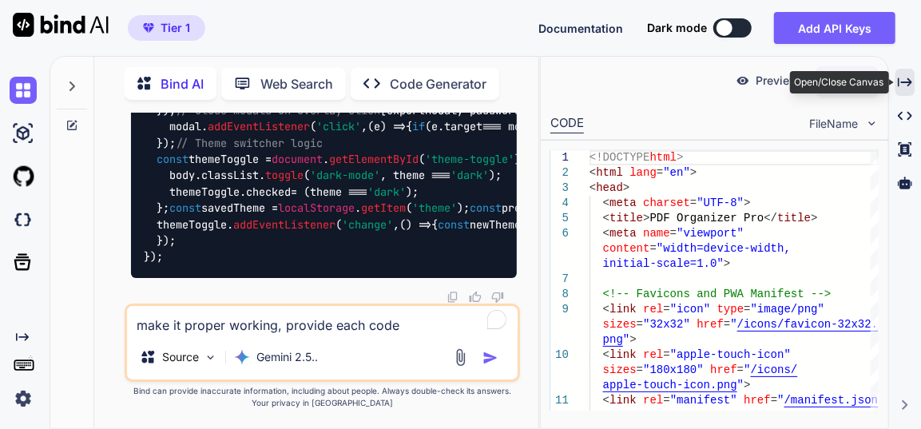
click at [901, 79] on icon "Created with Pixso." at bounding box center [905, 82] width 14 height 14
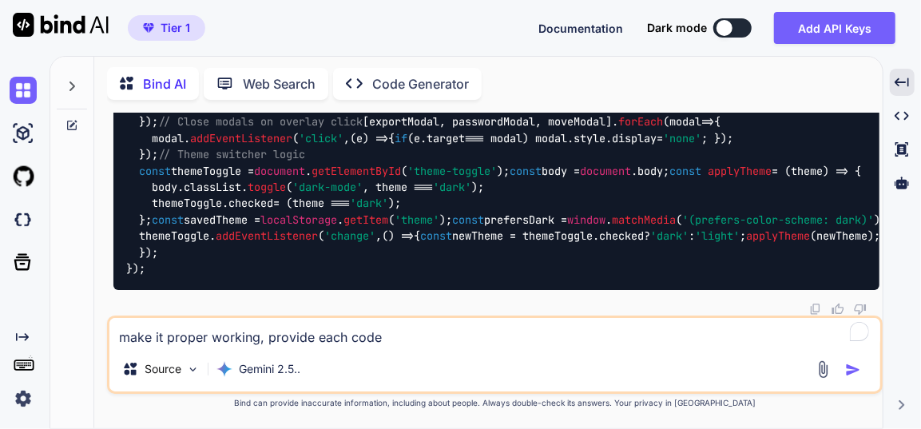
scroll to position [92977, 0]
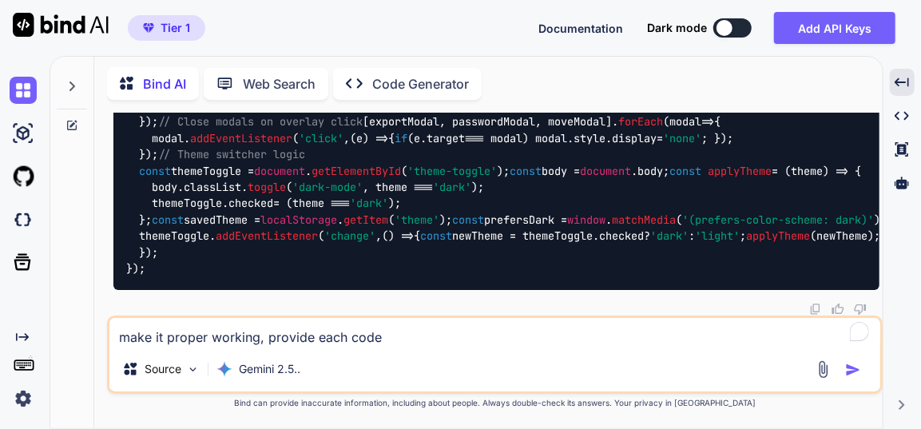
click at [273, 335] on textarea "make it proper working, provide each code" at bounding box center [494, 332] width 771 height 29
click at [261, 340] on textarea "make proper alignment for mobile and tabllet" at bounding box center [494, 332] width 771 height 29
click at [441, 344] on textarea "make proper alignment for mobile and tabllet" at bounding box center [494, 332] width 771 height 29
type textarea "make proper alignment for mobile and tabllet ui , provide each full code"
click at [849, 371] on img "button" at bounding box center [853, 370] width 16 height 16
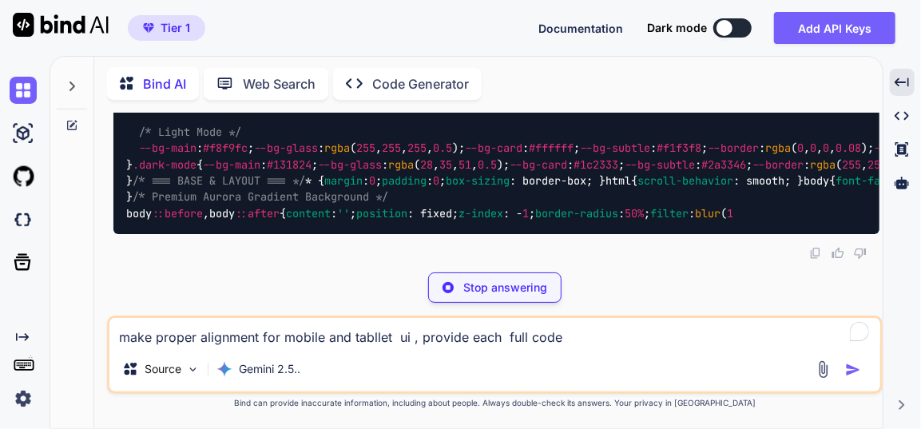
scroll to position [102696, 0]
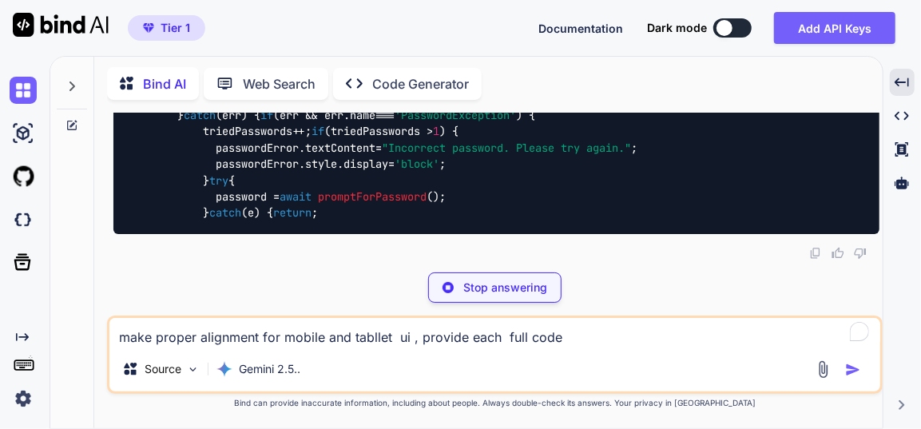
scroll to position [105166, 0]
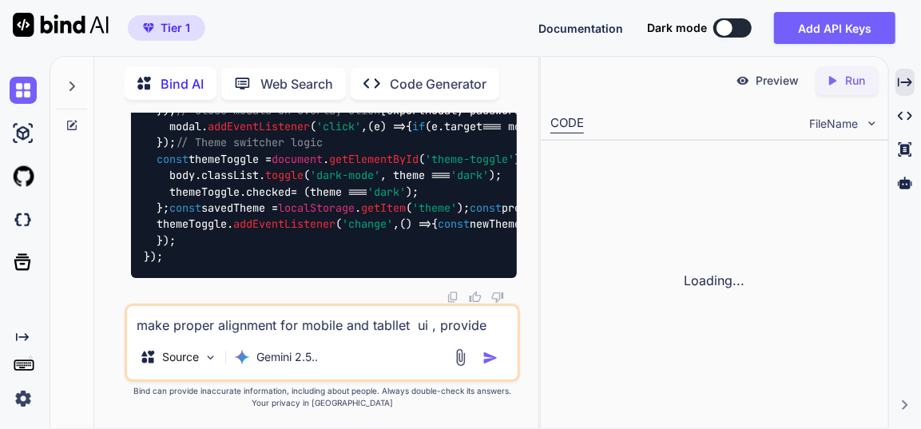
scroll to position [118941, 0]
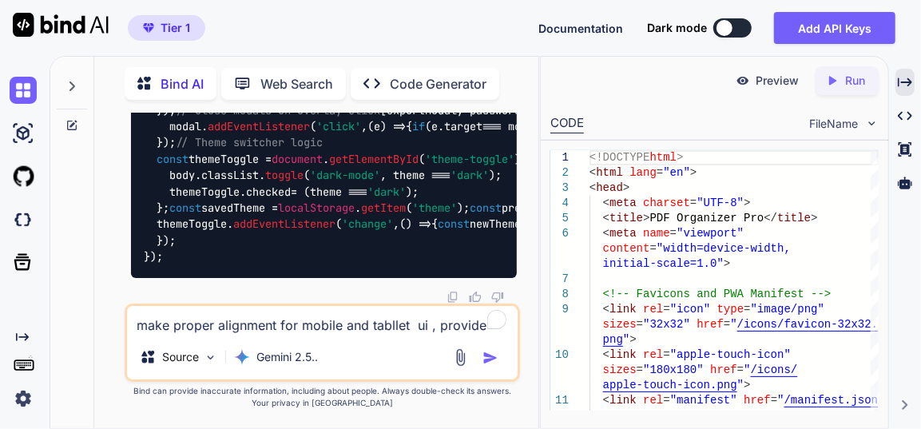
scroll to position [119377, 0]
click at [906, 85] on icon "Created with Pixso." at bounding box center [905, 82] width 14 height 14
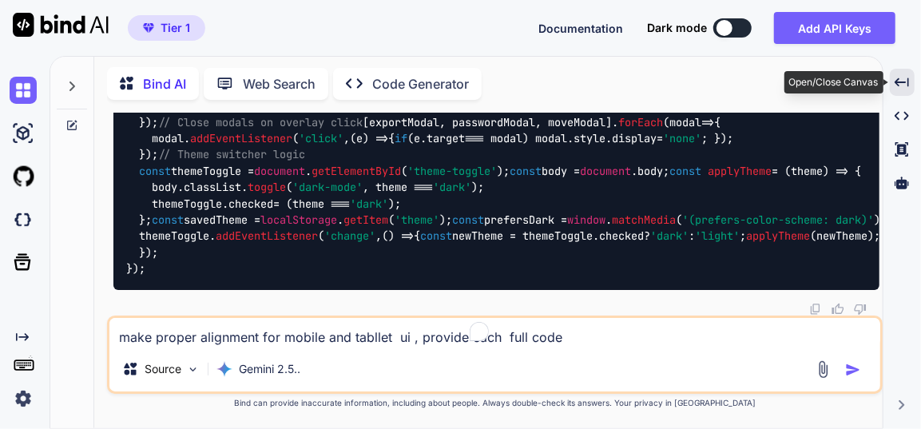
scroll to position [109271, 0]
click at [375, 339] on textarea "make proper alignment for mobile and tabllet ui , provide each full code" at bounding box center [494, 332] width 771 height 29
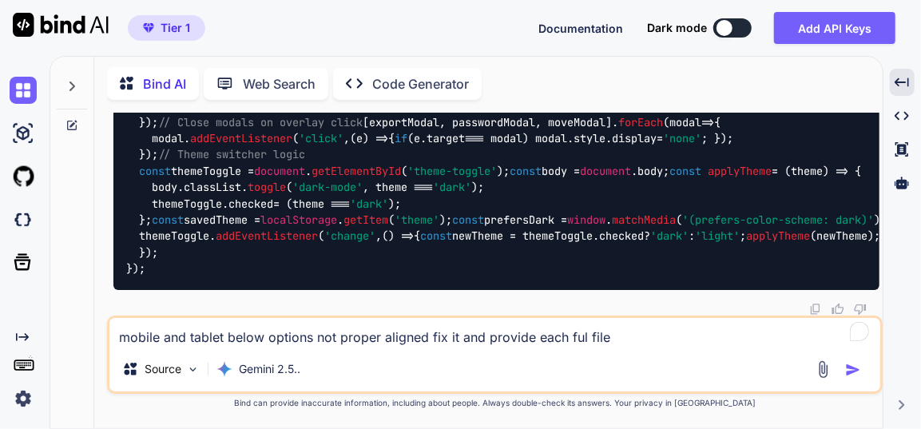
click at [581, 332] on textarea "mobile and tablet below options not proper aligned fix it and provide each ful …" at bounding box center [494, 332] width 771 height 29
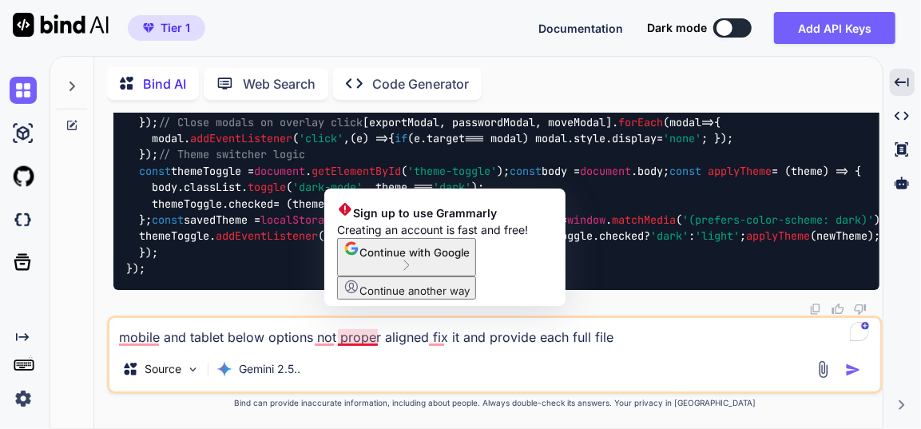
type textarea "mobile and tablet below options not proper aligned fix it and provide each full…"
drag, startPoint x: 359, startPoint y: 342, endPoint x: 430, endPoint y: 372, distance: 77.3
click at [691, 364] on div "Source Gemini 2.5.." at bounding box center [494, 372] width 771 height 38
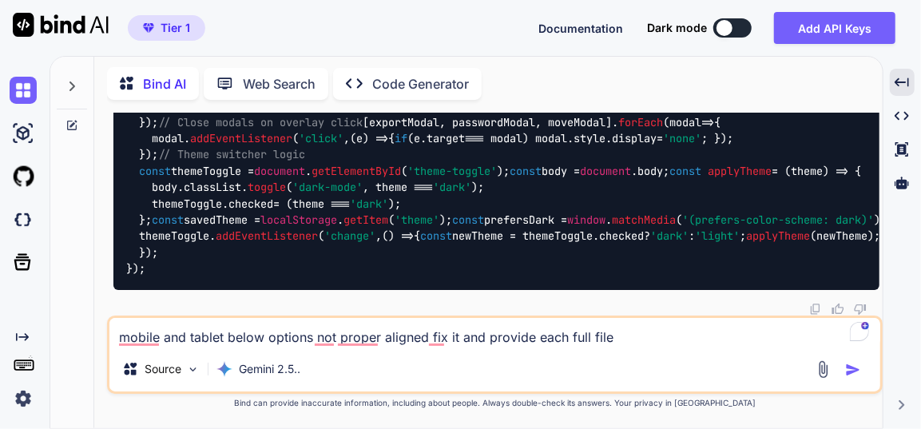
click at [849, 368] on img "button" at bounding box center [853, 370] width 16 height 16
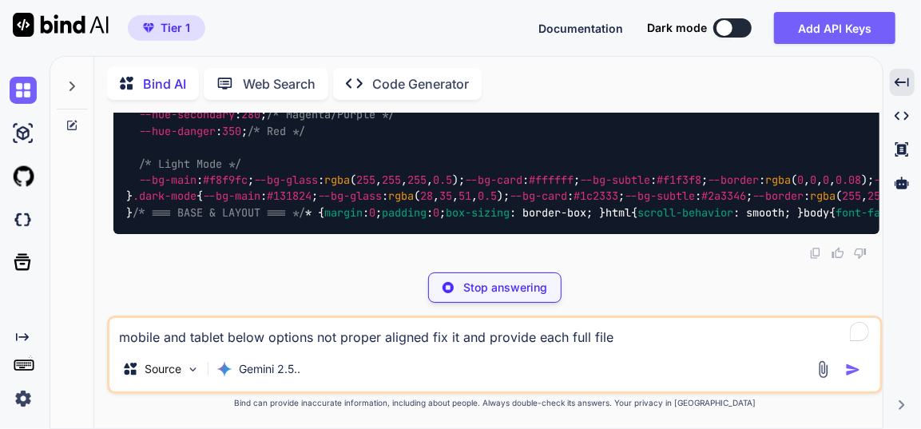
scroll to position [115349, 0]
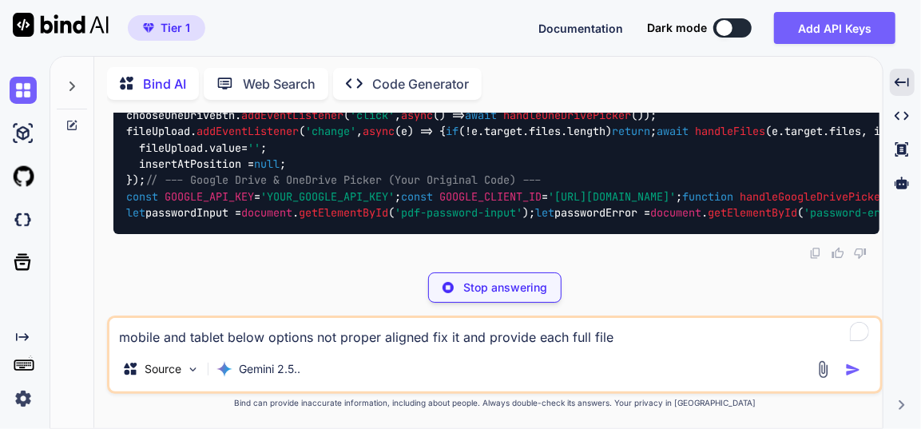
scroll to position [117852, 0]
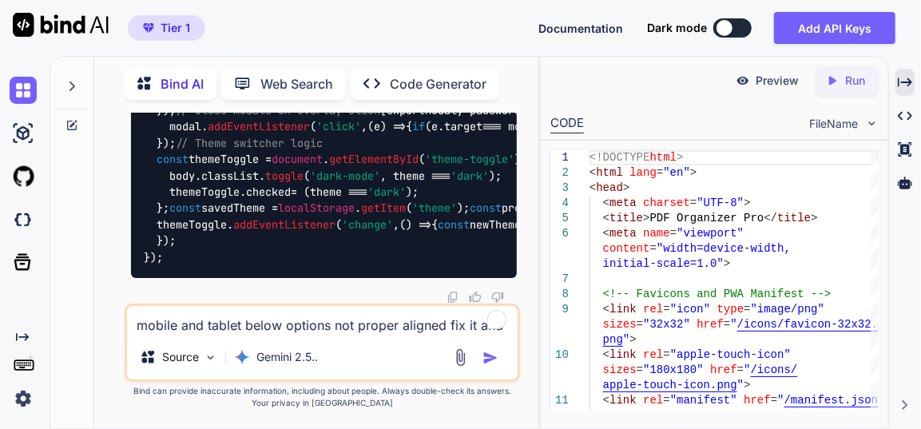
scroll to position [131987, 0]
